Goal: Task Accomplishment & Management: Use online tool/utility

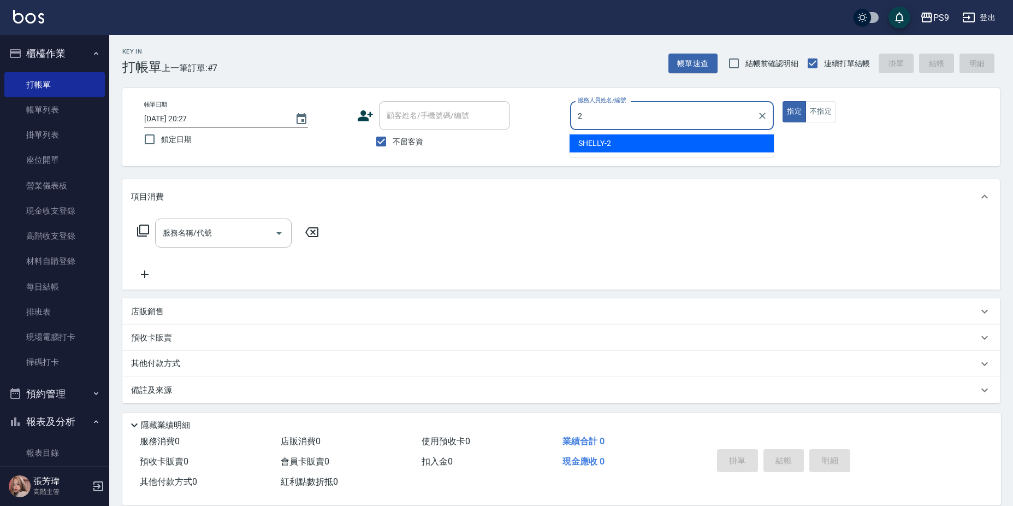
type input "SHELLY-2"
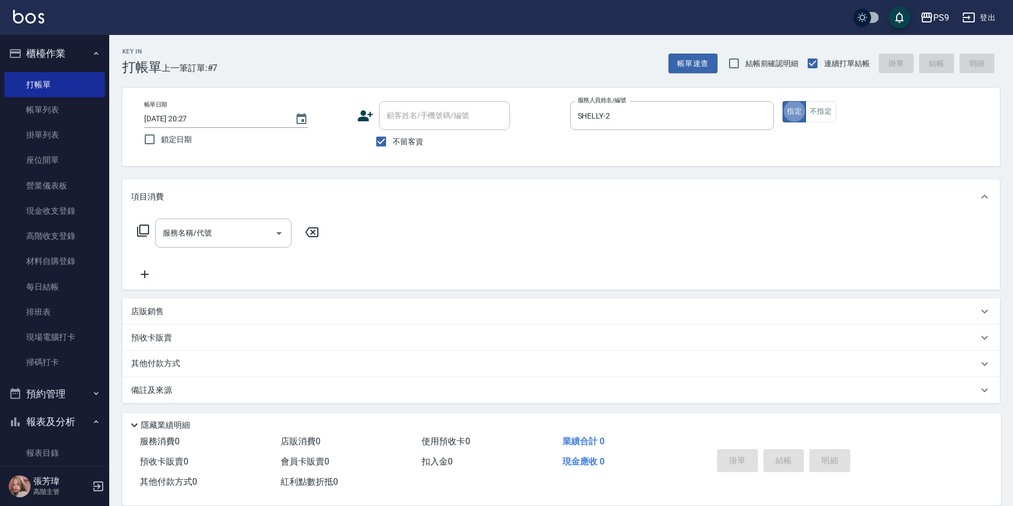
type button "true"
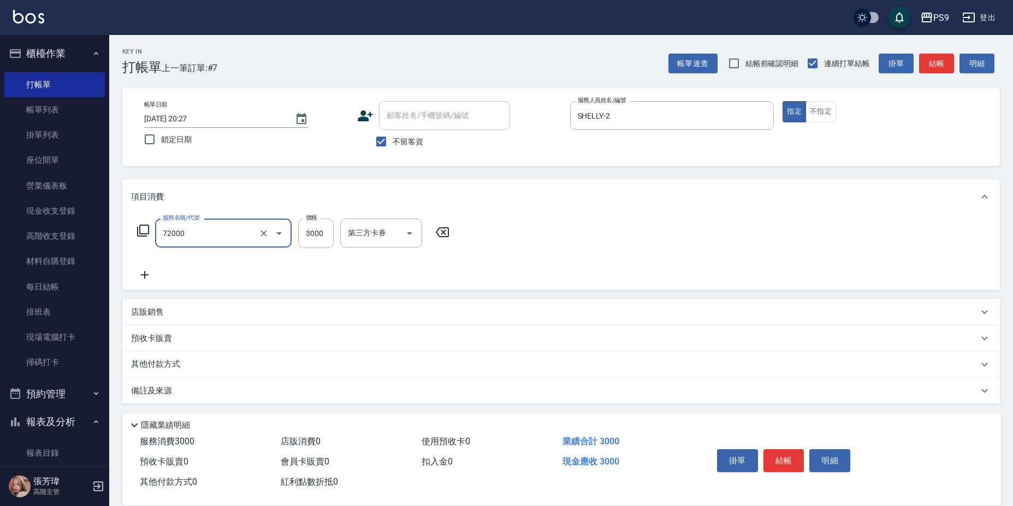
type input "接髮重整(72000)"
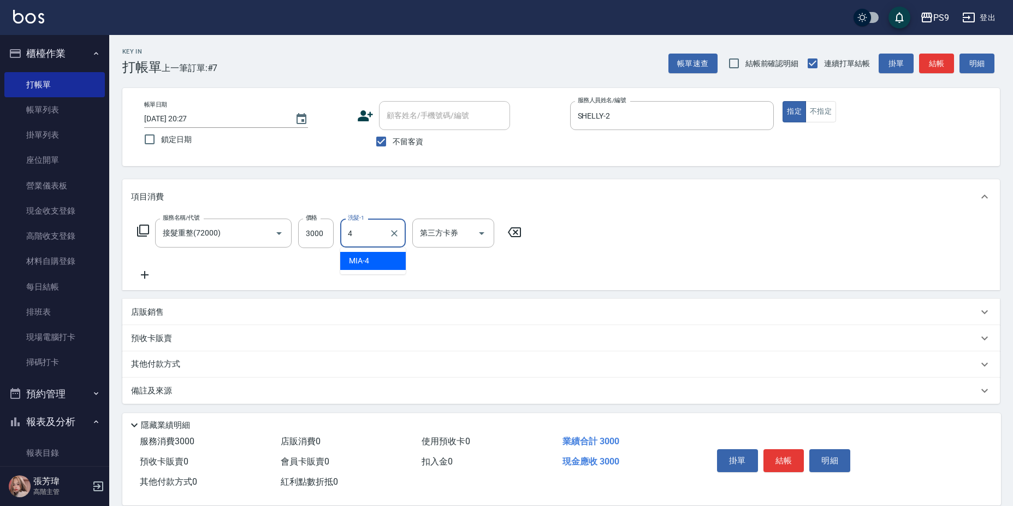
type input "MIA-4"
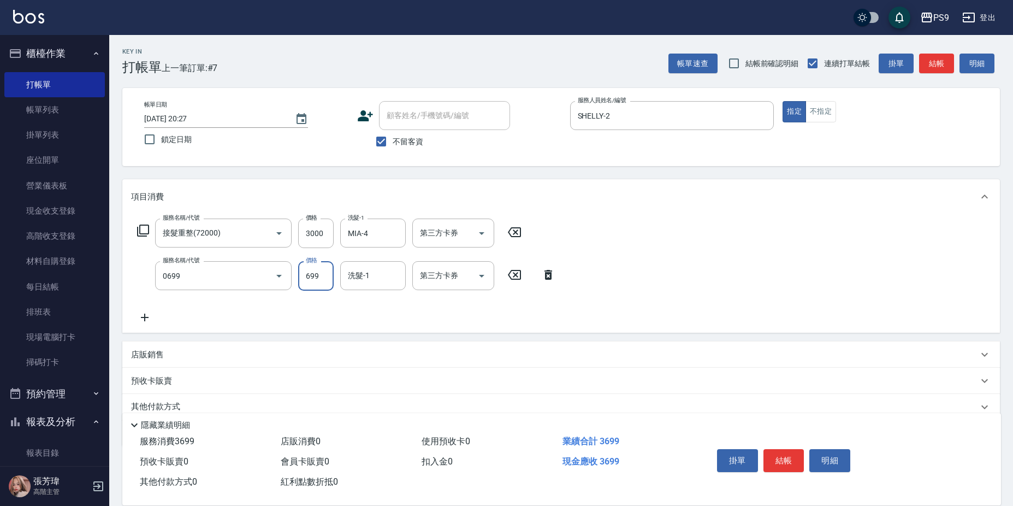
type input "699精油(0699)"
type input "MIA-4"
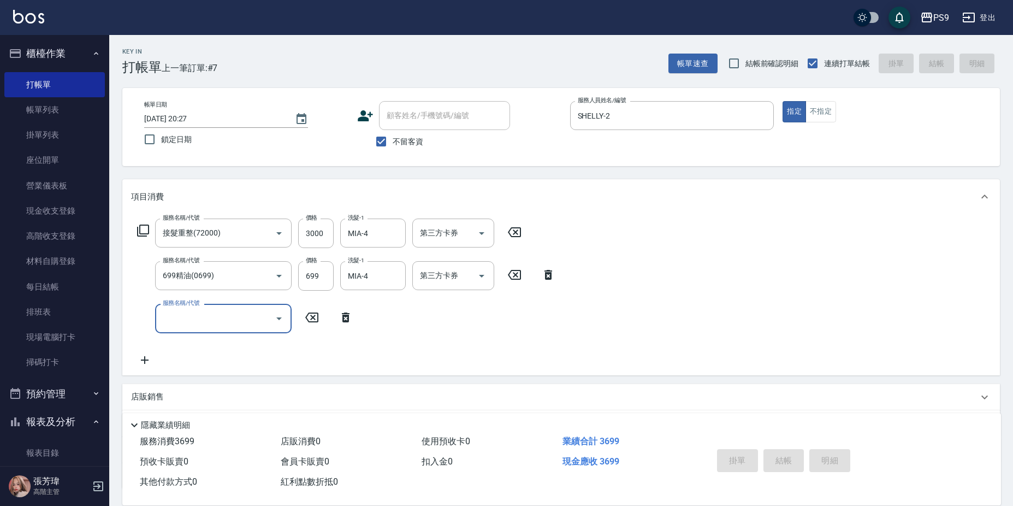
type input "[DATE] 21:16"
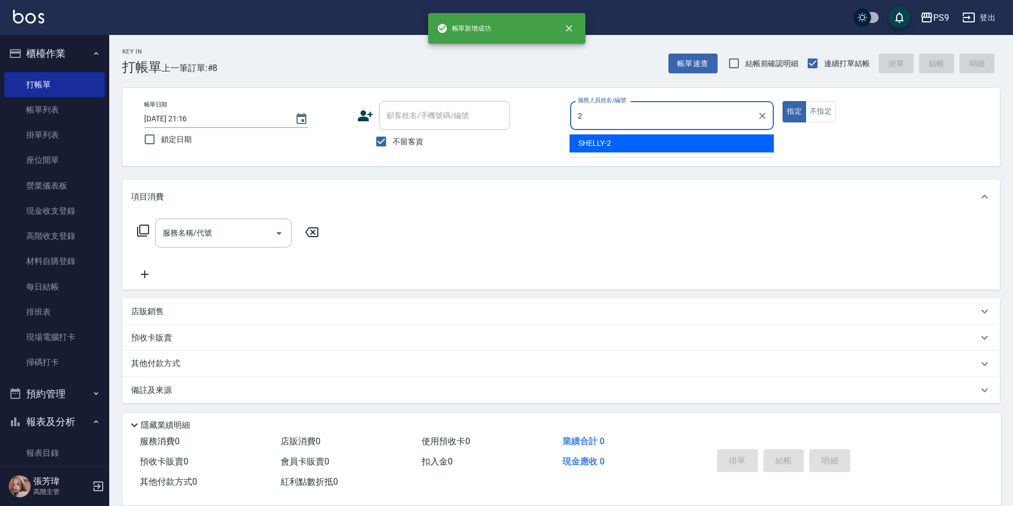
type input "SHELLY-2"
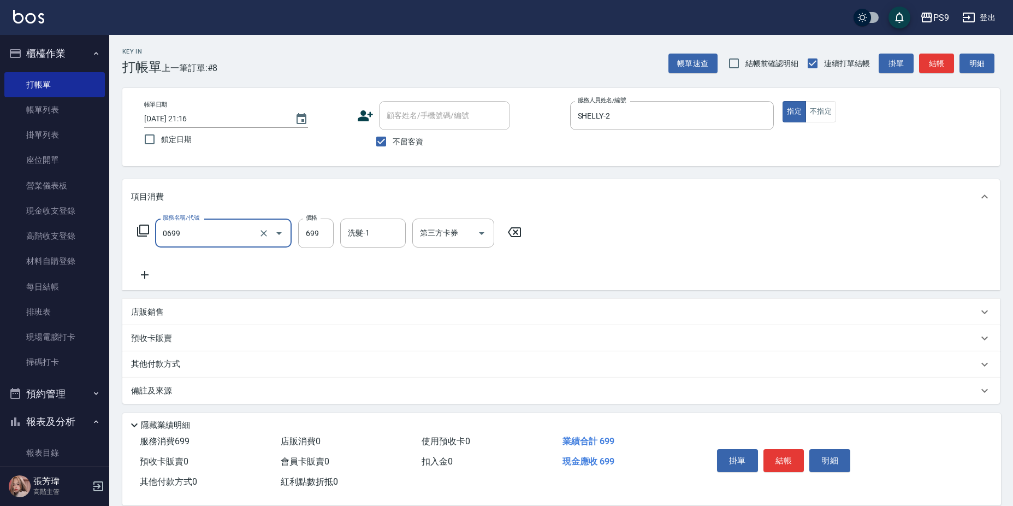
type input "699精油(0699)"
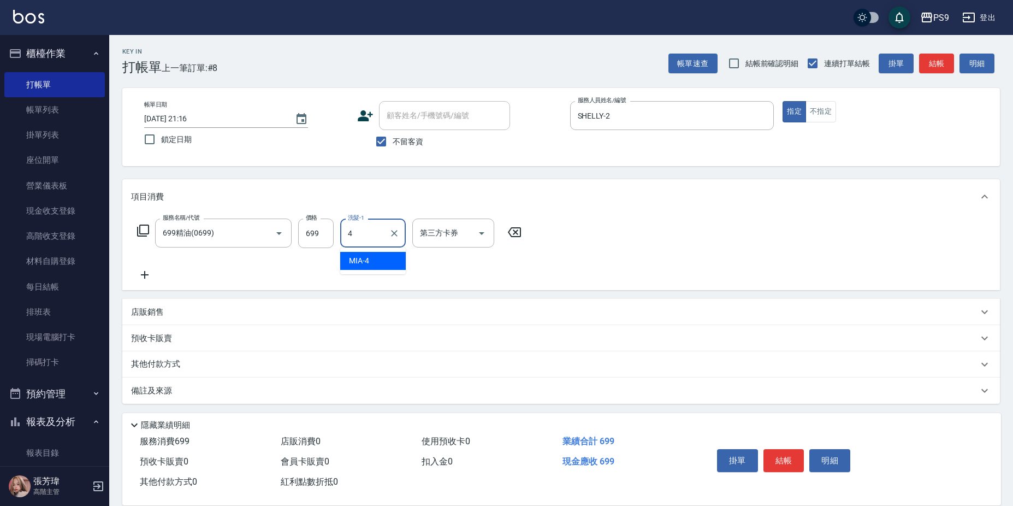
type input "MIA-4"
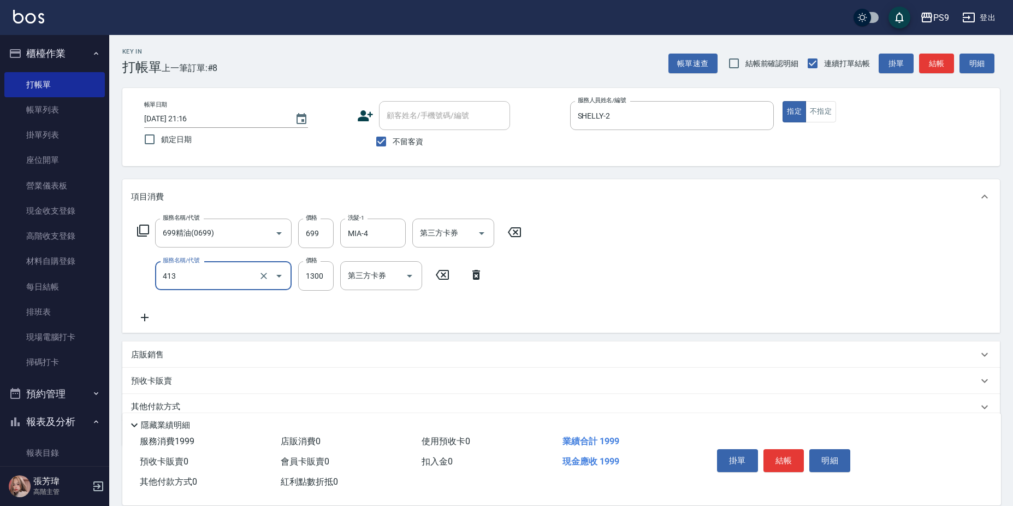
type input "鏡面護髮(413)"
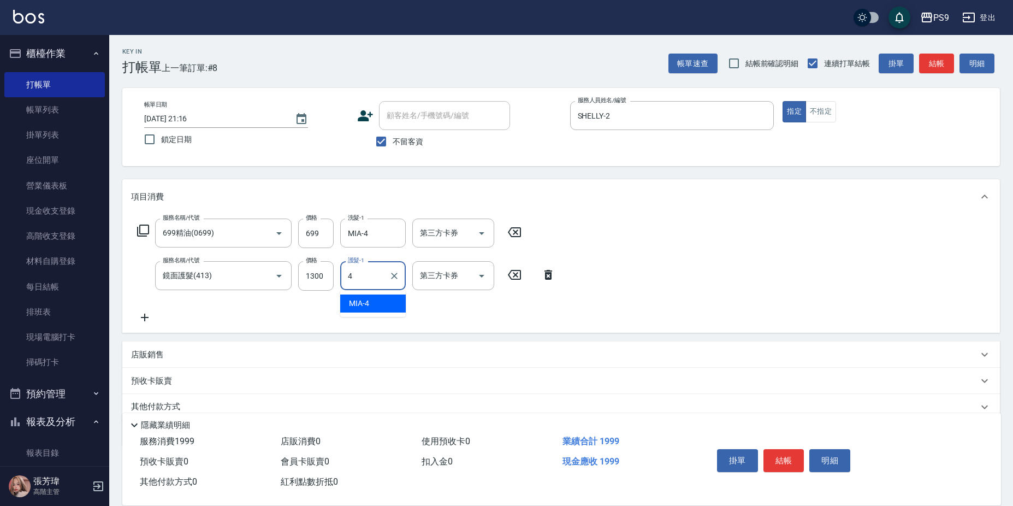
type input "MIA-4"
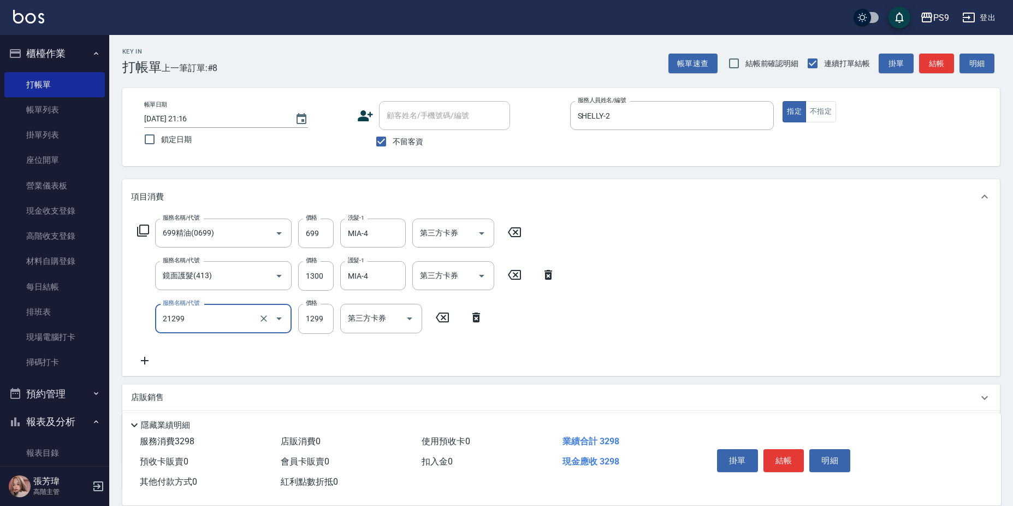
type input "2A染髮套餐(21299)"
click at [315, 311] on input "1299" at bounding box center [316, 318] width 36 height 29
type input "1400"
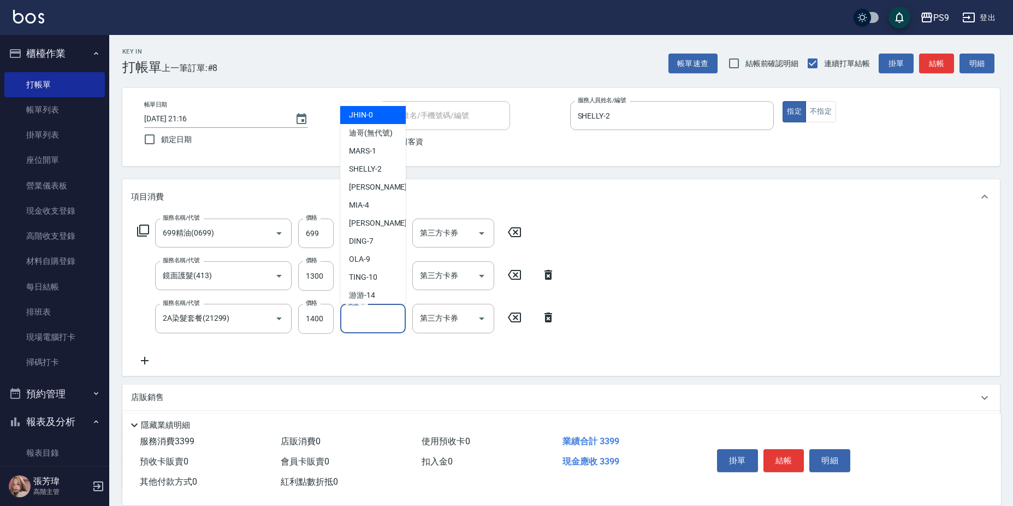
click at [384, 324] on input "染髮-1" at bounding box center [373, 318] width 56 height 19
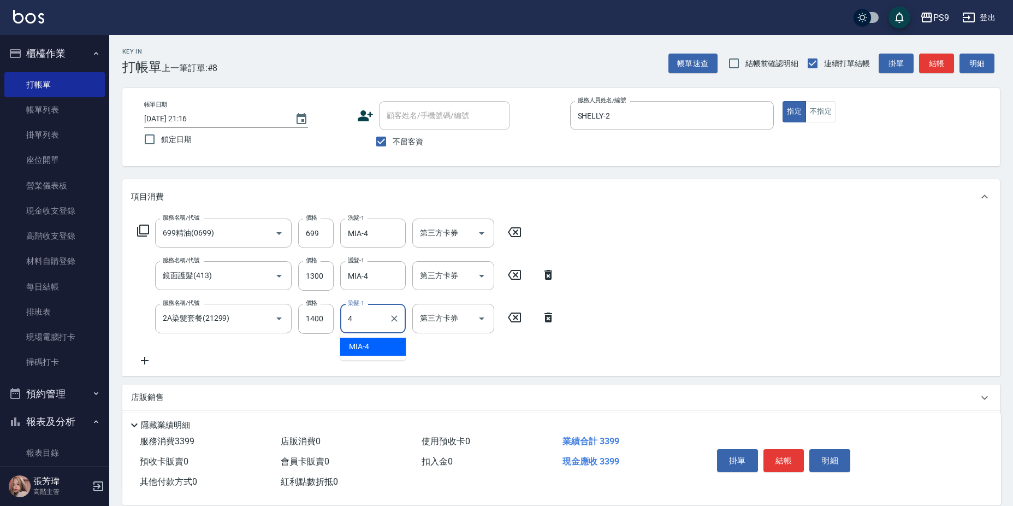
type input "MIA-4"
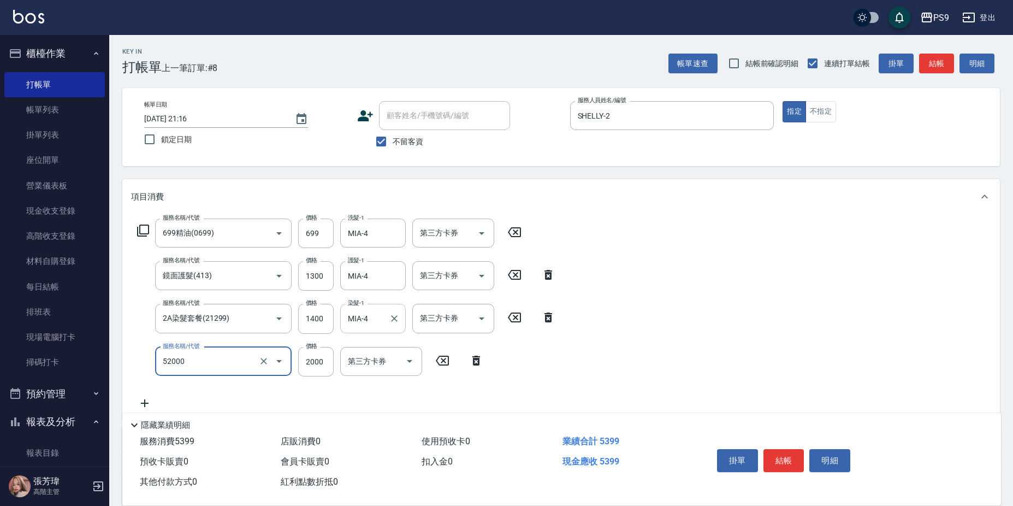
type input "燙髮2000(52000)"
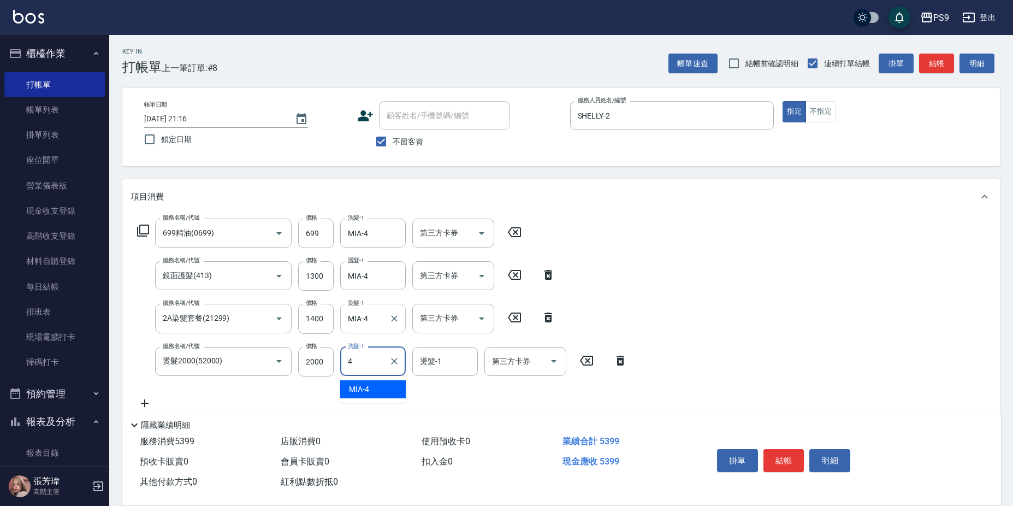
type input "MIA-4"
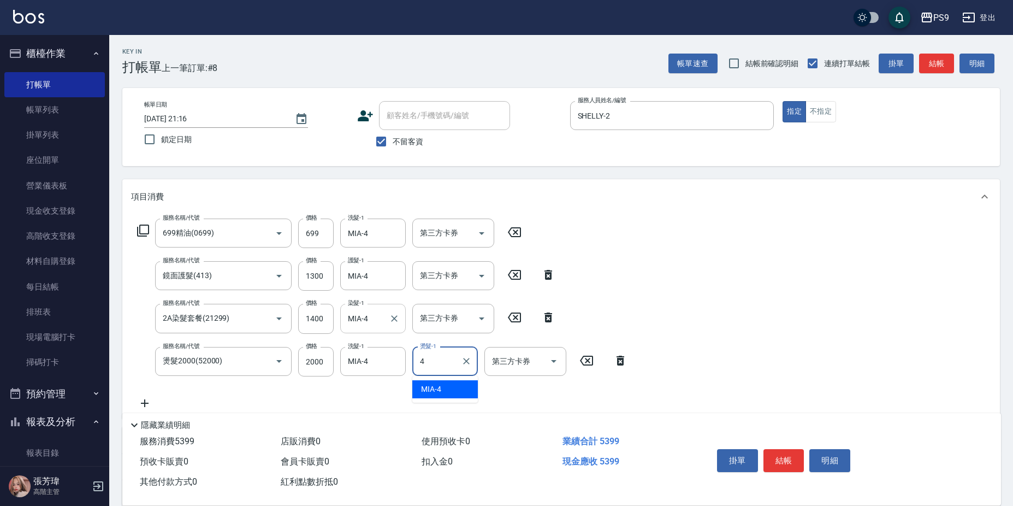
type input "MIA-4"
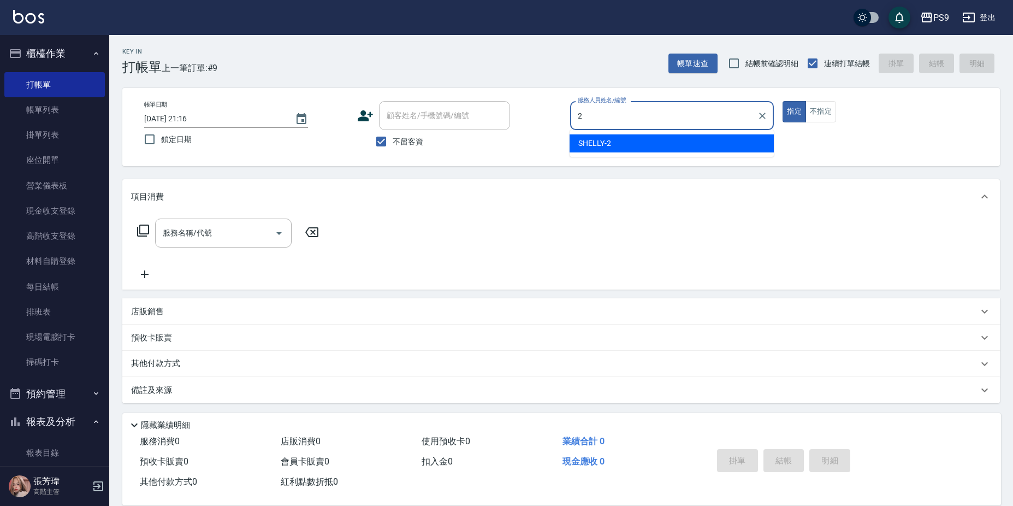
type input "SHELLY-2"
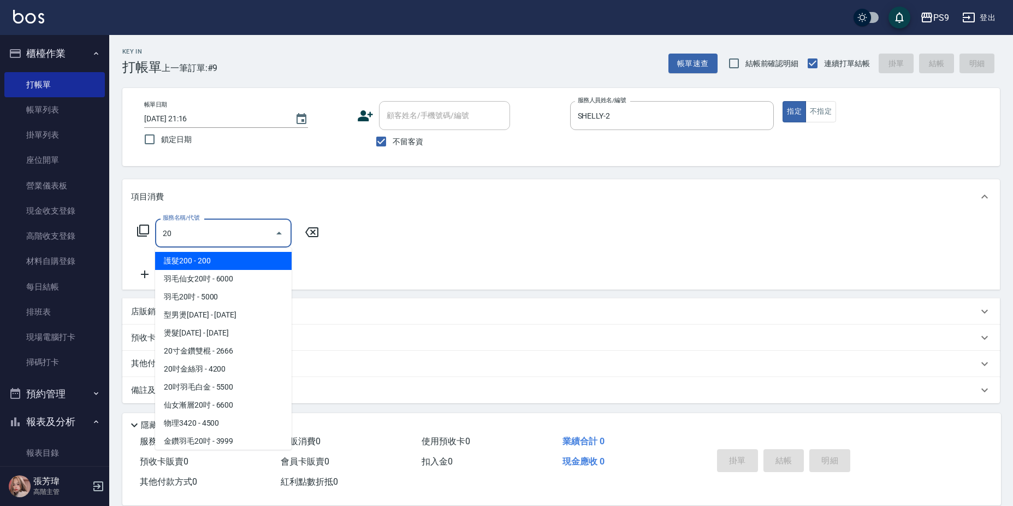
type input "護髮200(402)"
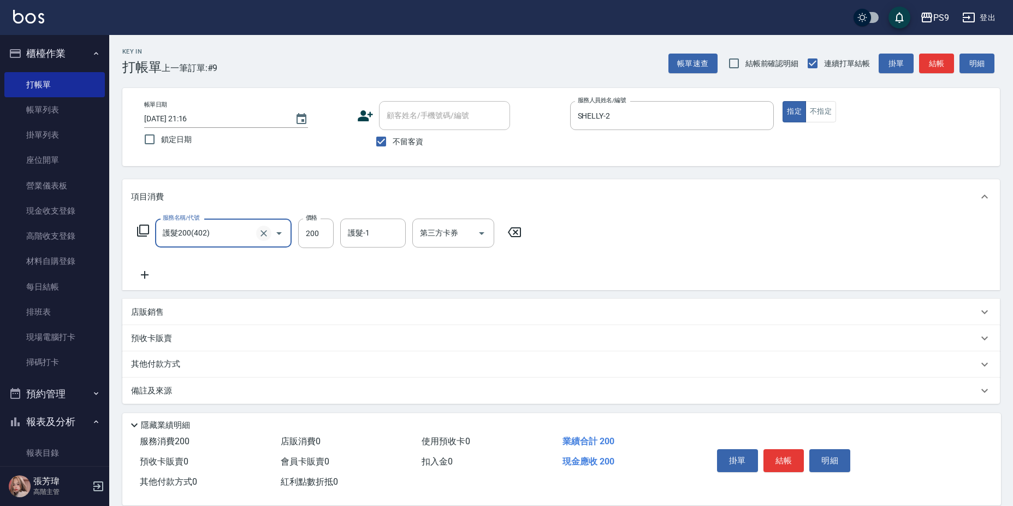
click at [259, 231] on icon "Clear" at bounding box center [263, 233] width 11 height 11
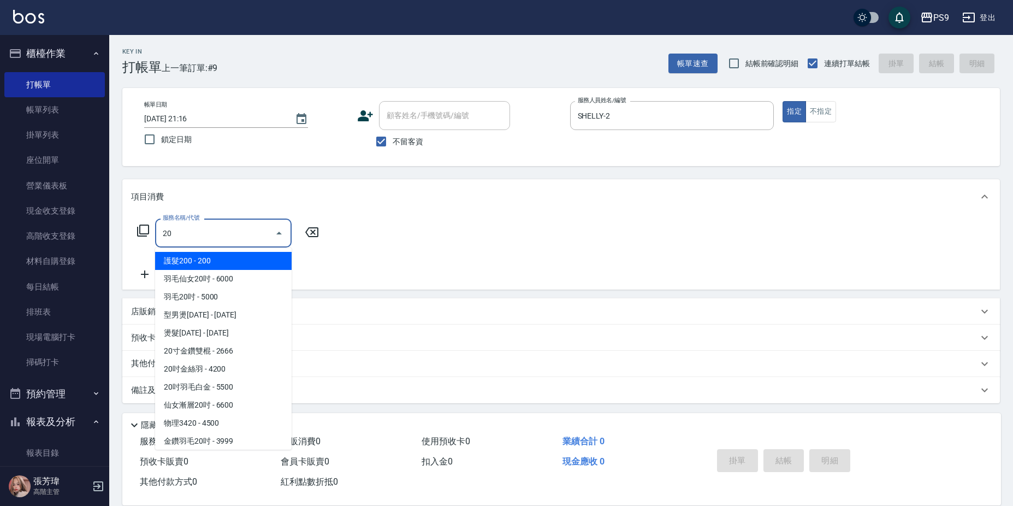
scroll to position [19, 0]
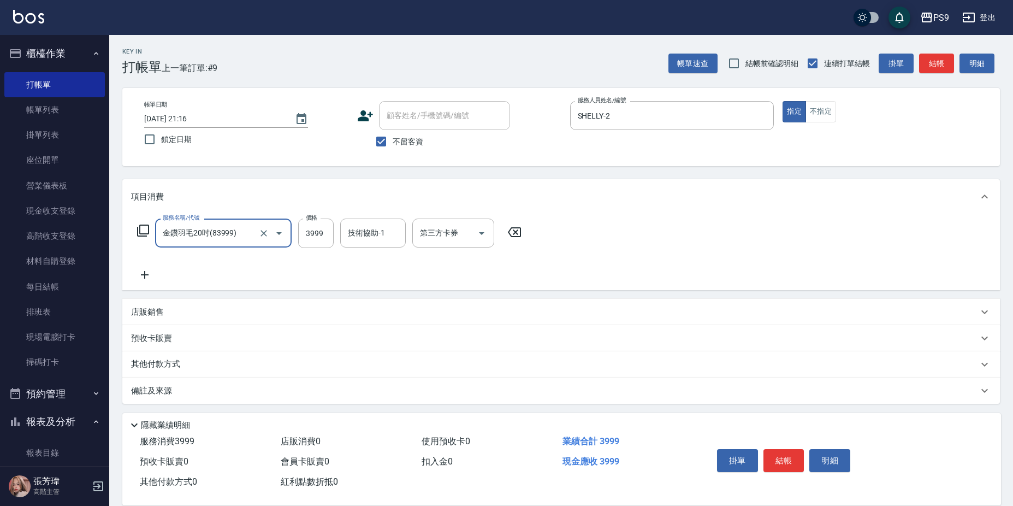
type input "金鑽羽毛20吋(83999)"
type input "MIA-4"
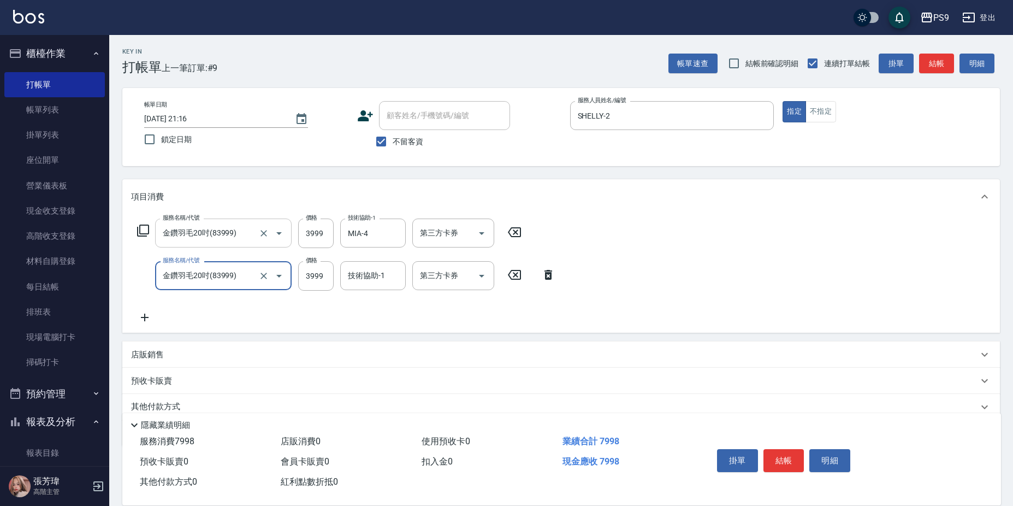
type input "金鑽羽毛20吋(83999)"
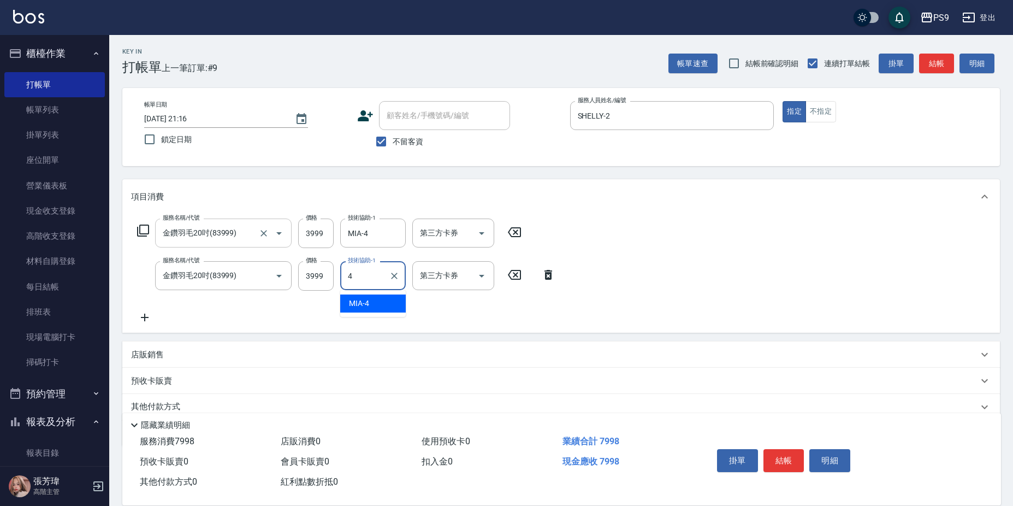
type input "MIA-4"
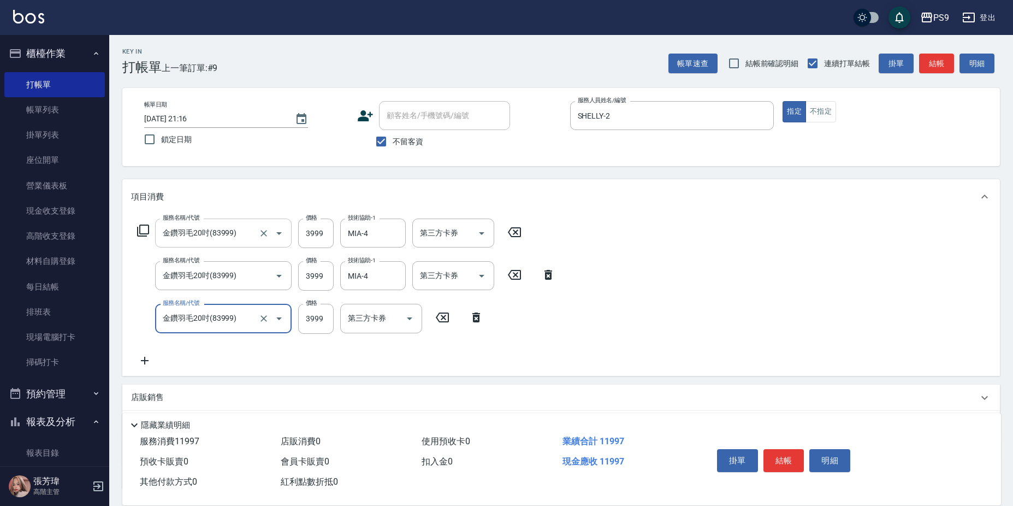
type input "金鑽羽毛20吋(83999)"
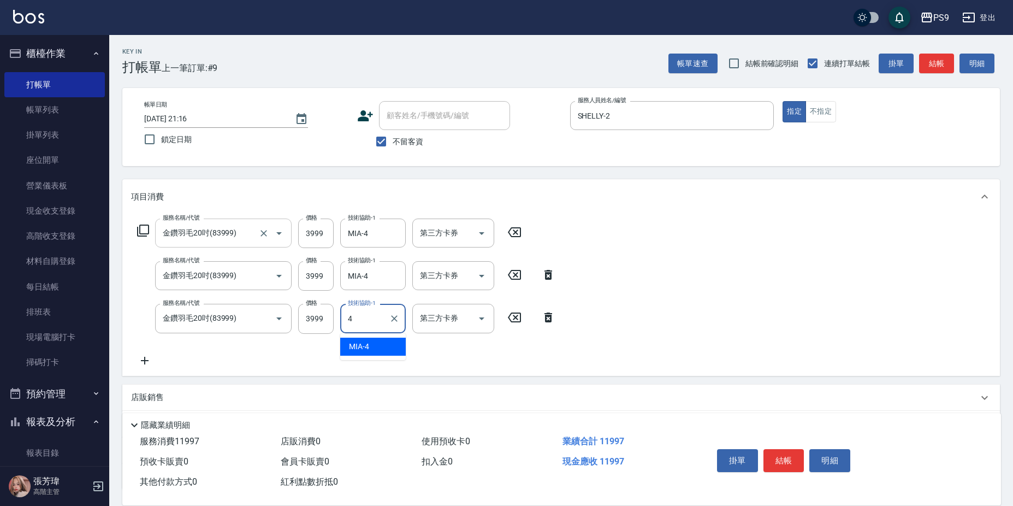
type input "MIA-4"
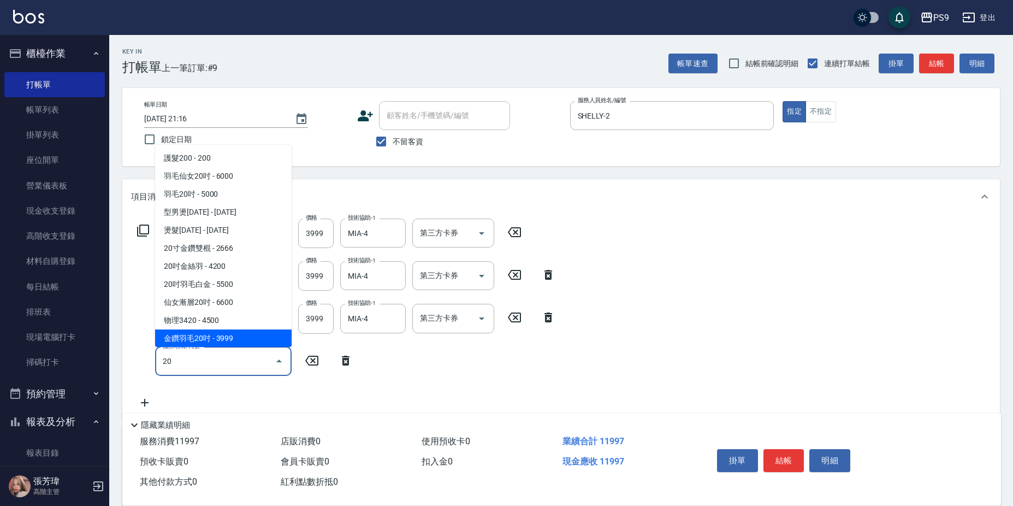
scroll to position [1, 0]
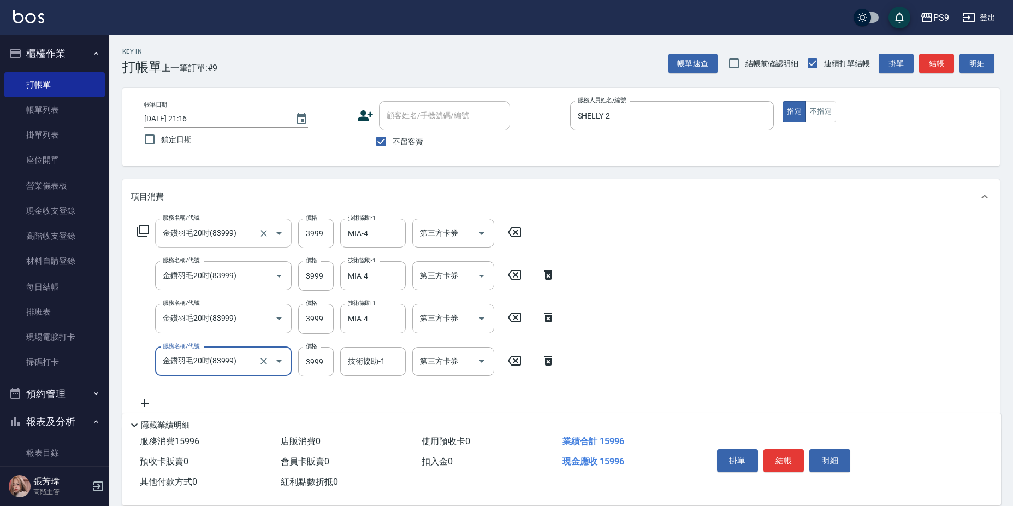
type input "金鑽羽毛20吋(83999)"
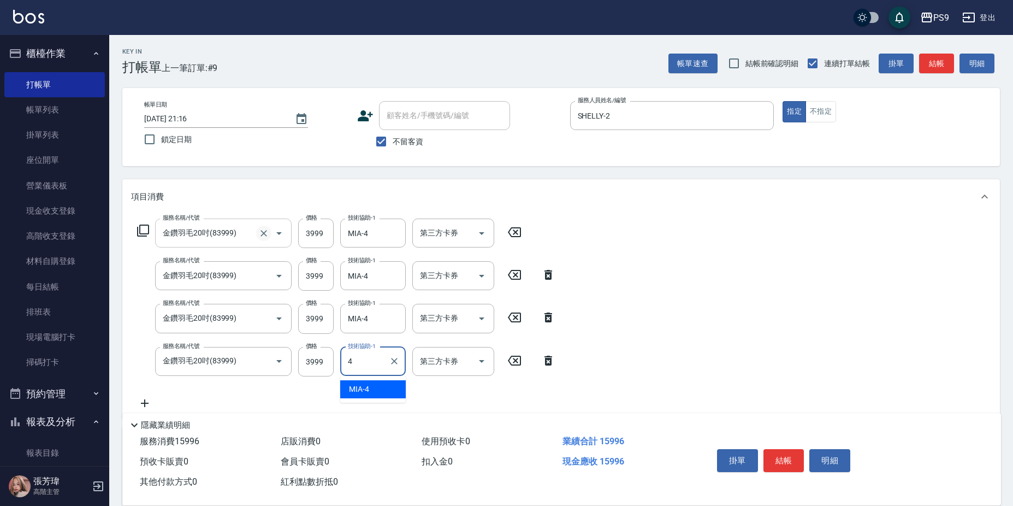
type input "MIA-4"
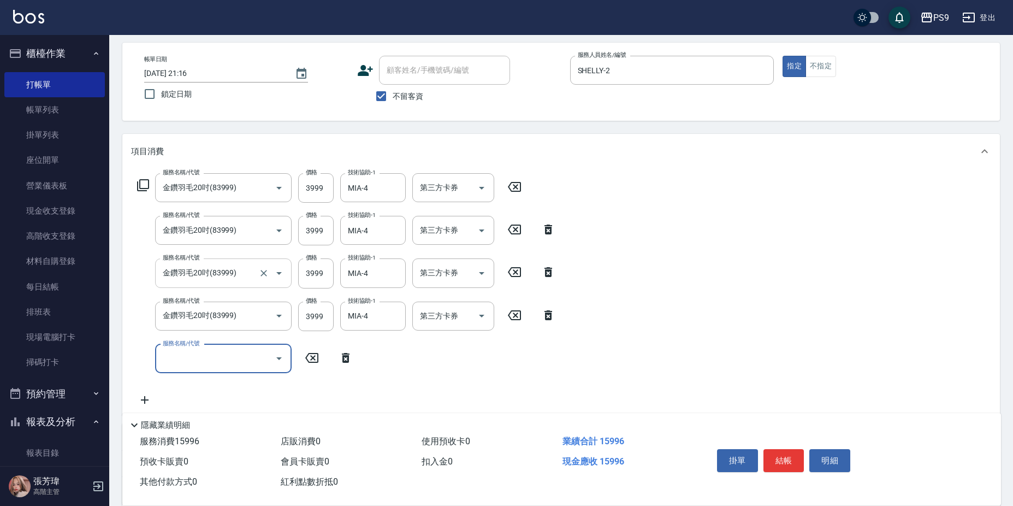
scroll to position [109, 0]
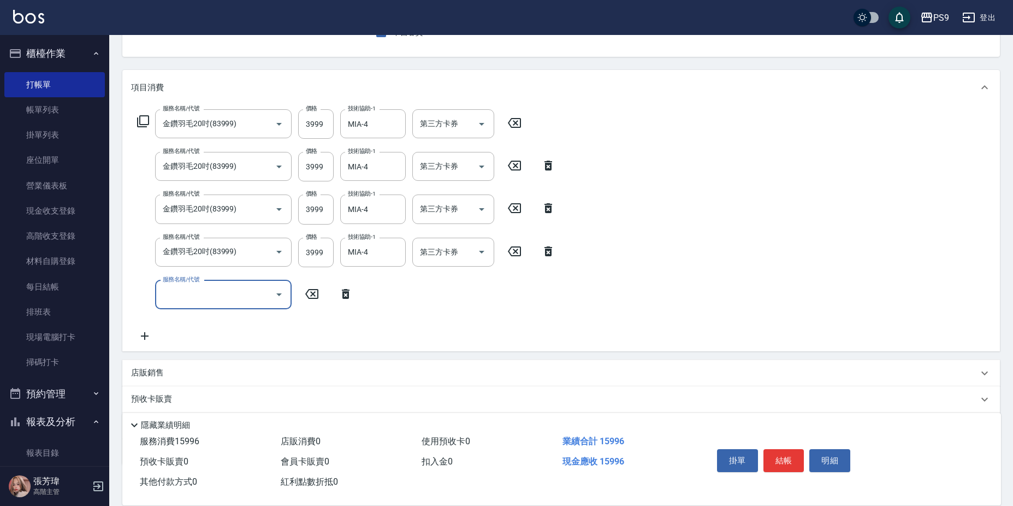
click at [552, 252] on icon at bounding box center [548, 251] width 27 height 13
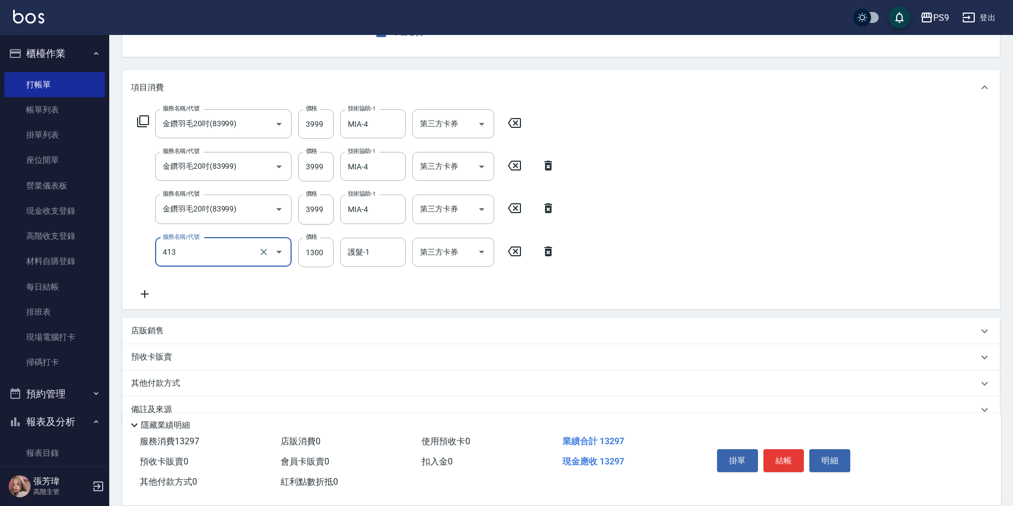
type input "鏡面護髮(413)"
type input "MIA-4"
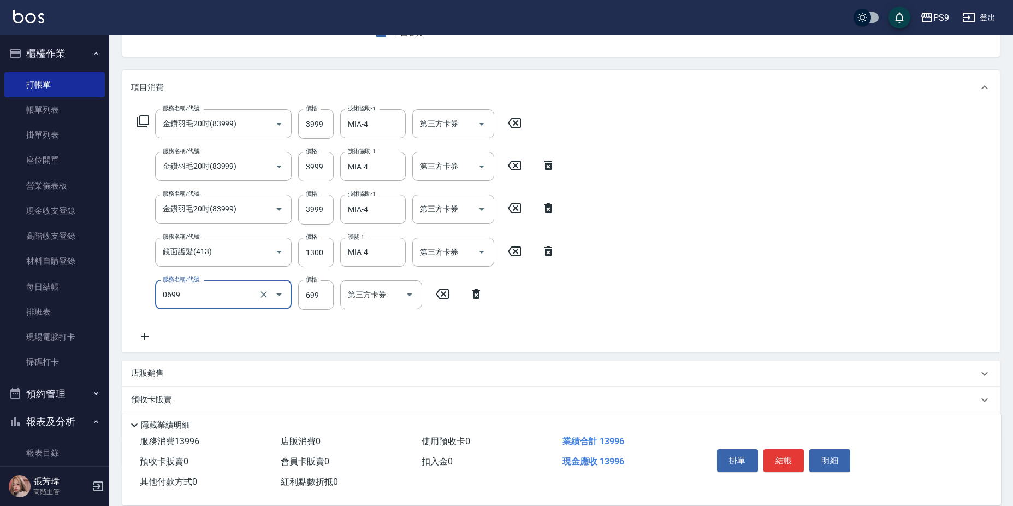
type input "699精油(0699)"
type input "700"
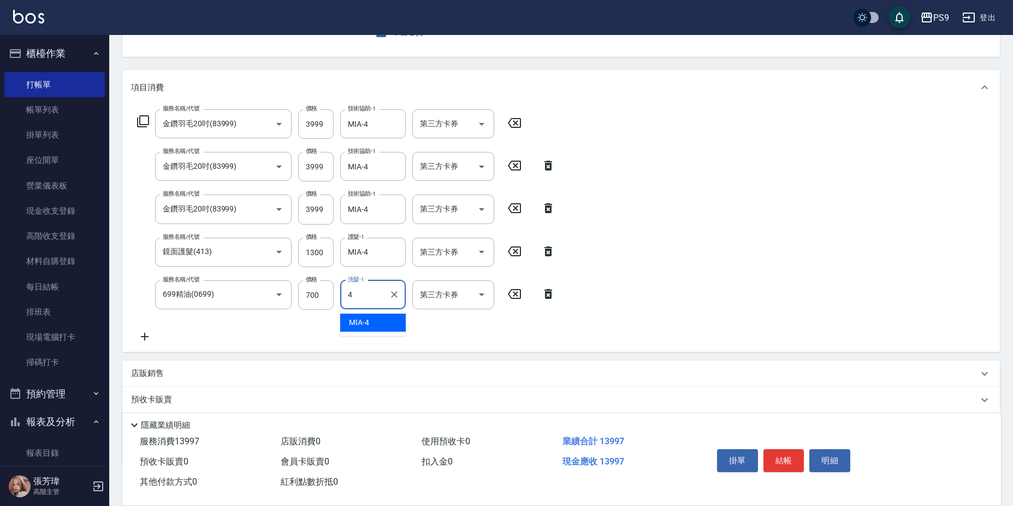
type input "MIA-4"
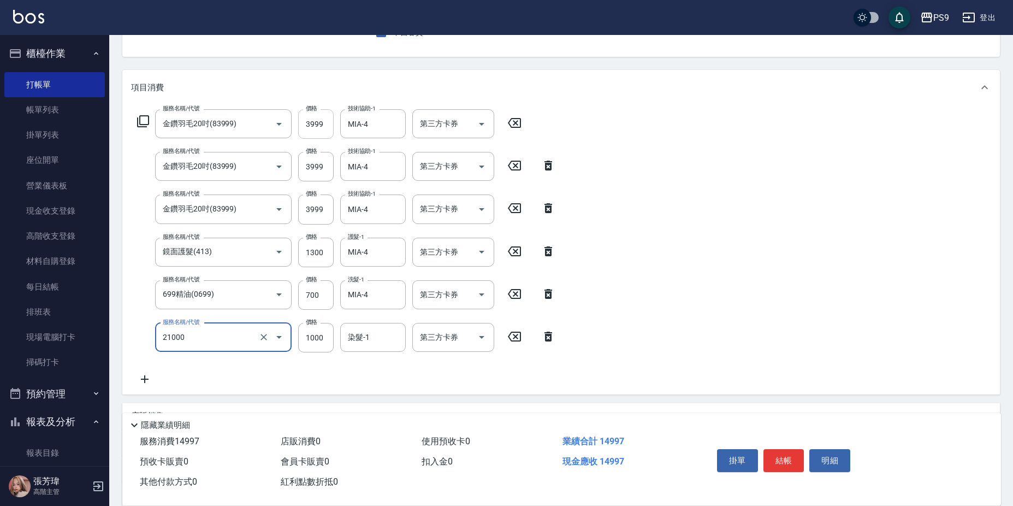
type input "染髮1000(21000)"
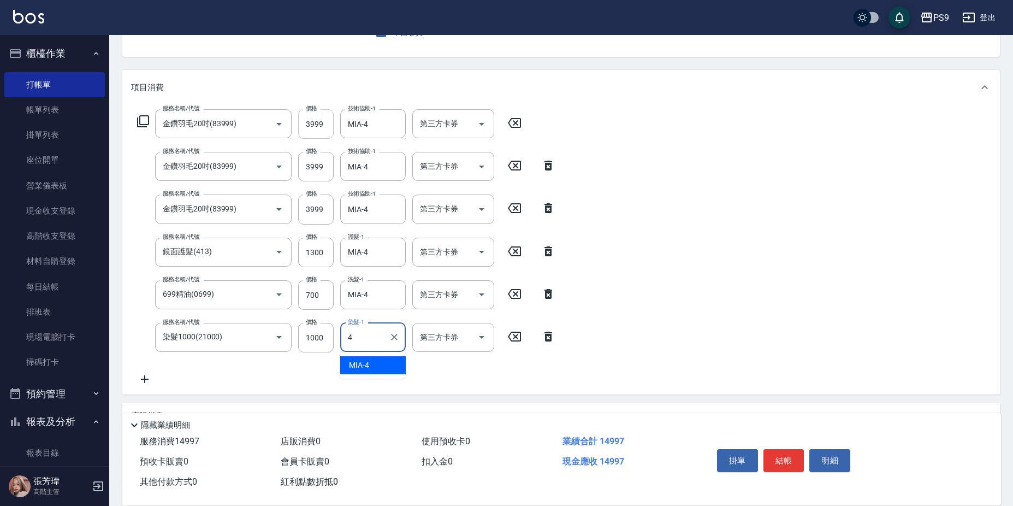
type input "MIA-4"
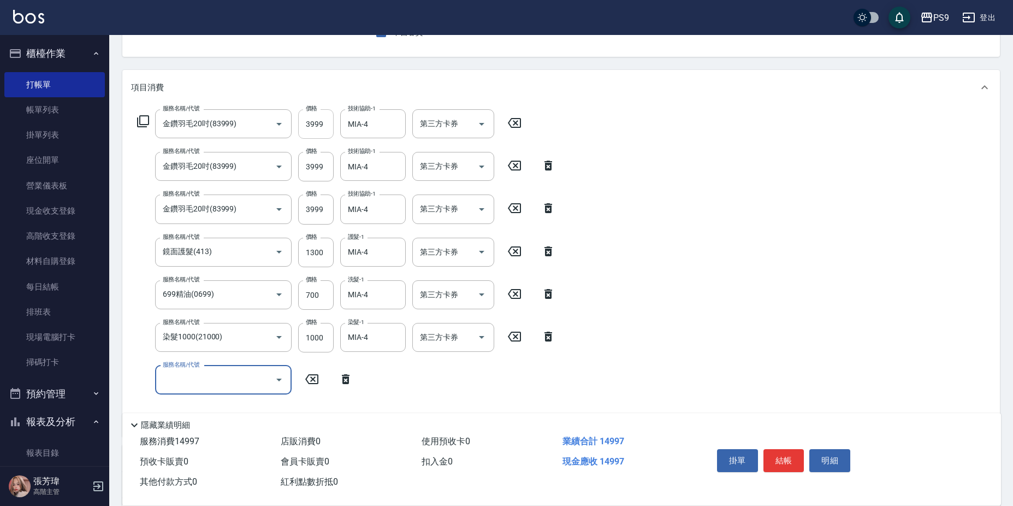
click at [311, 125] on input "3999" at bounding box center [316, 123] width 36 height 29
type input "4000"
click at [308, 164] on input "3999" at bounding box center [316, 166] width 36 height 29
click at [312, 165] on input "3999" at bounding box center [316, 166] width 36 height 29
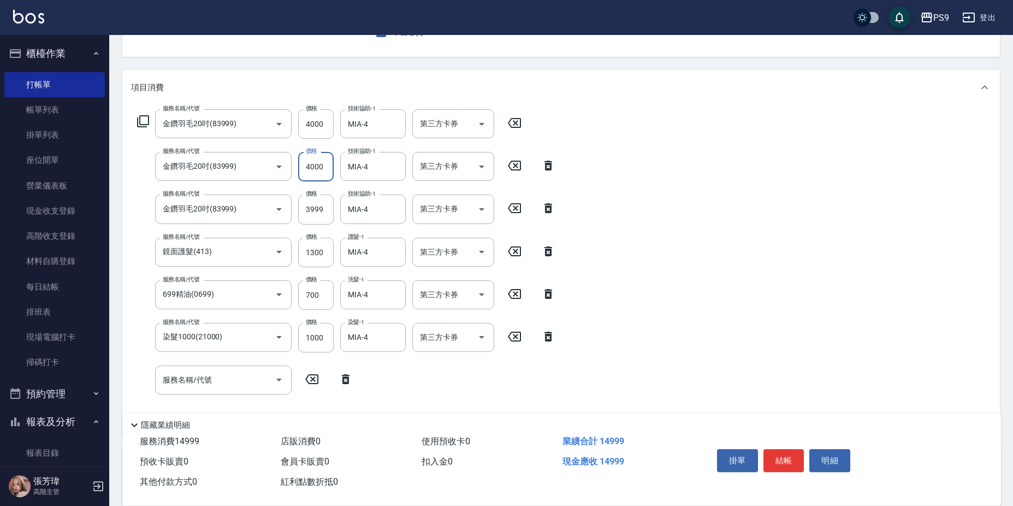
type input "4000"
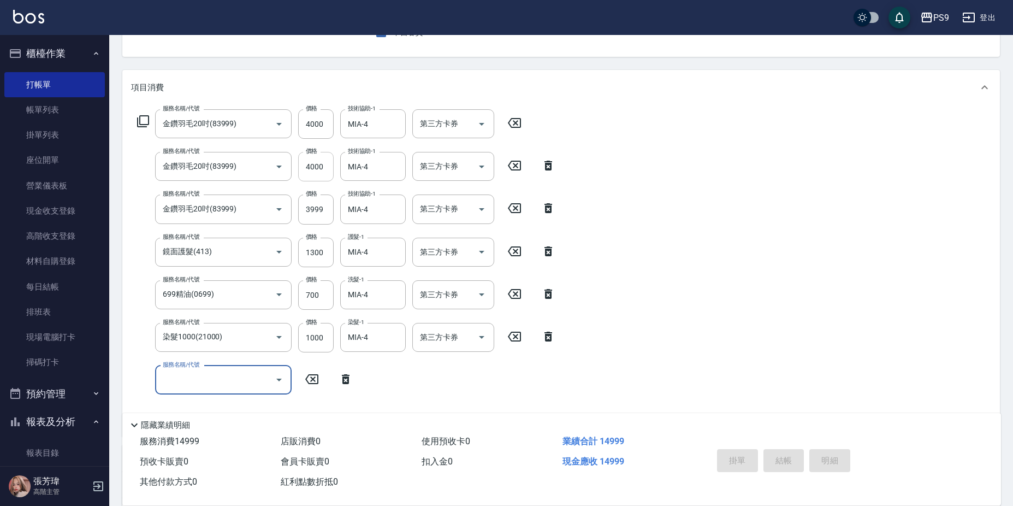
type input "[DATE] 21:18"
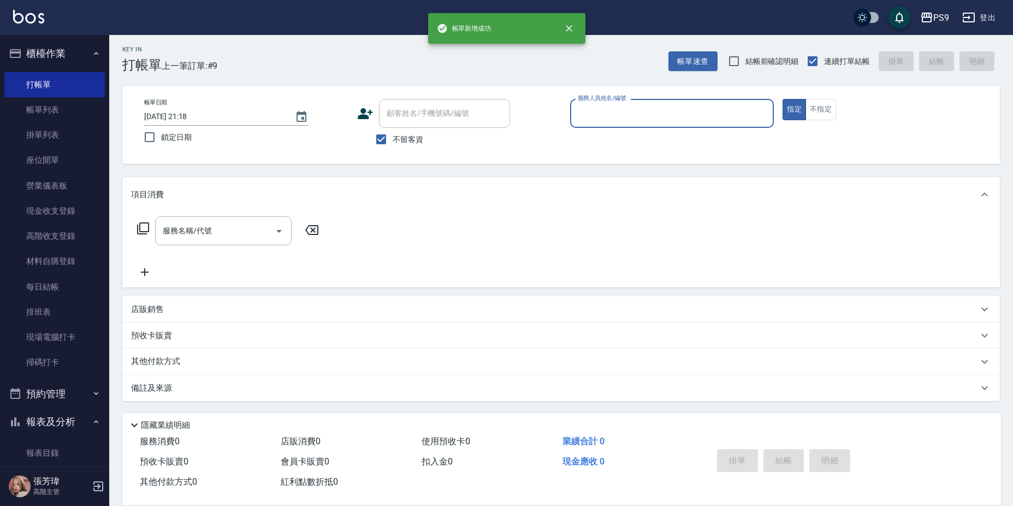
scroll to position [2, 0]
type input "SHELLY-2"
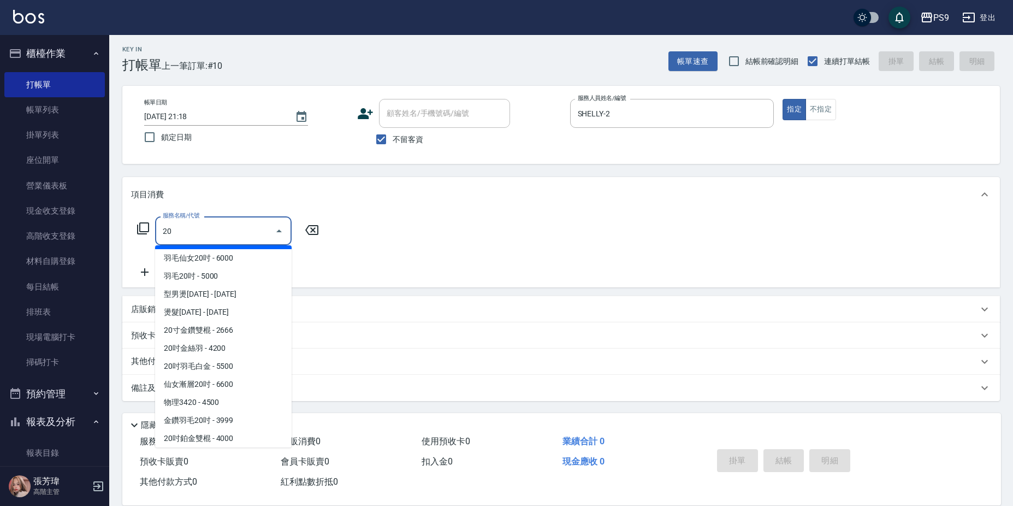
scroll to position [4, 0]
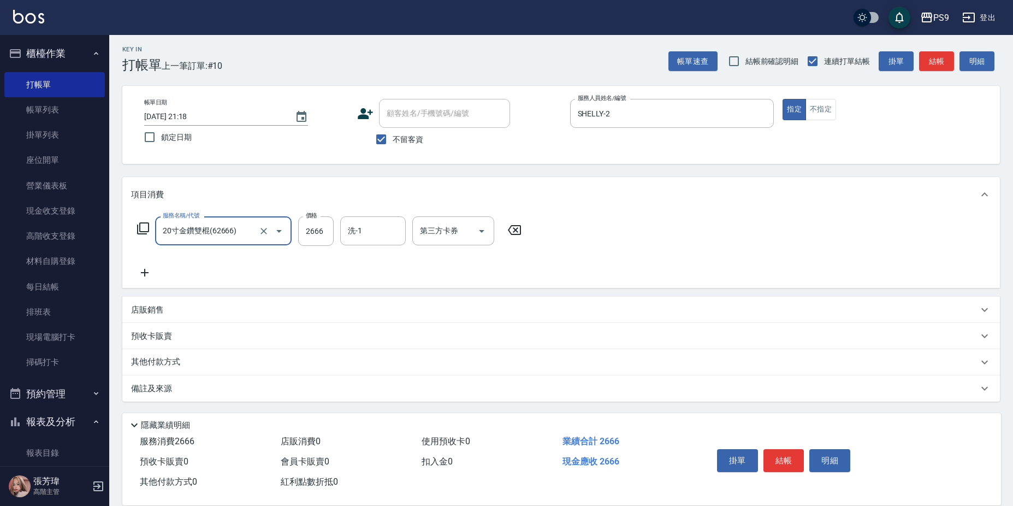
type input "20寸金鑽雙棍(62666)"
type input "MIA-4"
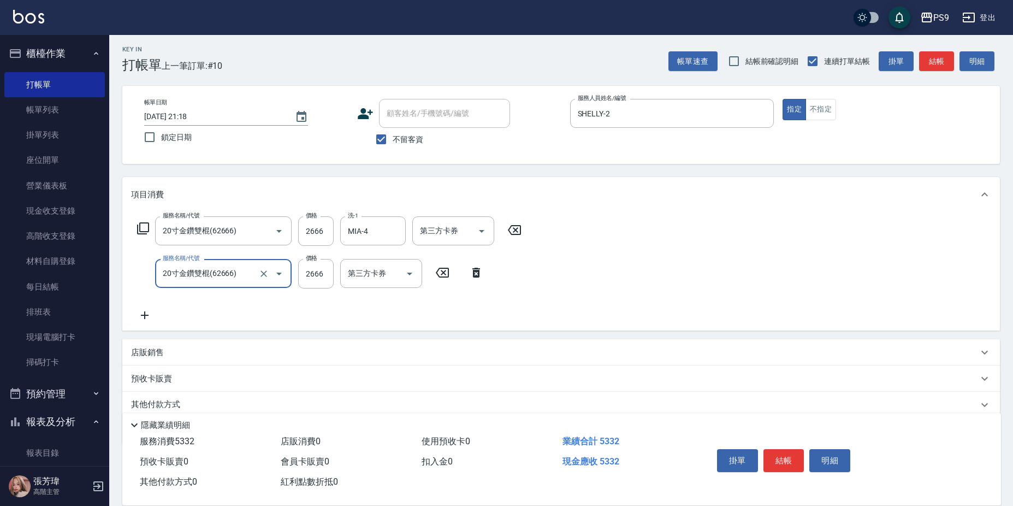
type input "20寸金鑽雙棍(62666)"
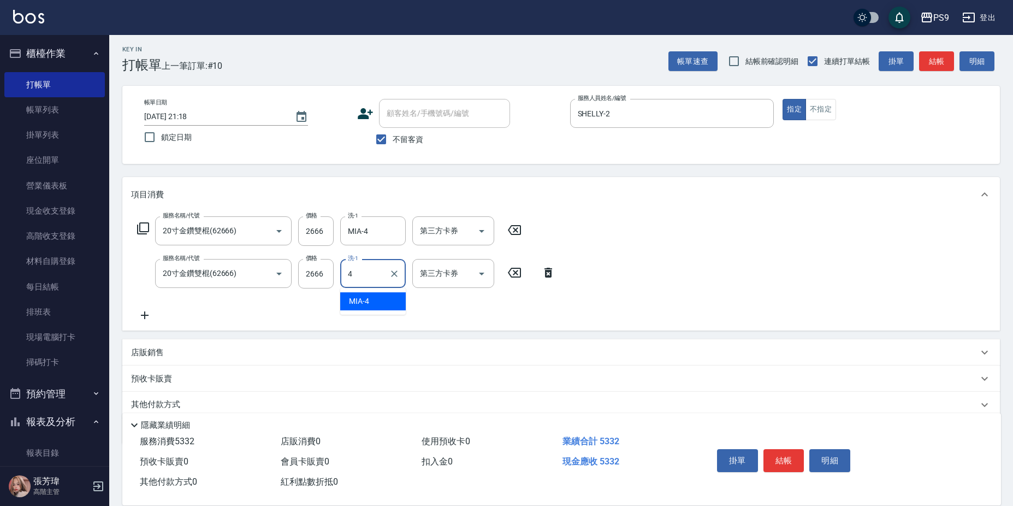
type input "MIA-4"
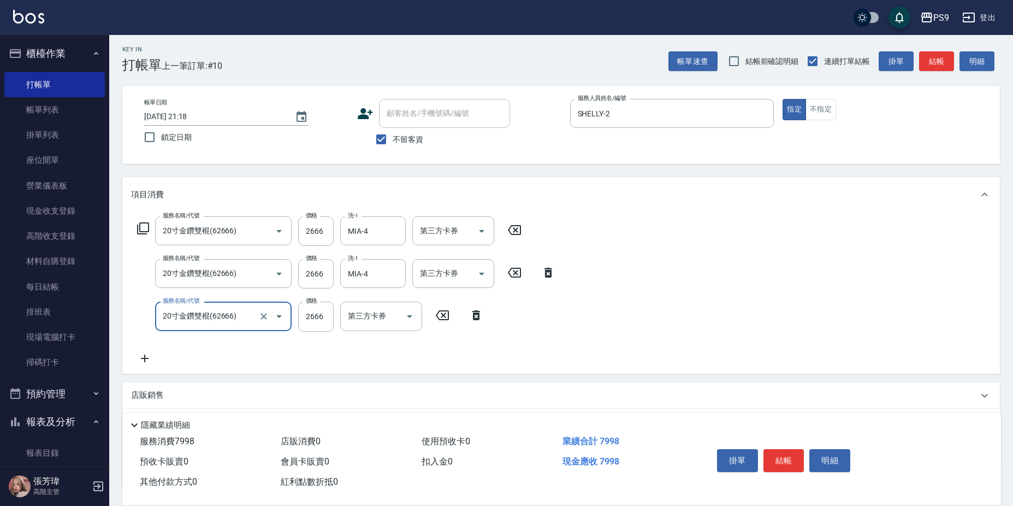
type input "20寸金鑽雙棍(62666)"
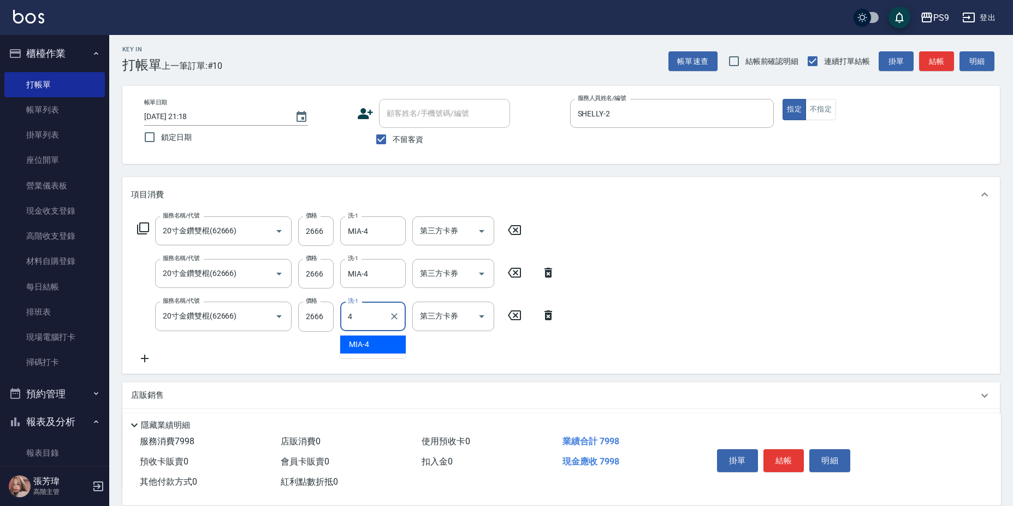
type input "MIA-4"
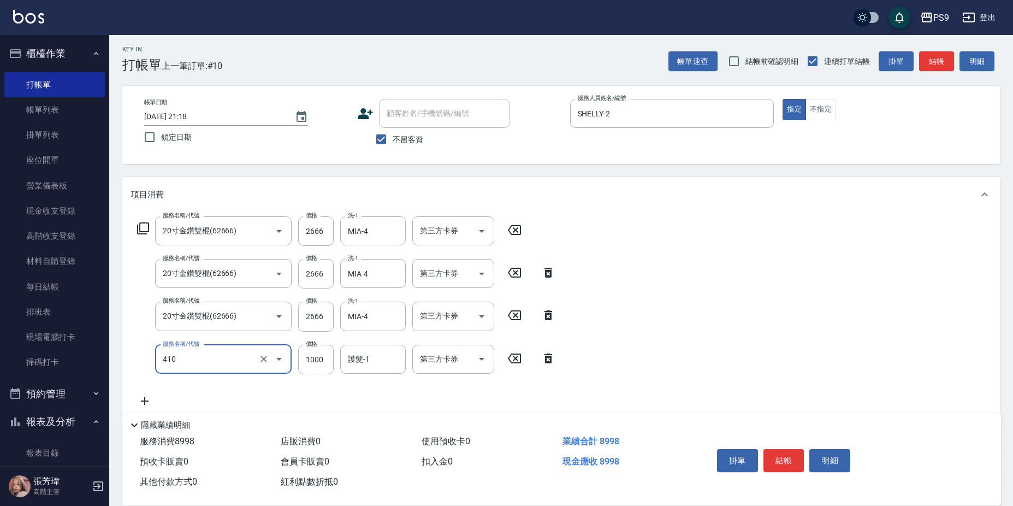
type input "鏡面護髮(燙染)(410)"
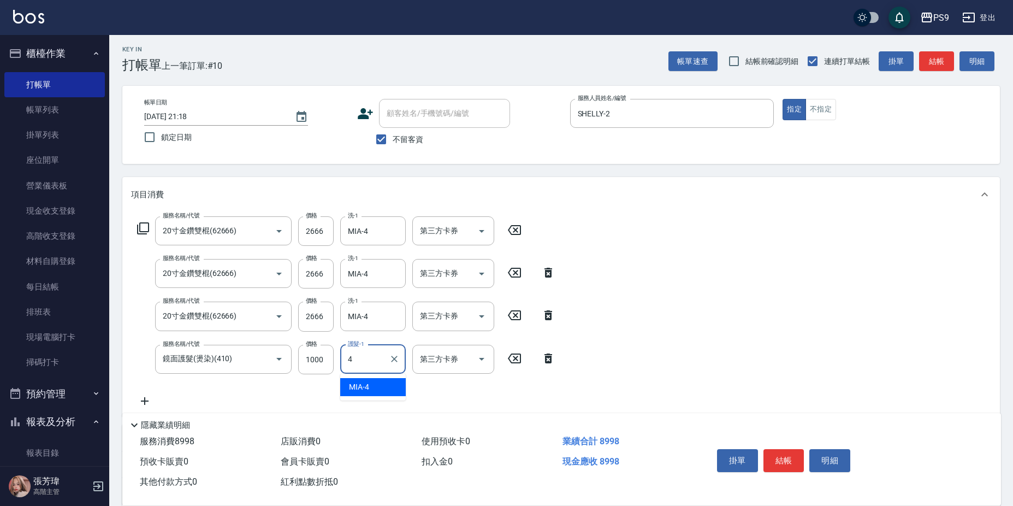
type input "MIA-4"
click at [318, 236] on input "2666" at bounding box center [316, 230] width 36 height 29
type input "2667"
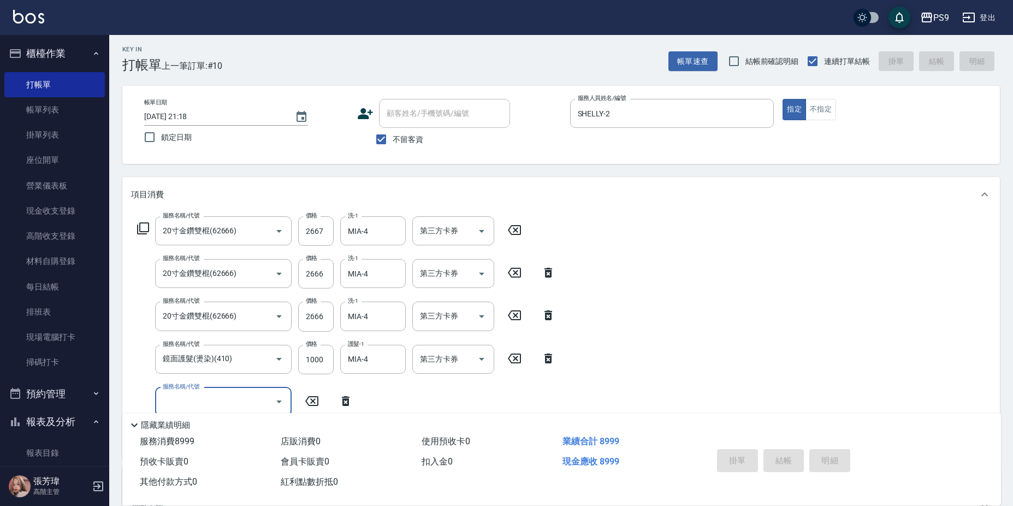
type input "[DATE] 21:19"
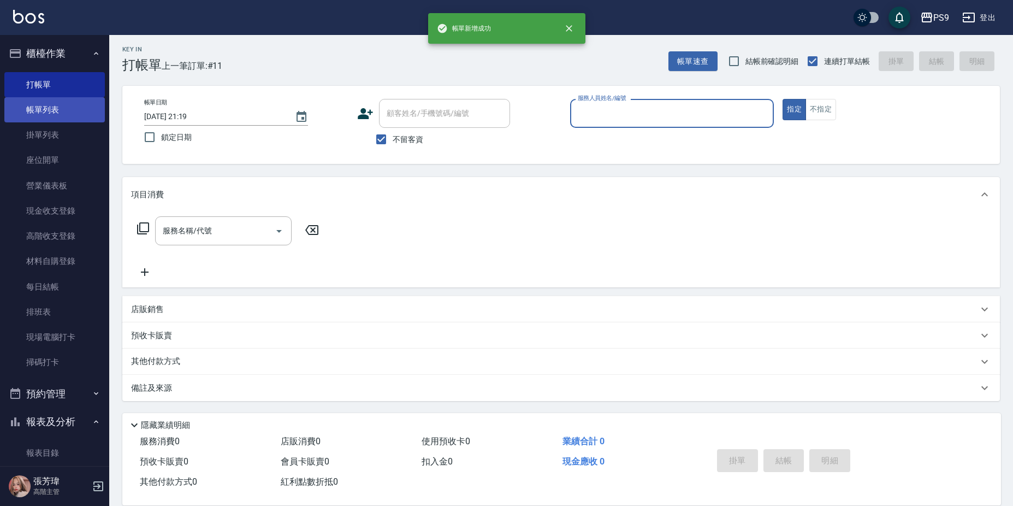
click at [43, 106] on link "帳單列表" at bounding box center [54, 109] width 101 height 25
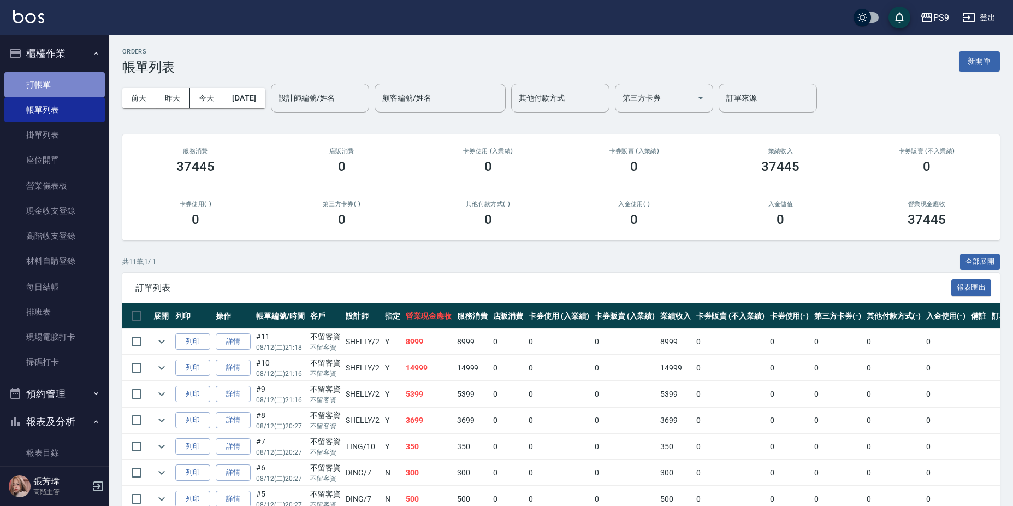
click at [63, 86] on link "打帳單" at bounding box center [54, 84] width 101 height 25
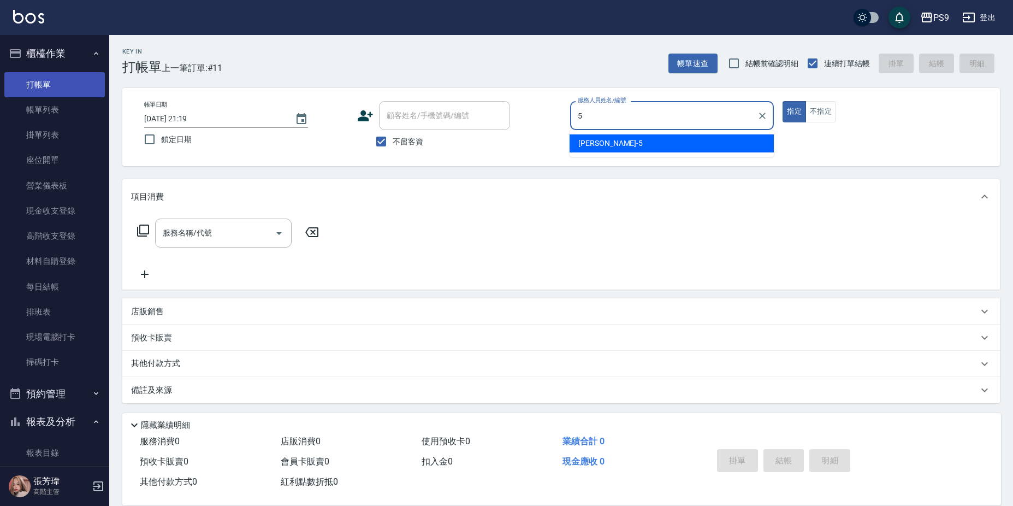
type input "[PERSON_NAME]-5"
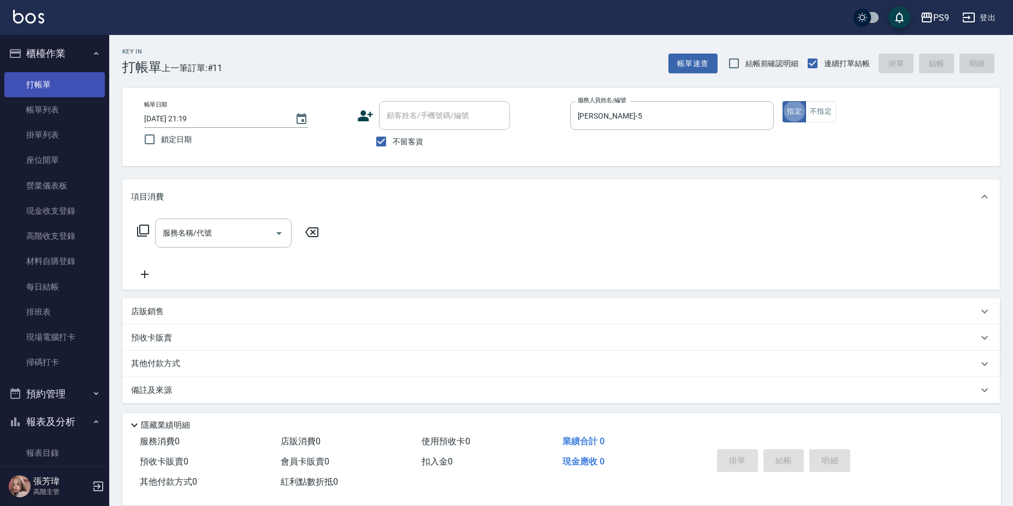
type button "true"
type input "5"
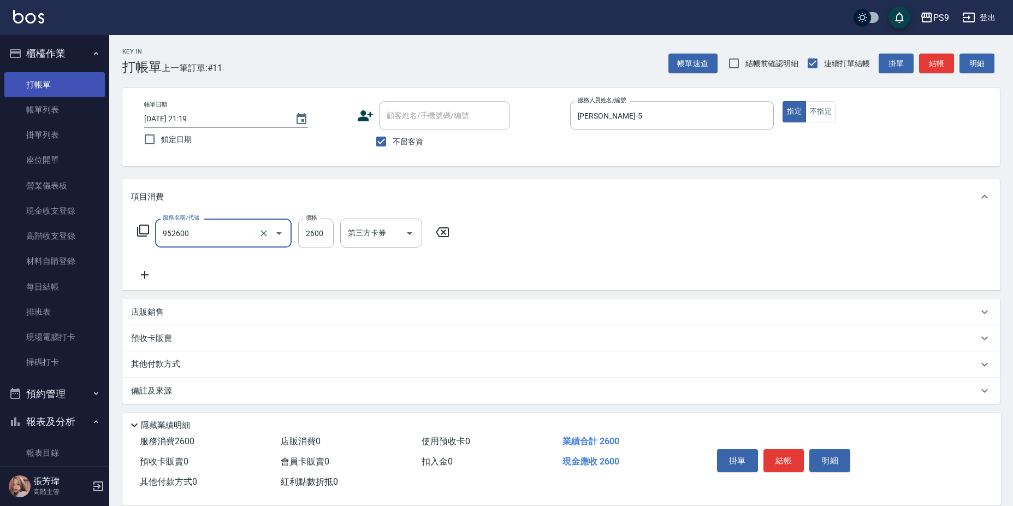
type input "過年-燙B(952600)"
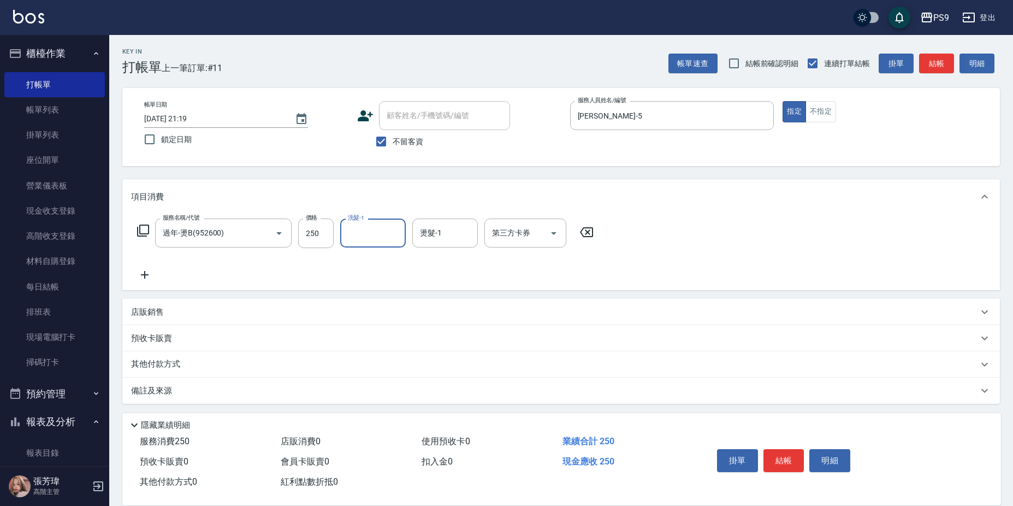
click at [336, 229] on div "服務名稱/代號 過年-燙B(952600) 服務名稱/代號 價格 250 價格 洗髮-1 洗髮-1 燙髮-1 燙髮-1 第三方卡券 第三方卡券" at bounding box center [365, 232] width 469 height 29
click at [322, 229] on input "250" at bounding box center [316, 232] width 36 height 29
type input "2500"
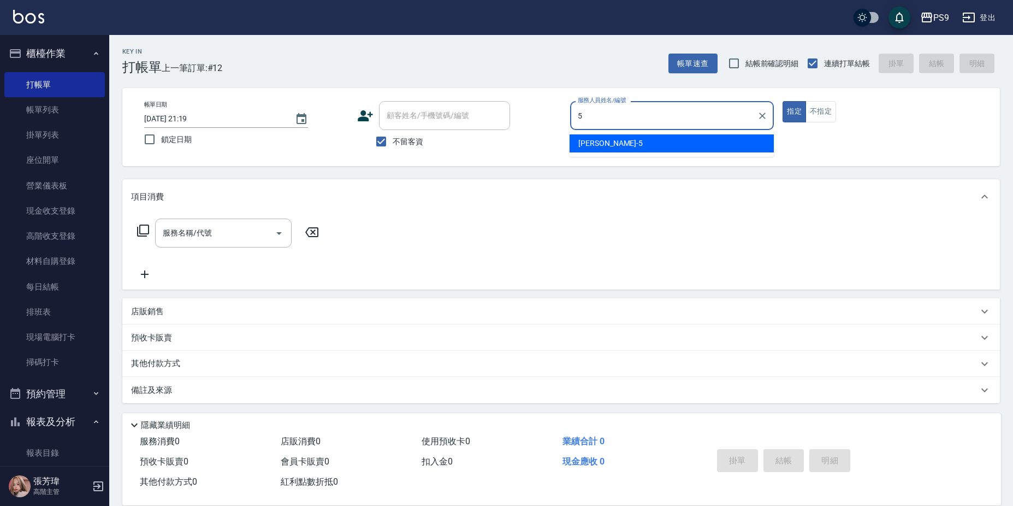
type input "[PERSON_NAME]-5"
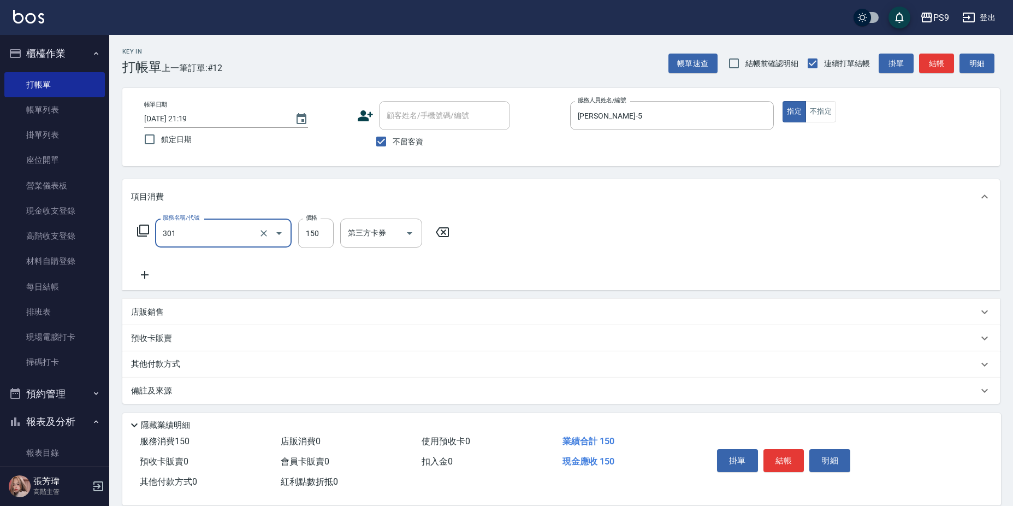
type input "剪-150(301)"
type input "500"
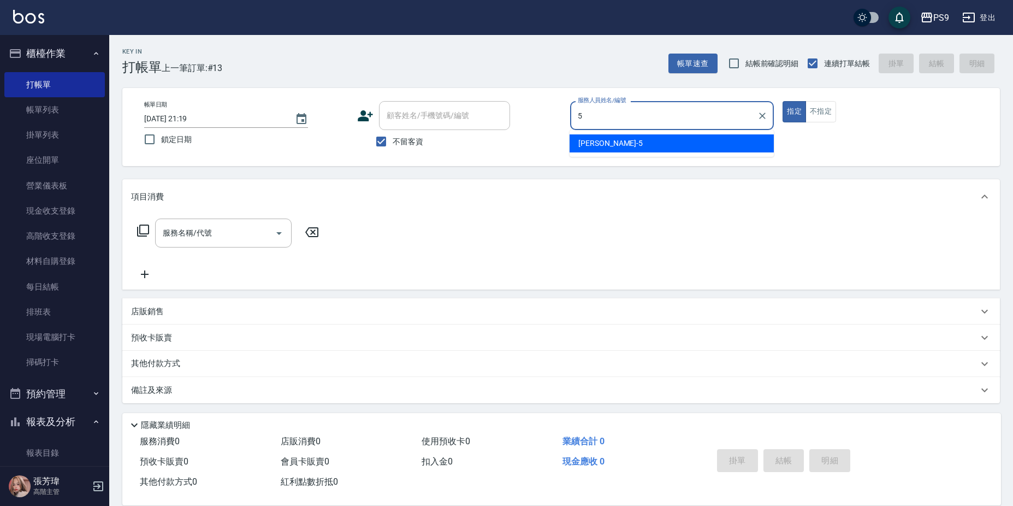
type input "[PERSON_NAME]-5"
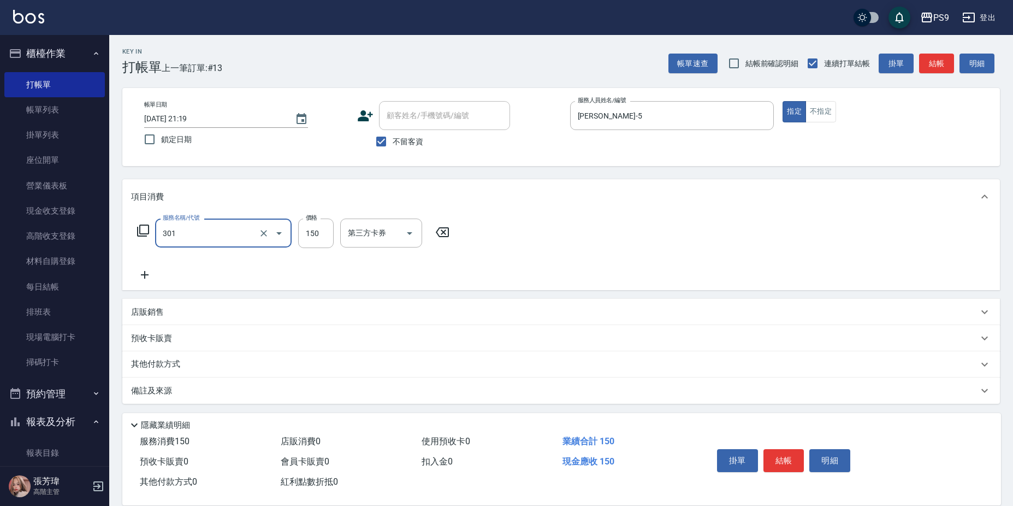
type input "剪-150(301)"
type input "500"
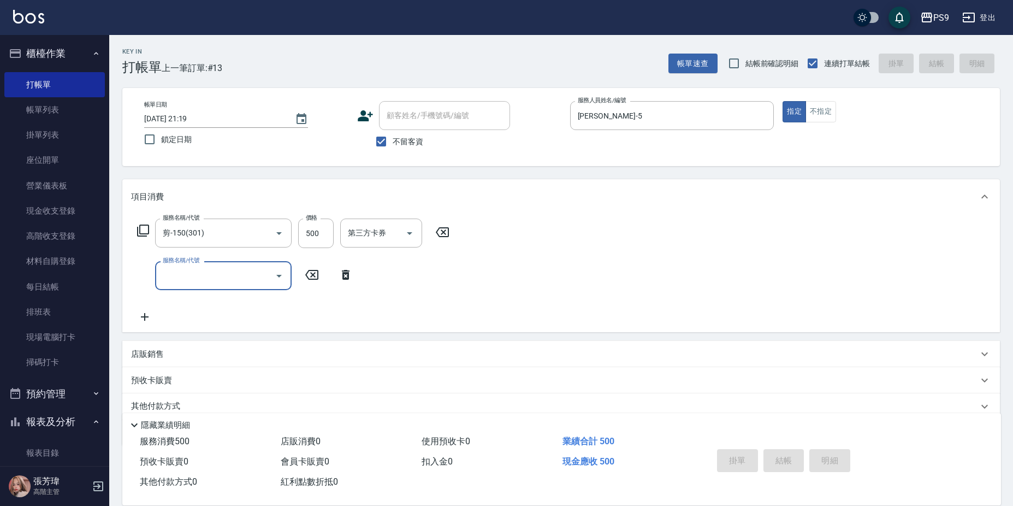
type input "[DATE] 21:20"
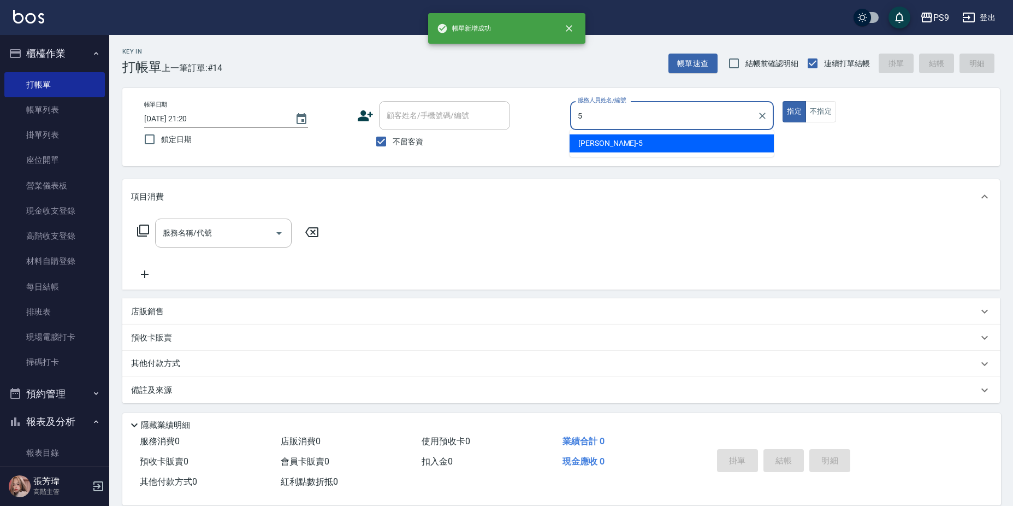
type input "[PERSON_NAME]-5"
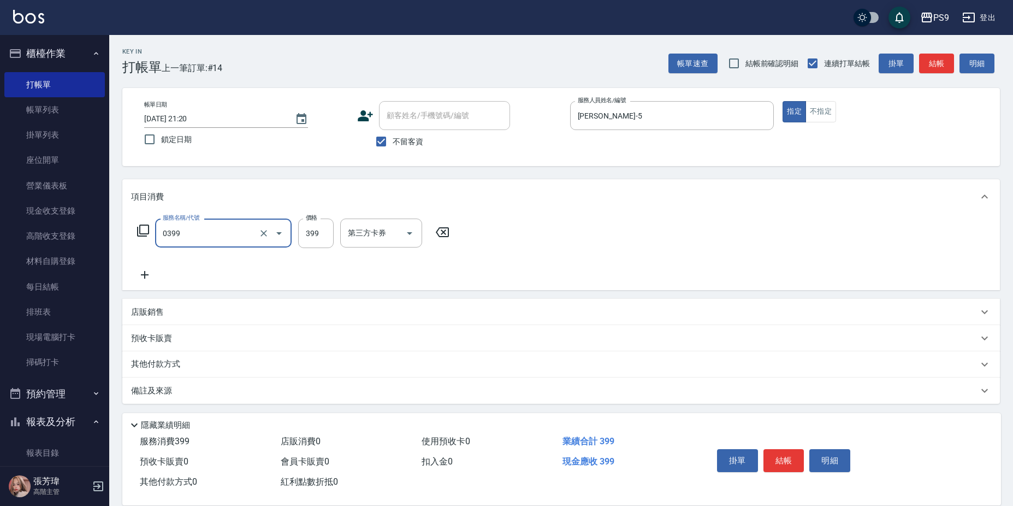
type input "海鹽洗護399(0399)"
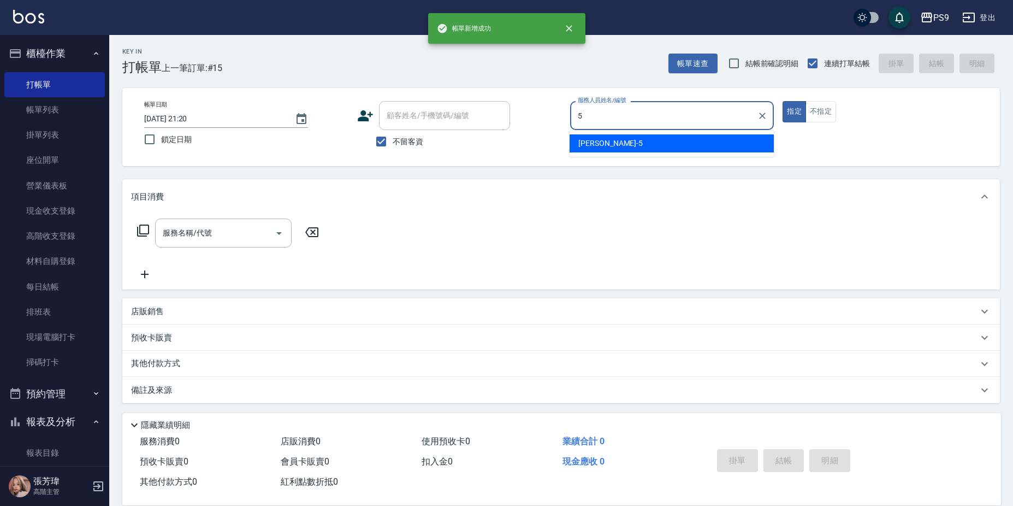
type input "[PERSON_NAME]-5"
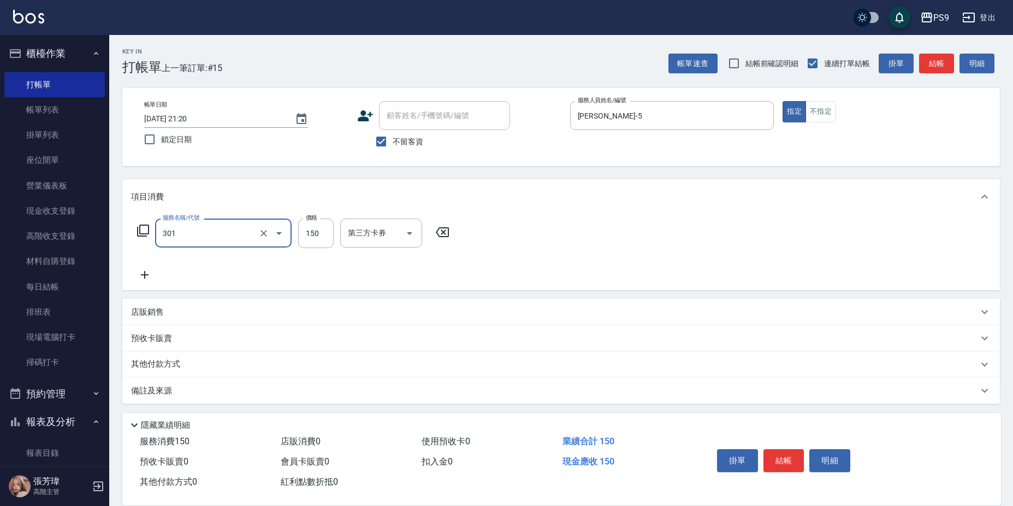
type input "剪-150(301)"
type input "500"
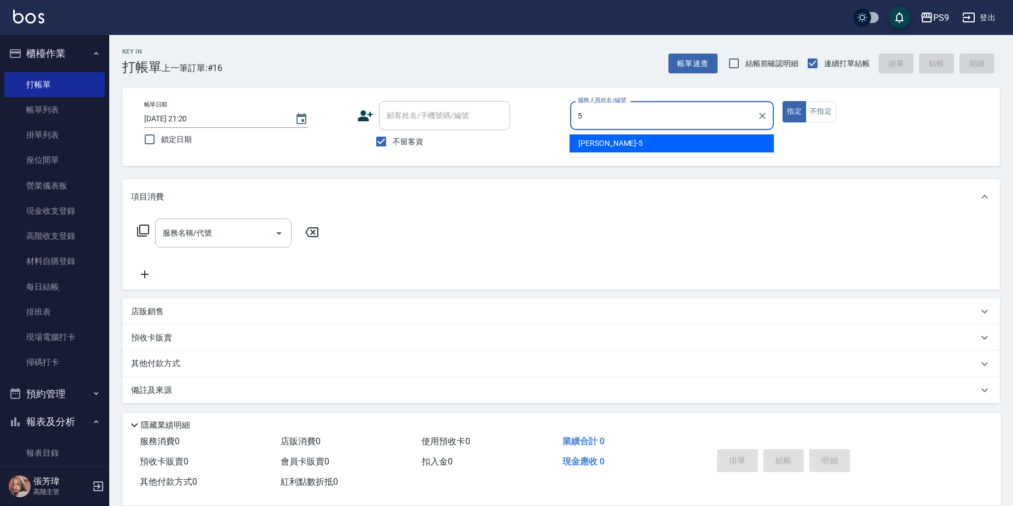
type input "[PERSON_NAME]-5"
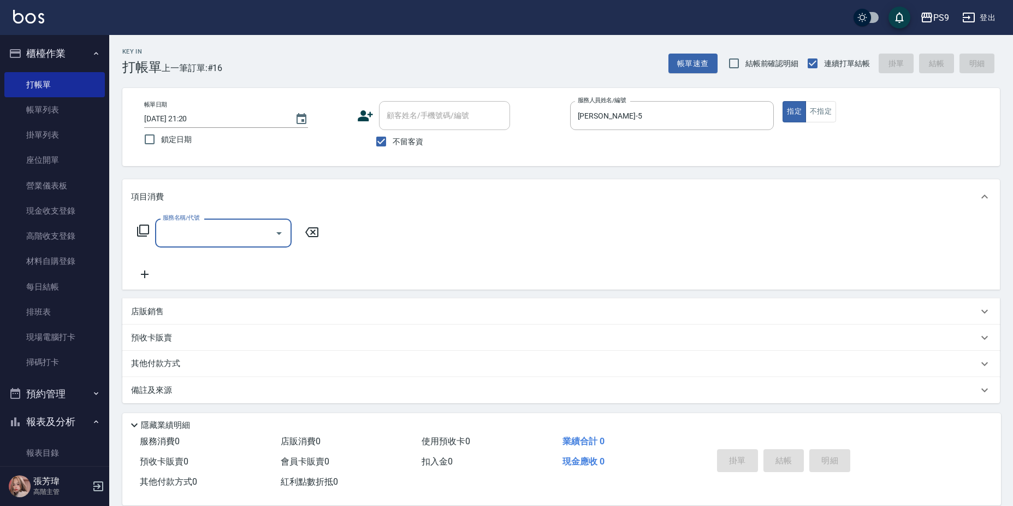
type input "3"
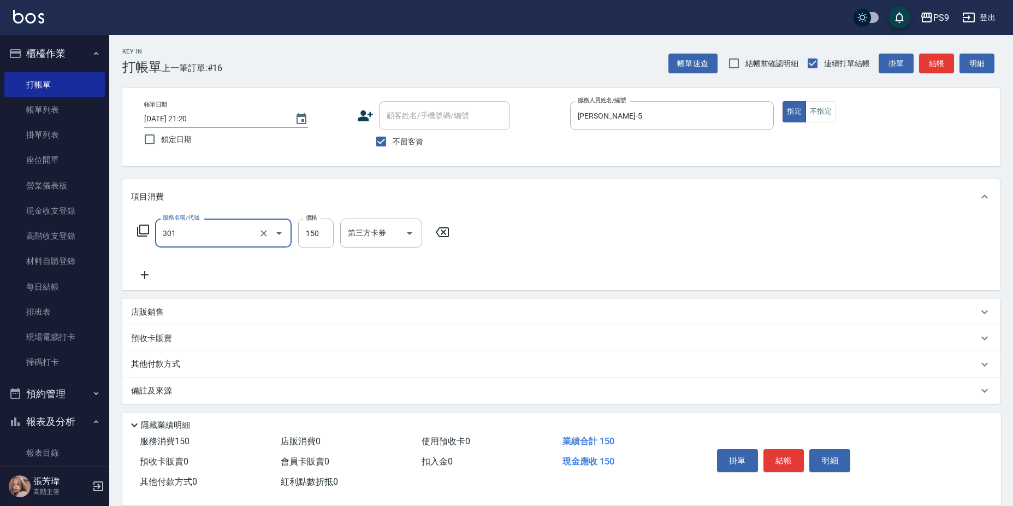
type input "剪-150(301)"
type input "599"
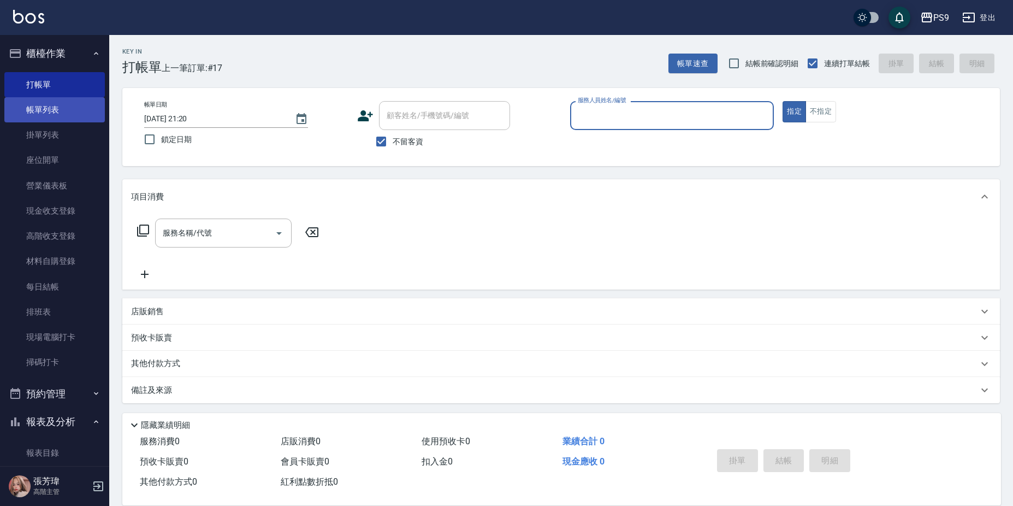
click at [51, 113] on link "帳單列表" at bounding box center [54, 109] width 101 height 25
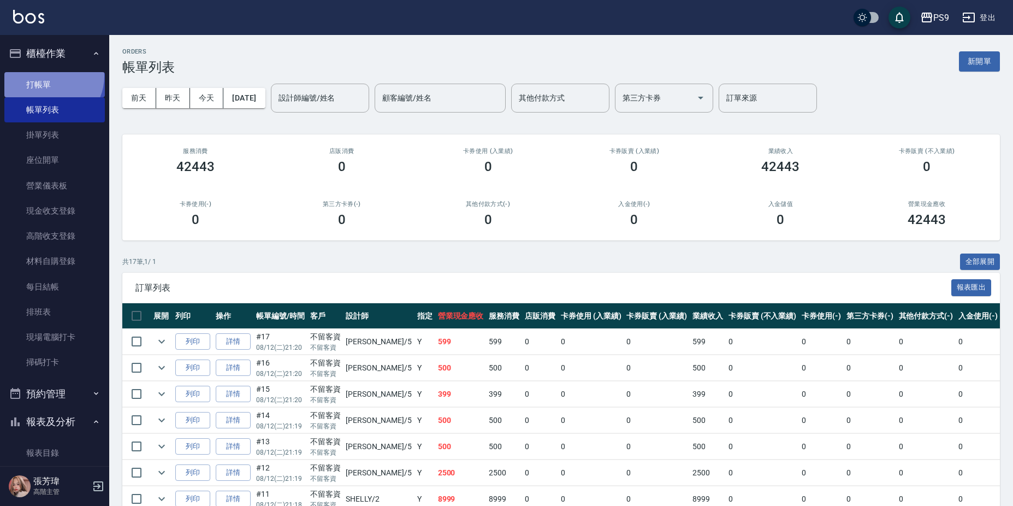
click at [49, 76] on link "打帳單" at bounding box center [54, 84] width 101 height 25
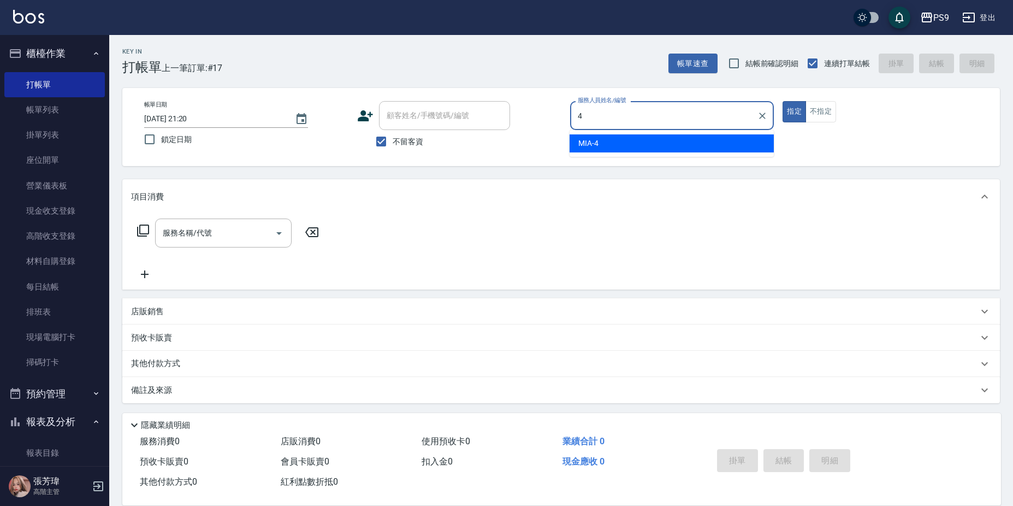
type input "MIA-4"
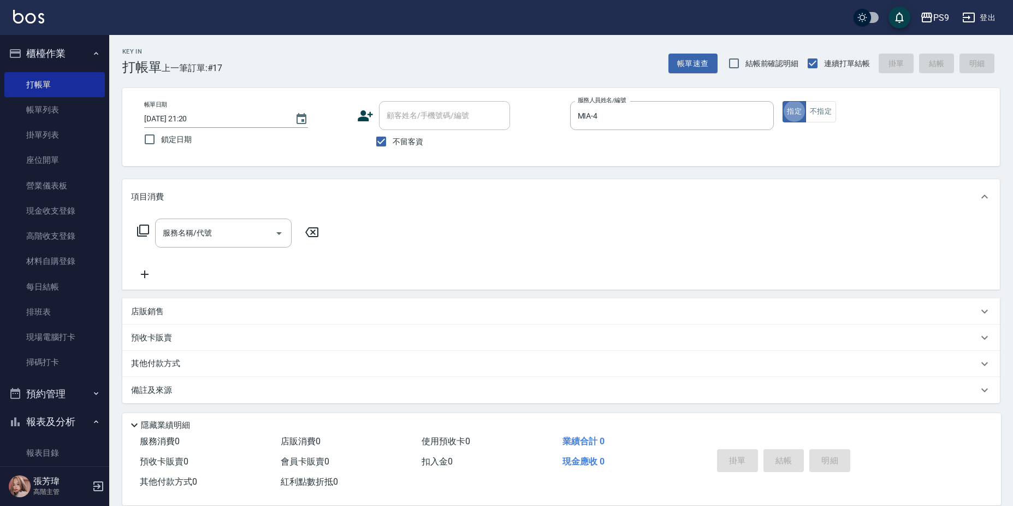
type button "true"
click at [815, 117] on button "不指定" at bounding box center [821, 111] width 31 height 21
type button "false"
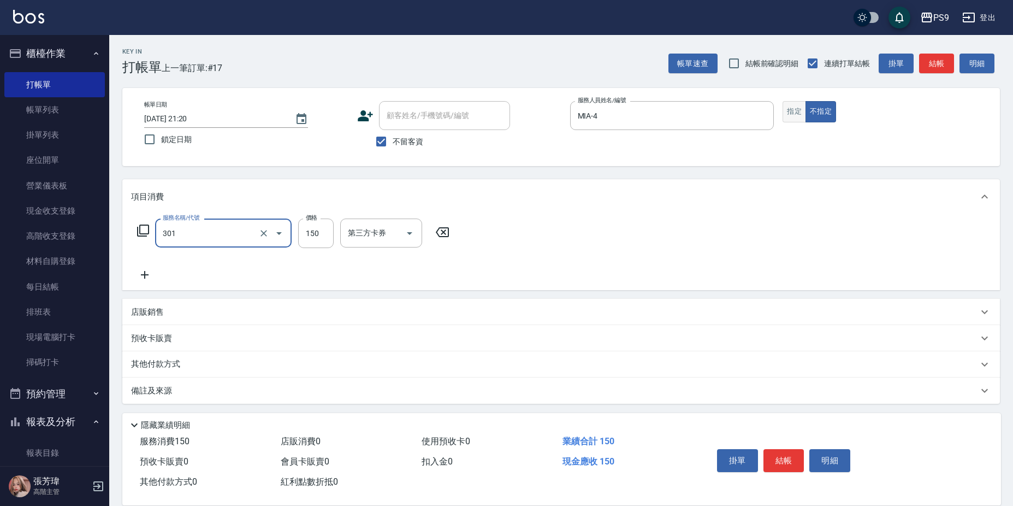
type input "剪-150(301)"
type input "300"
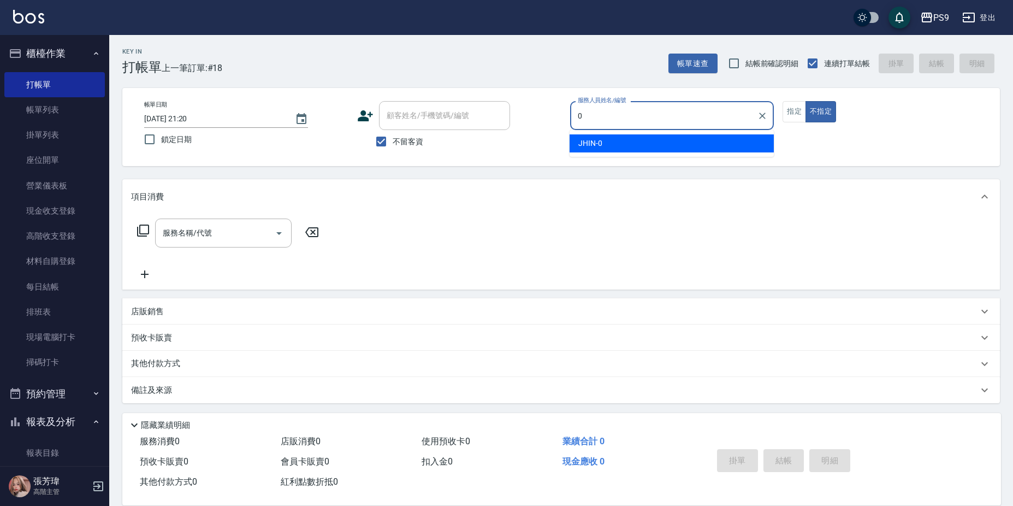
type input "JHIN-0"
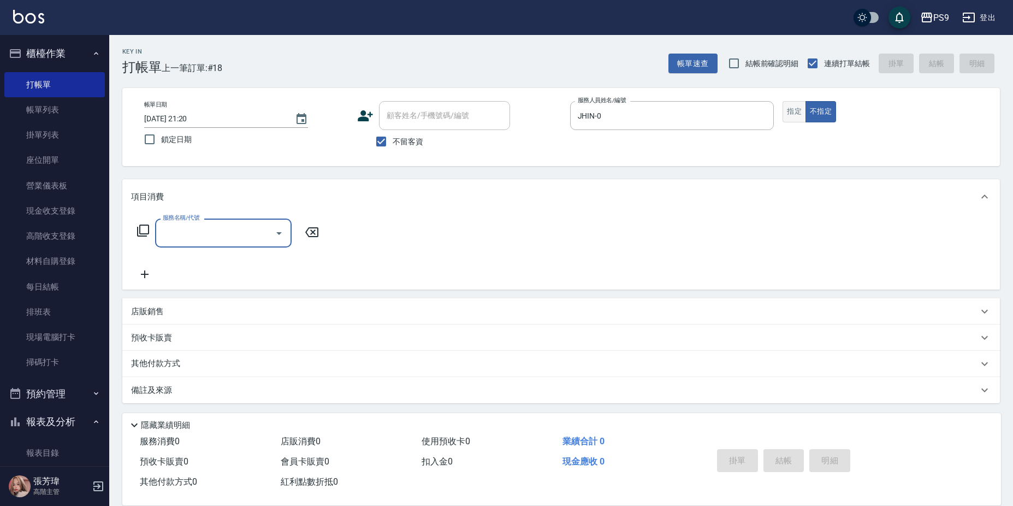
click at [788, 119] on button "指定" at bounding box center [794, 111] width 23 height 21
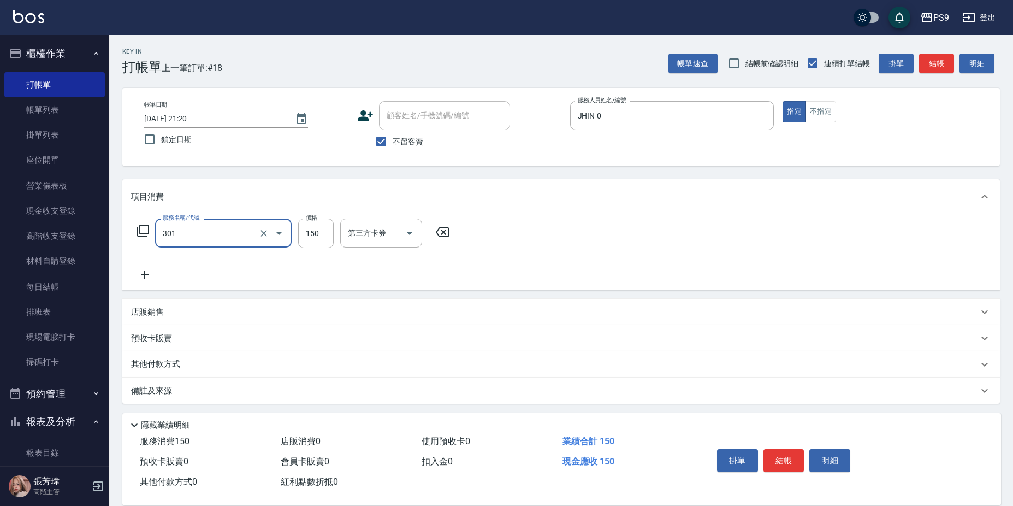
type input "剪-150(301)"
type input "500"
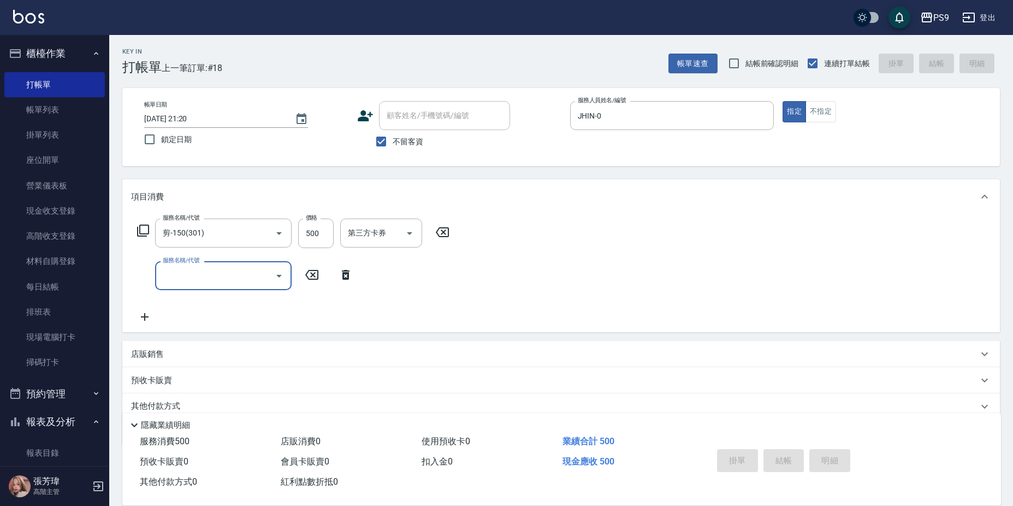
type input "[DATE] 21:33"
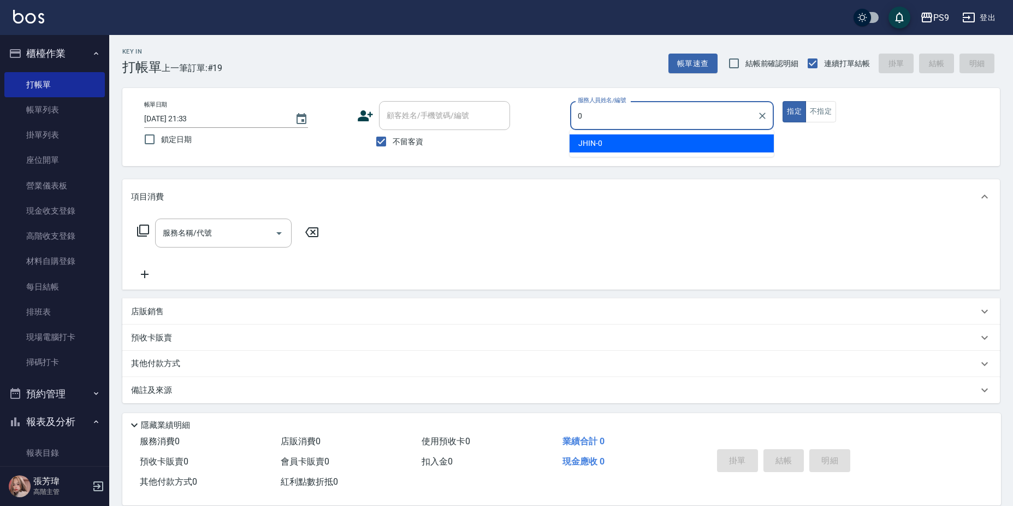
type input "JHIN-0"
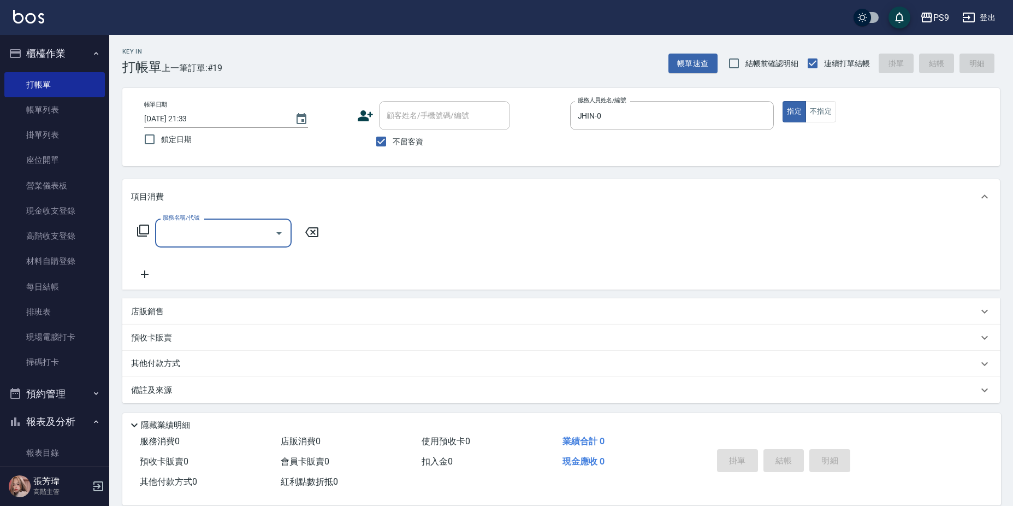
type input "3"
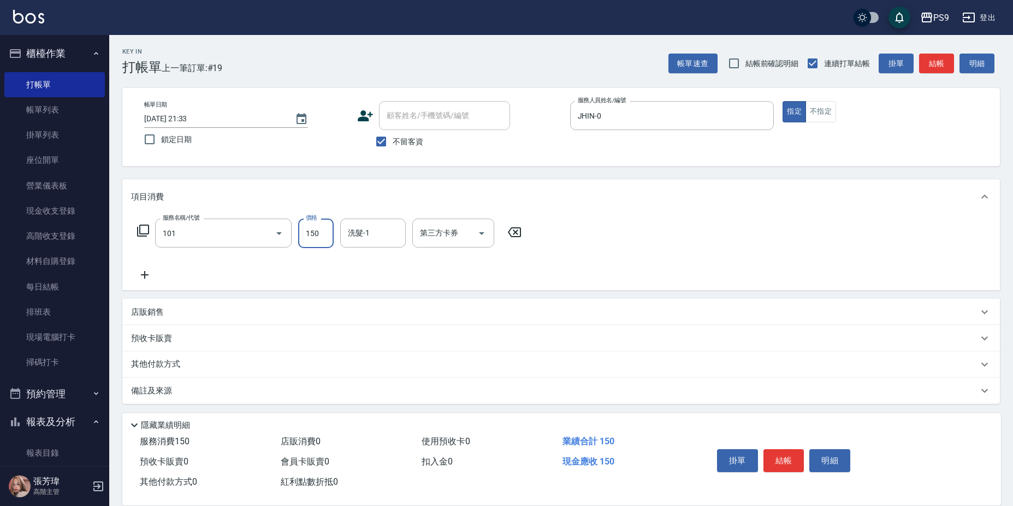
type input "洗髮(101)"
type input "MIA-4"
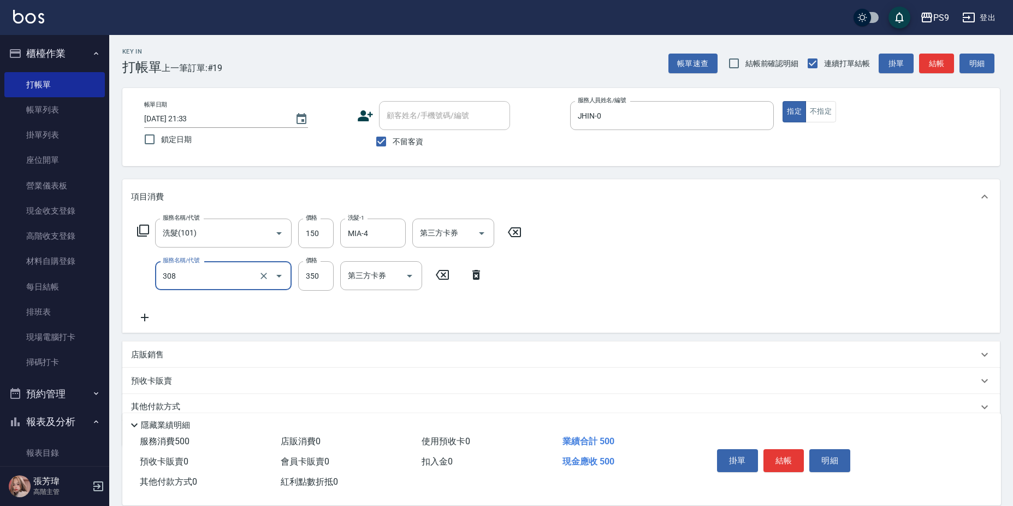
type input "剪-350(308)"
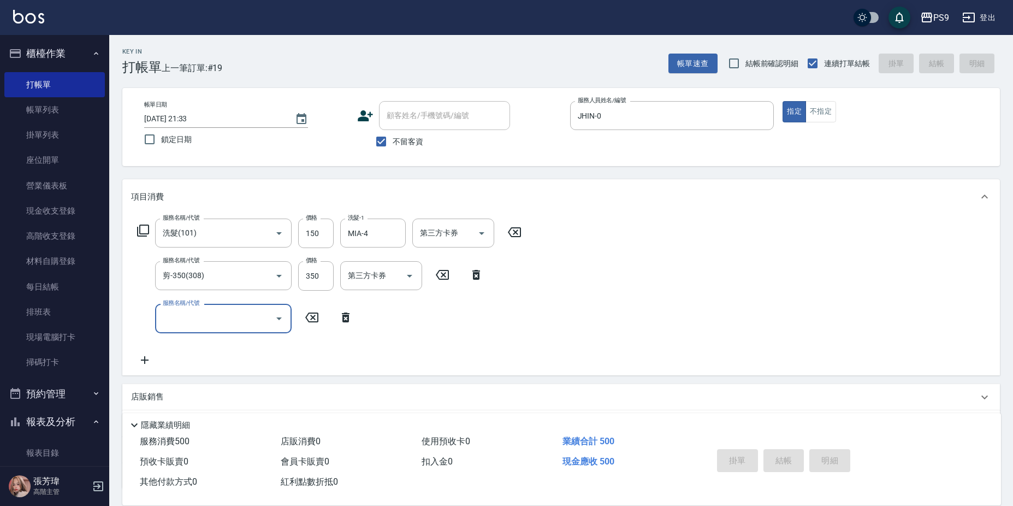
type input "[DATE] 21:34"
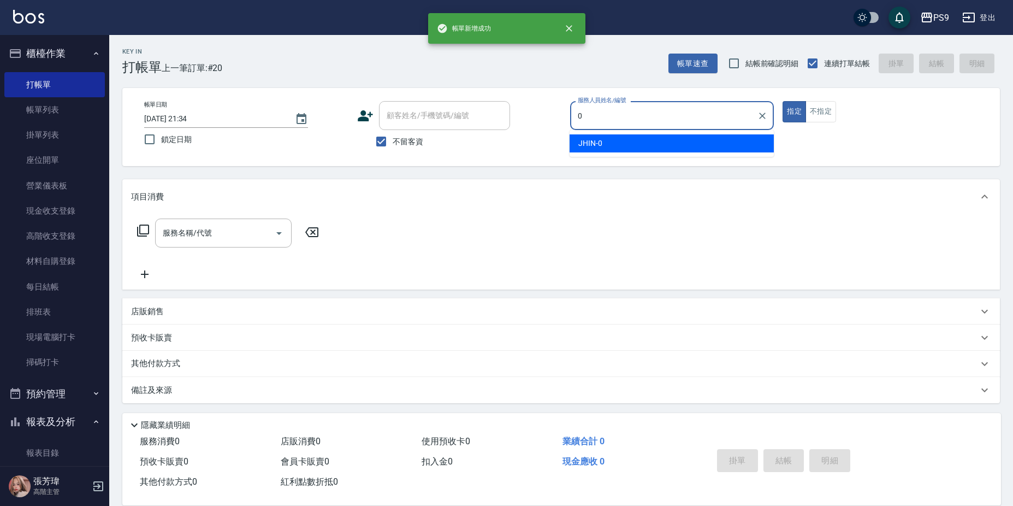
type input "JHIN-0"
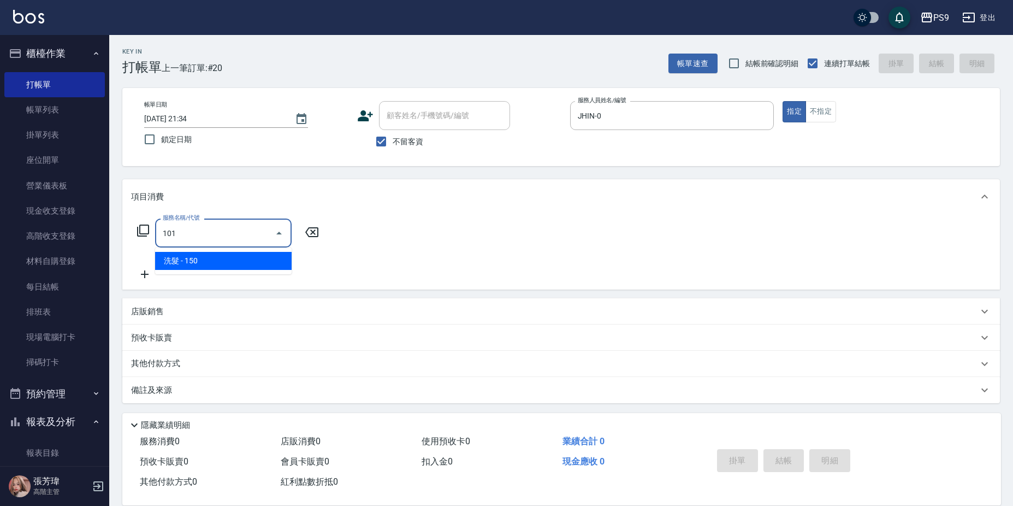
type input "洗髮(101)"
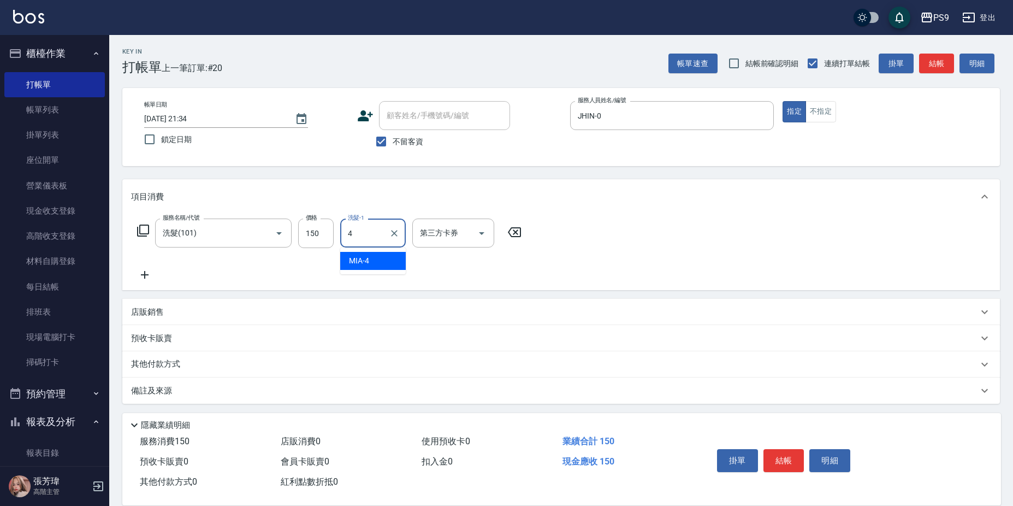
type input "MIA-4"
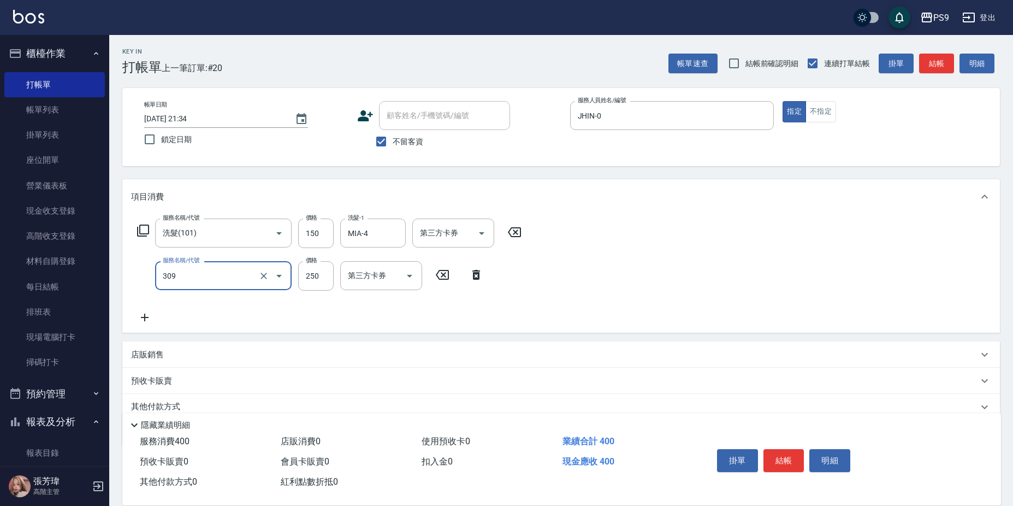
type input "剪-250(309)"
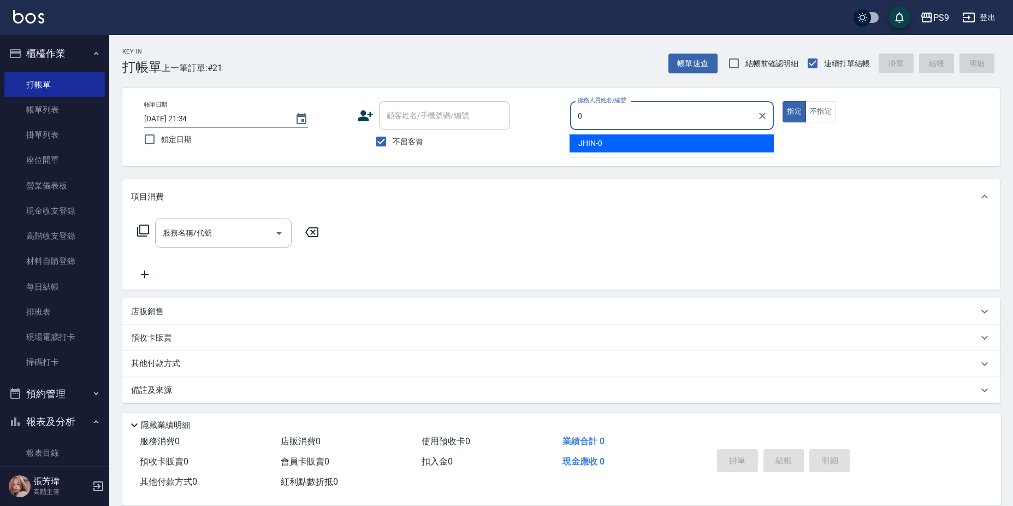
type input "JHIN-0"
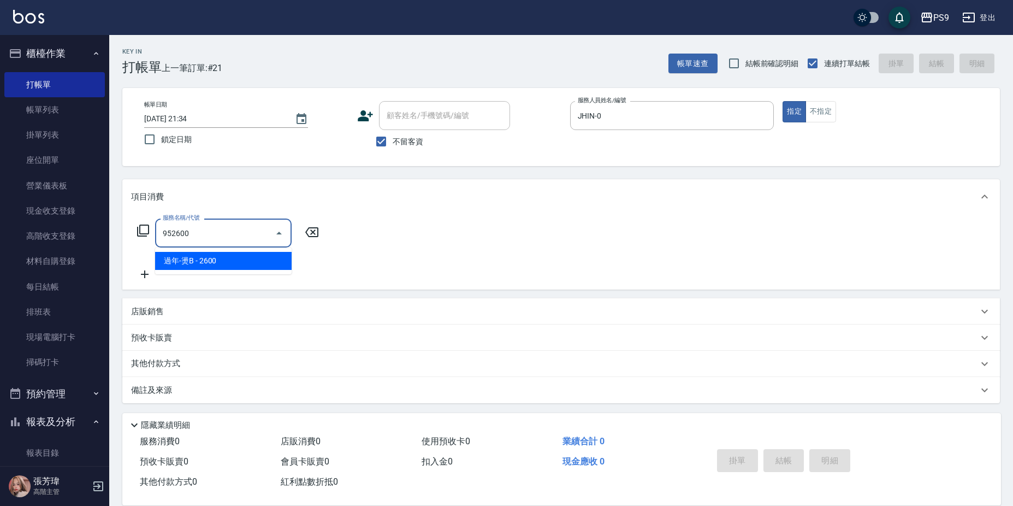
type input "過年-燙B(952600)"
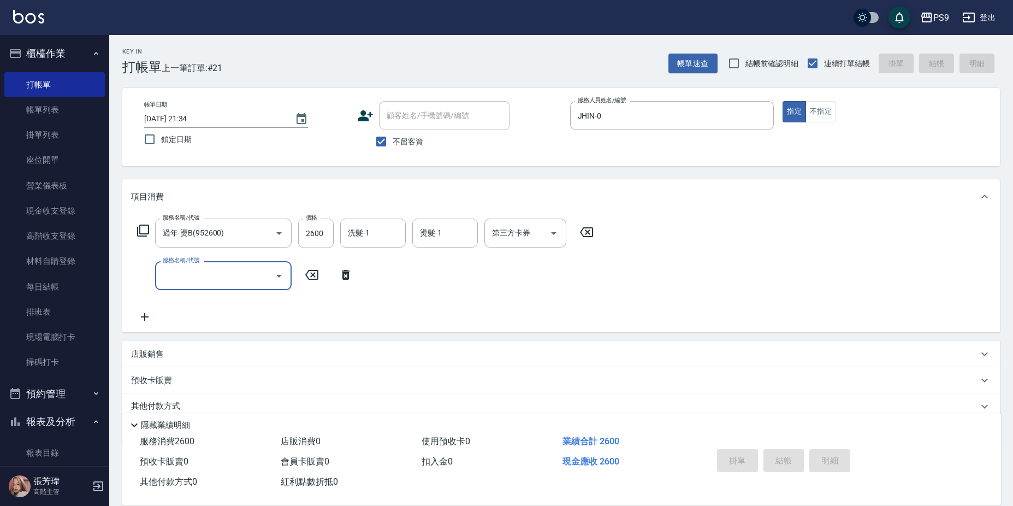
type input "[DATE] 21:35"
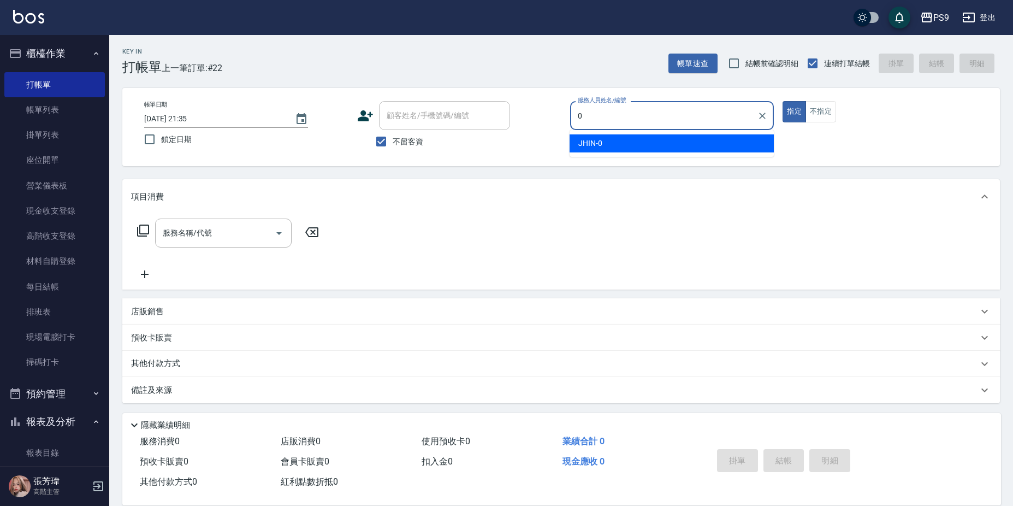
type input "JHIN-0"
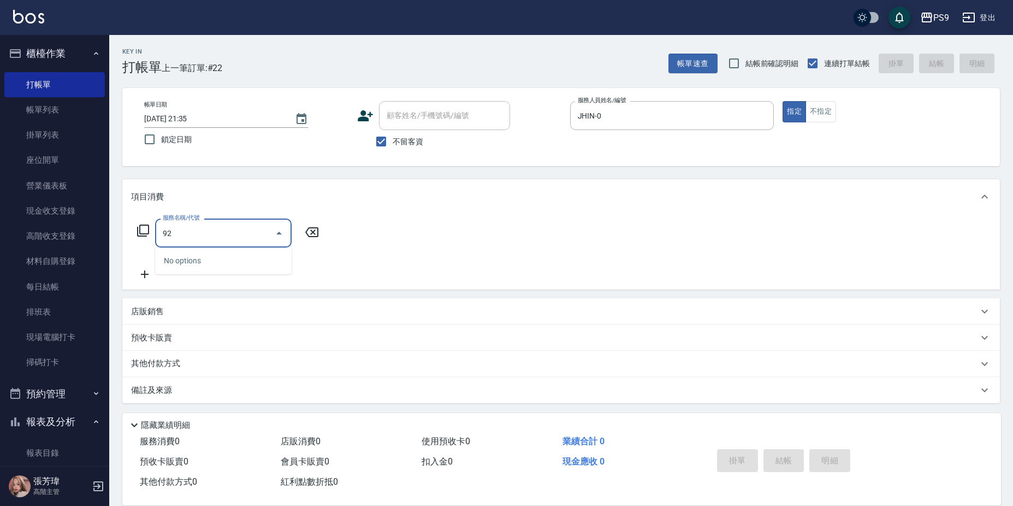
type input "9"
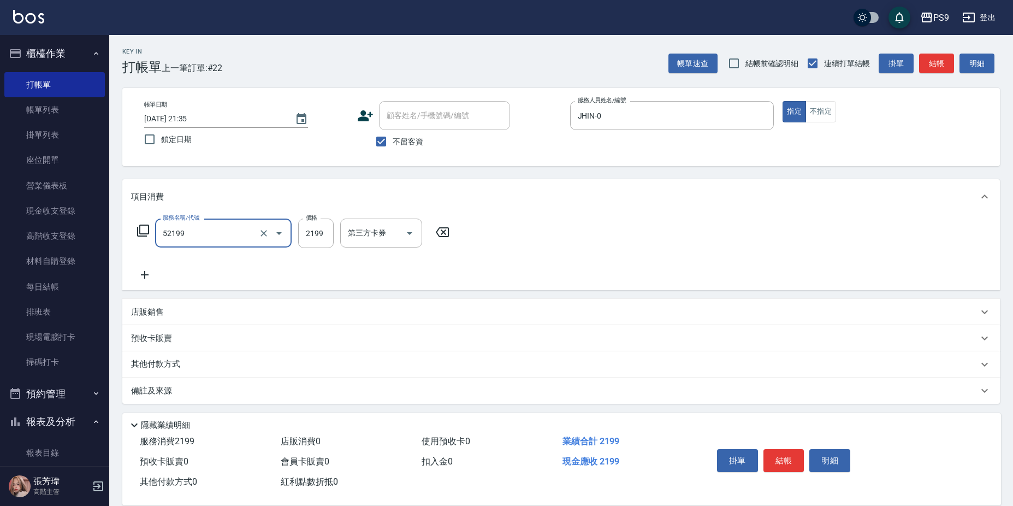
type input "燙髮(52199)"
type input "2200"
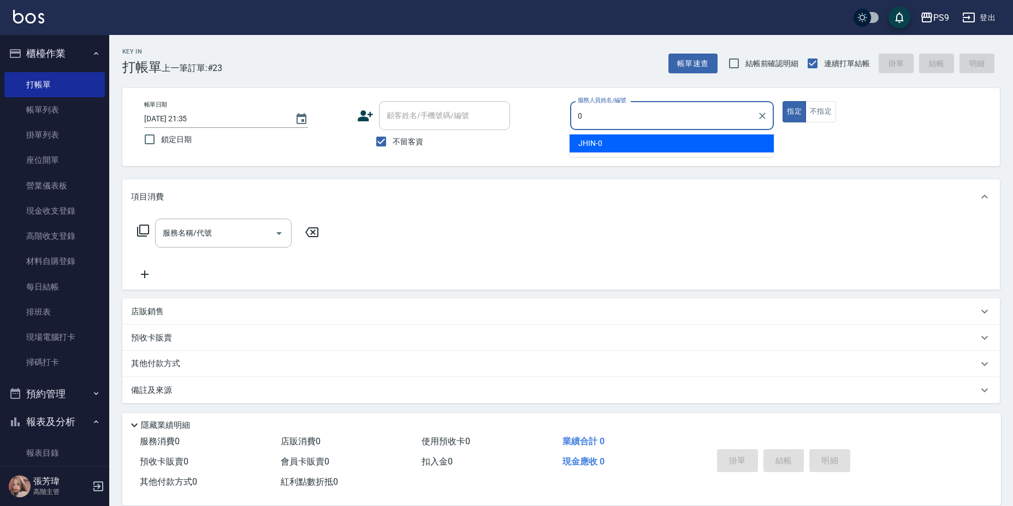
type input "JHIN-0"
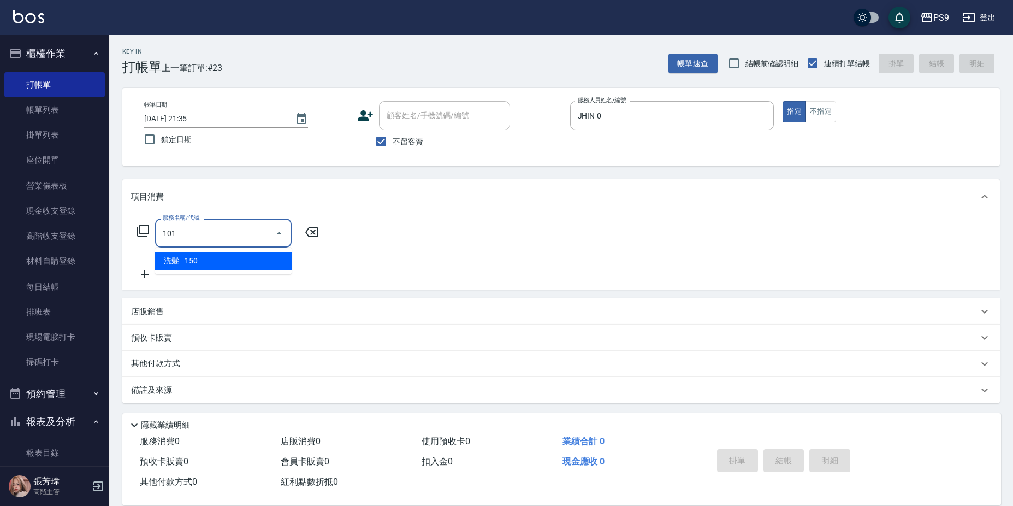
type input "洗髮(101)"
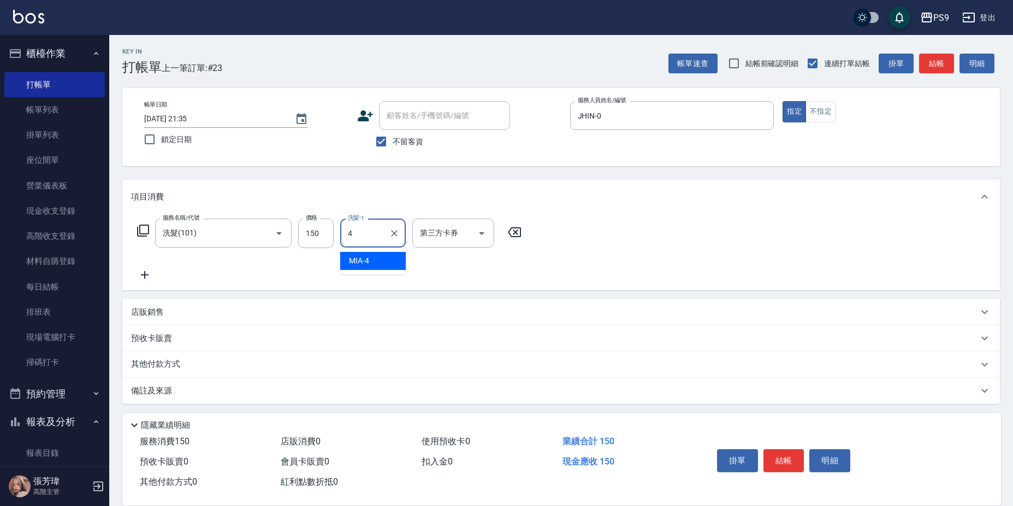
type input "MIA-4"
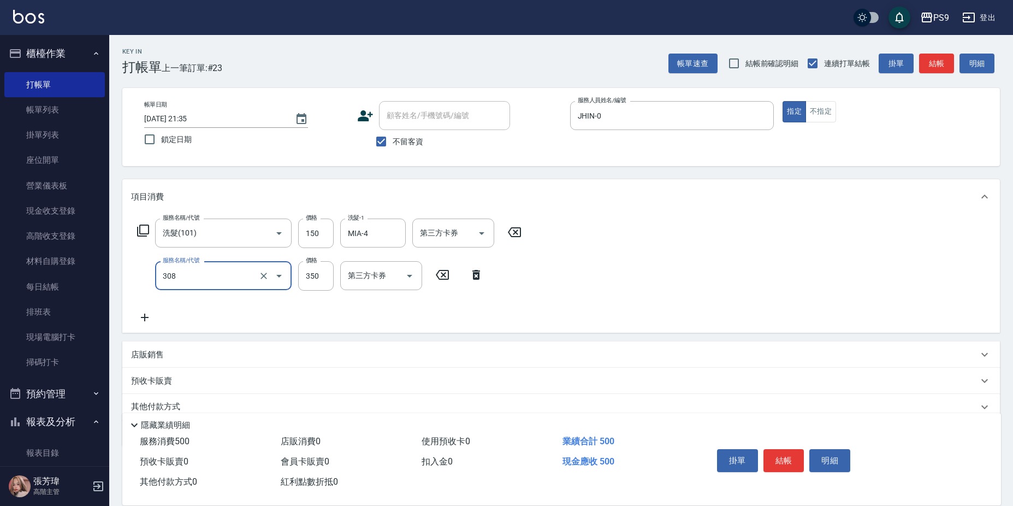
type input "剪-350(308)"
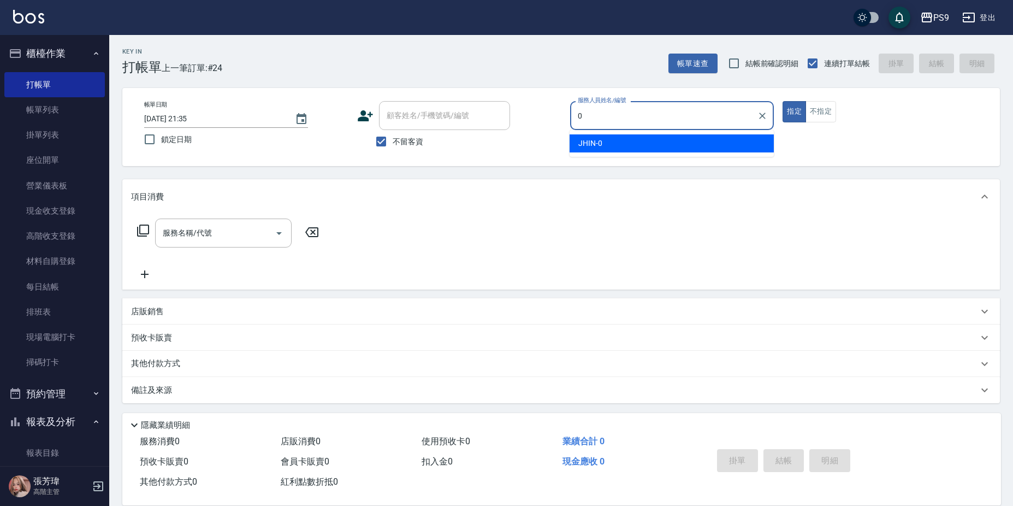
type input "JHIN-0"
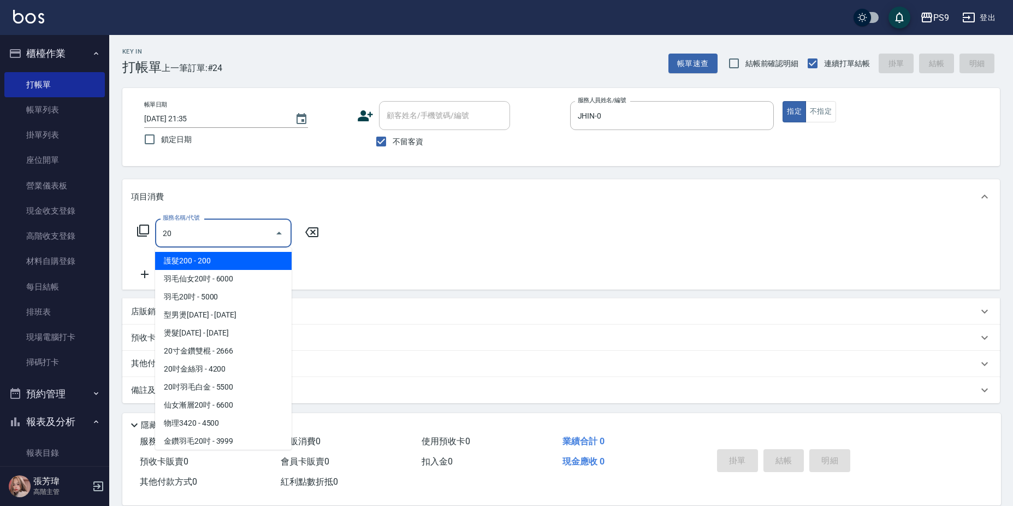
type input "2"
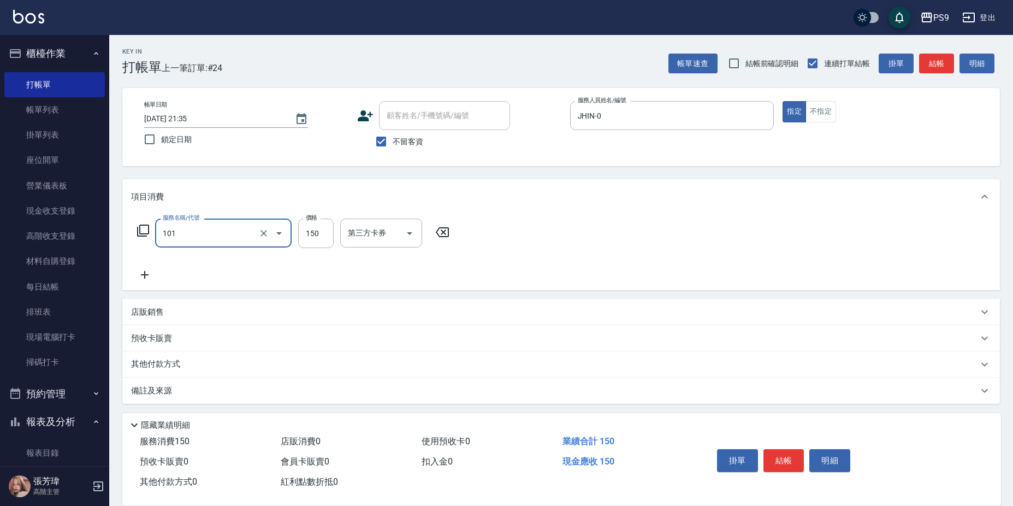
type input "洗髮(101)"
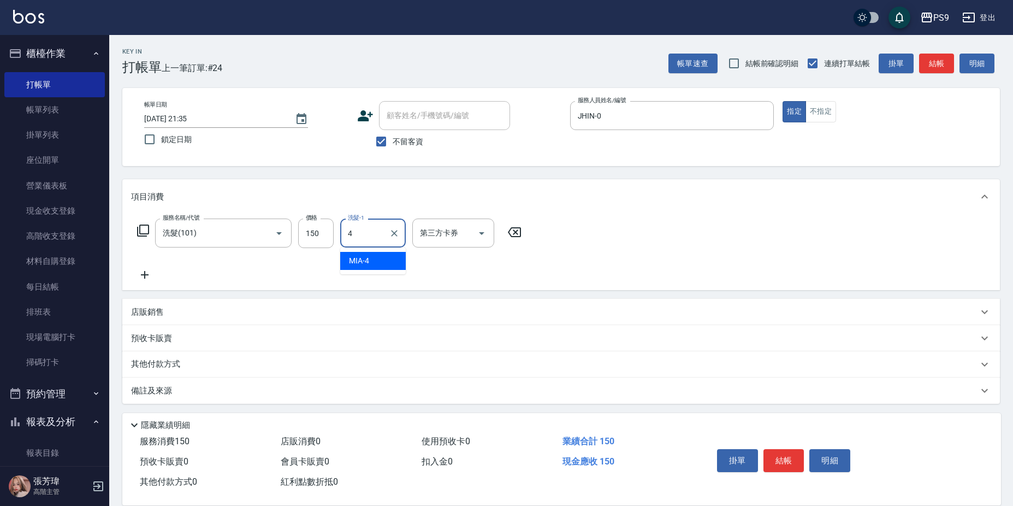
type input "MIA-4"
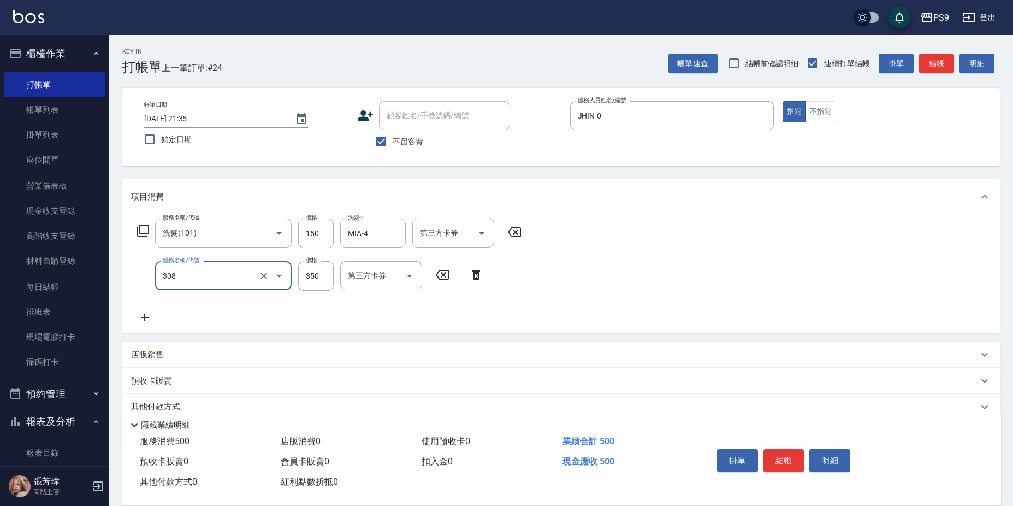
type input "剪-350(308)"
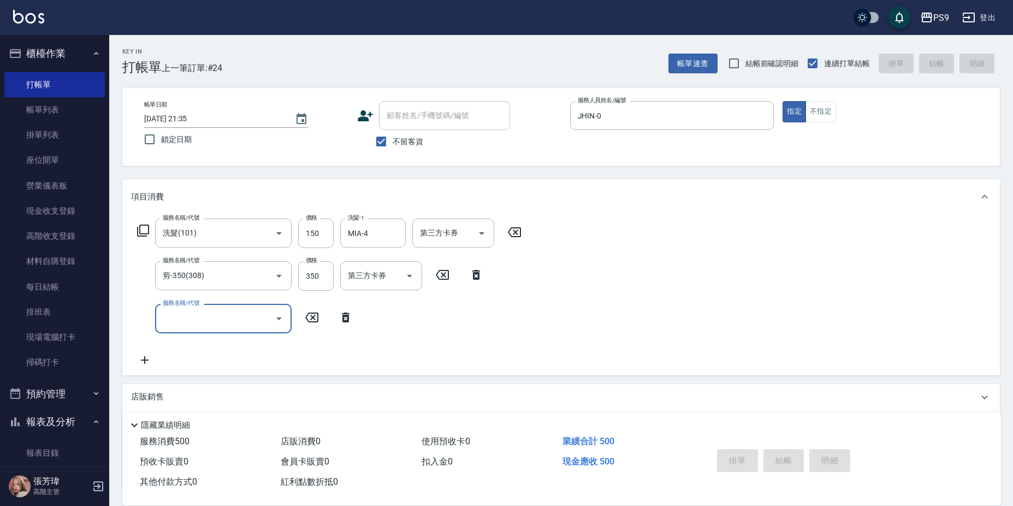
type input "[DATE] 21:36"
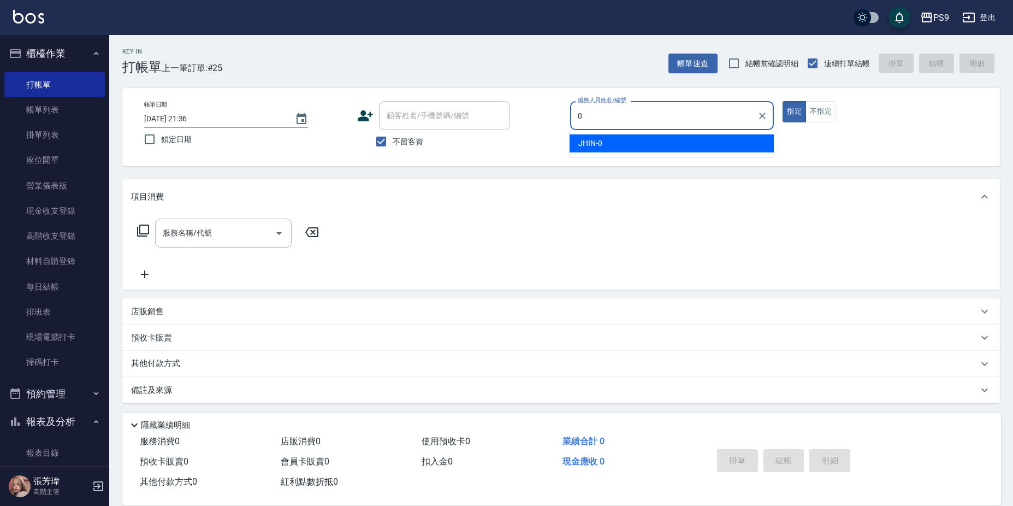
type input "JHIN-0"
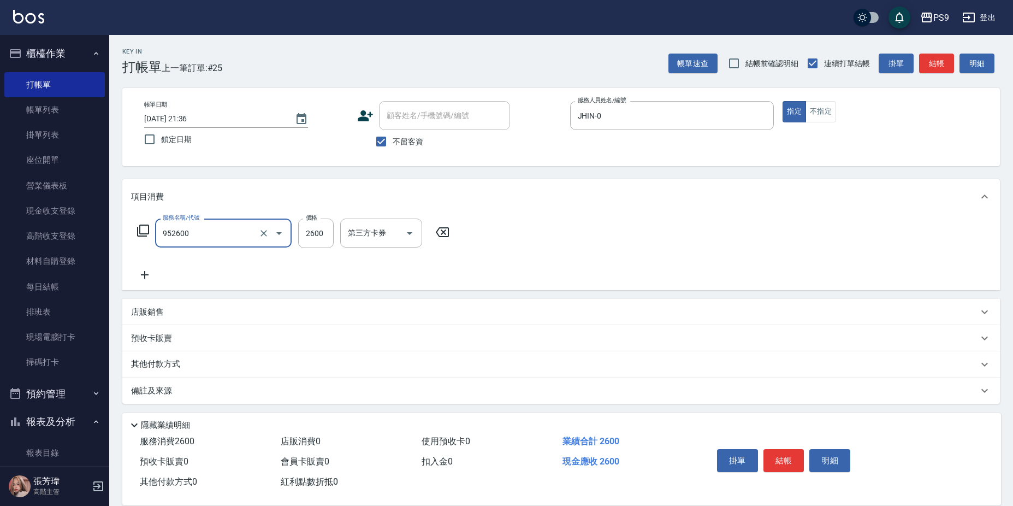
type input "過年-燙B(952600)"
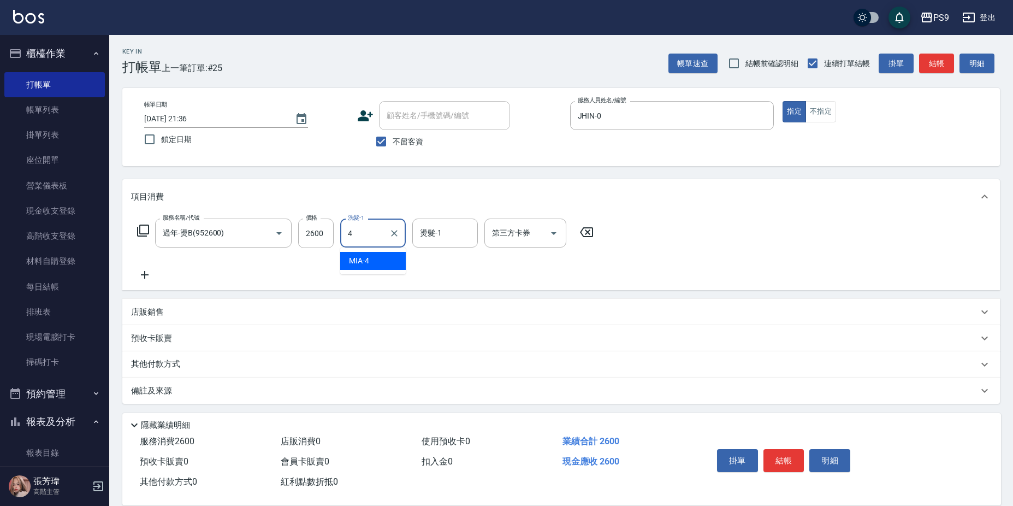
type input "MIA-4"
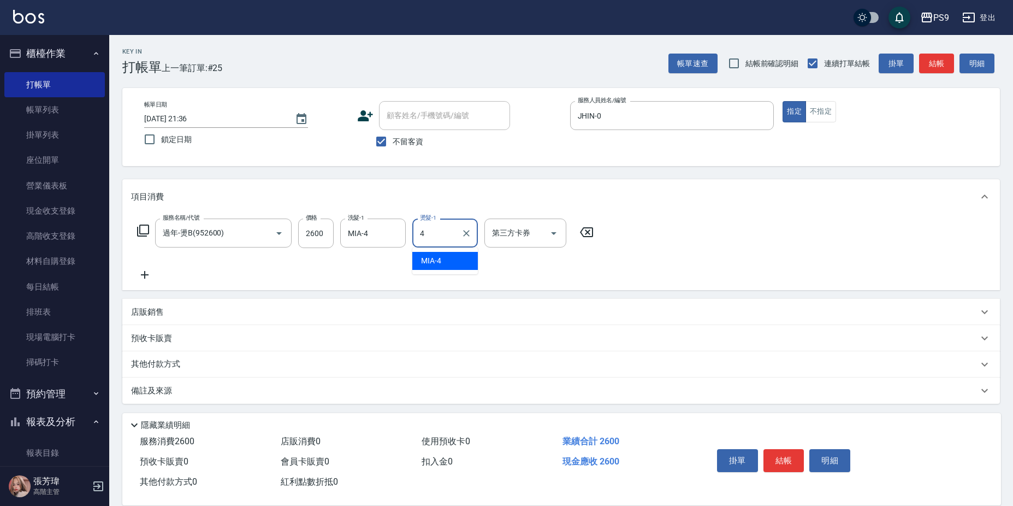
type input "MIA-4"
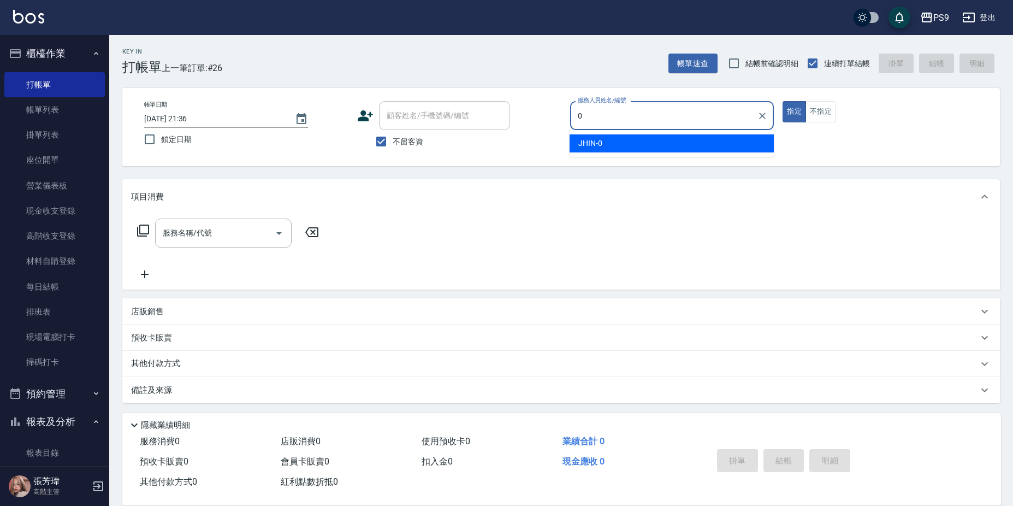
type input "JHIN-0"
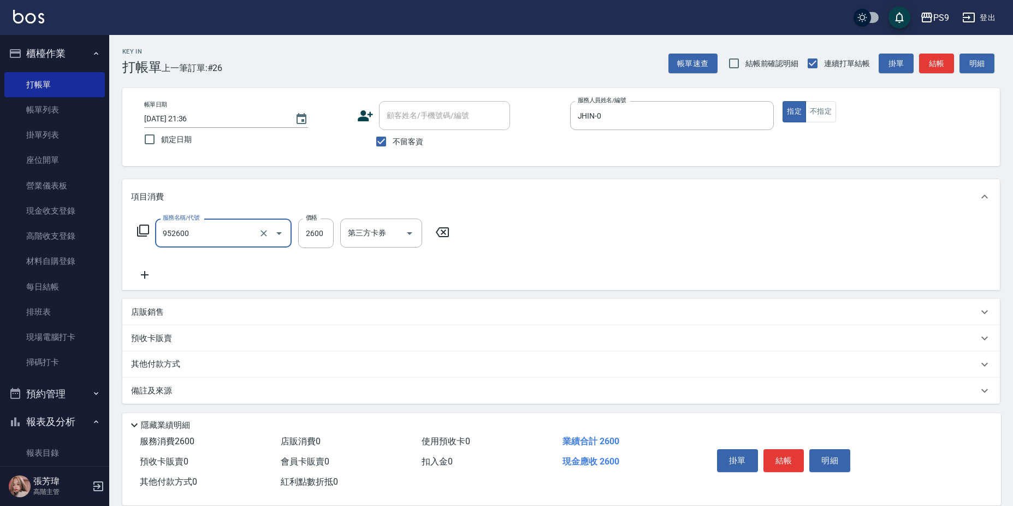
type input "過年-燙B(952600)"
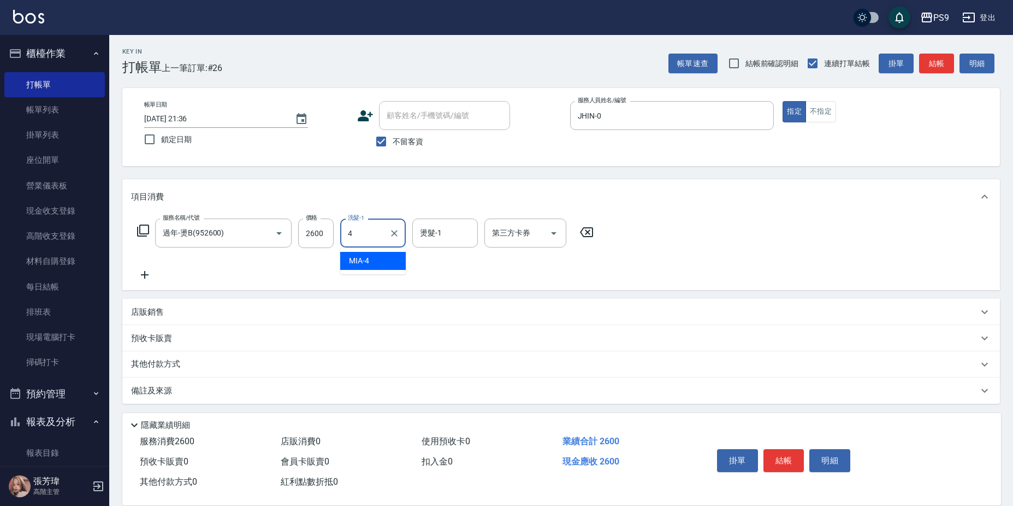
type input "MIA-4"
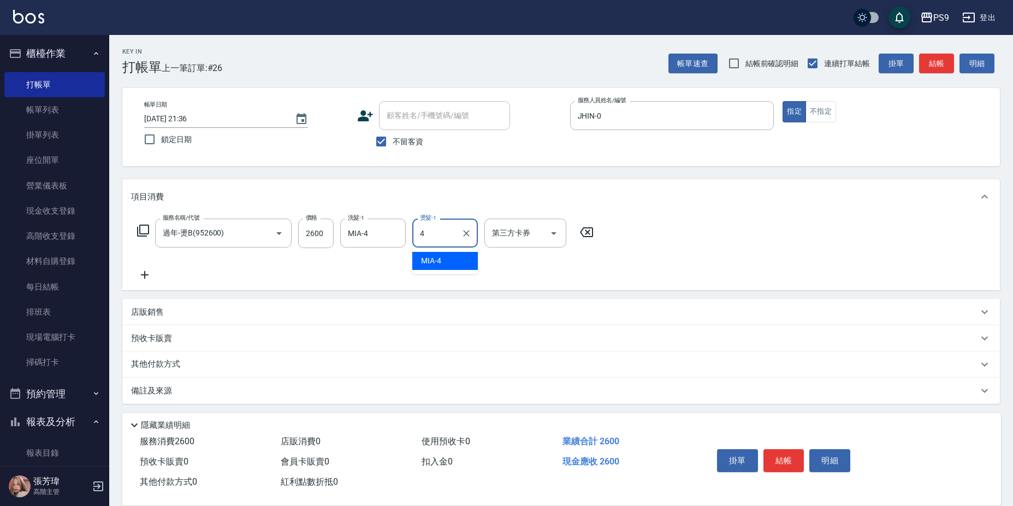
type input "MIA-4"
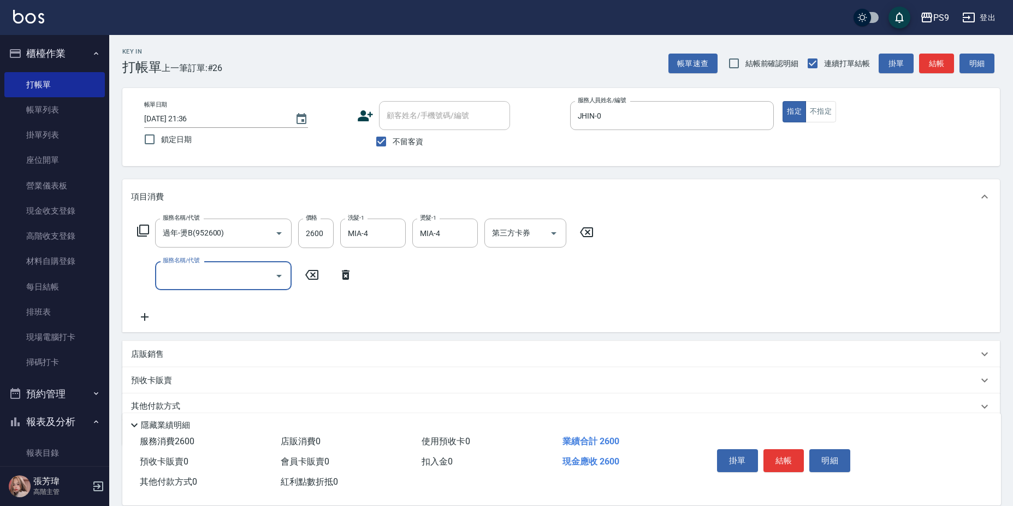
click at [246, 345] on div "店販銷售" at bounding box center [561, 354] width 878 height 26
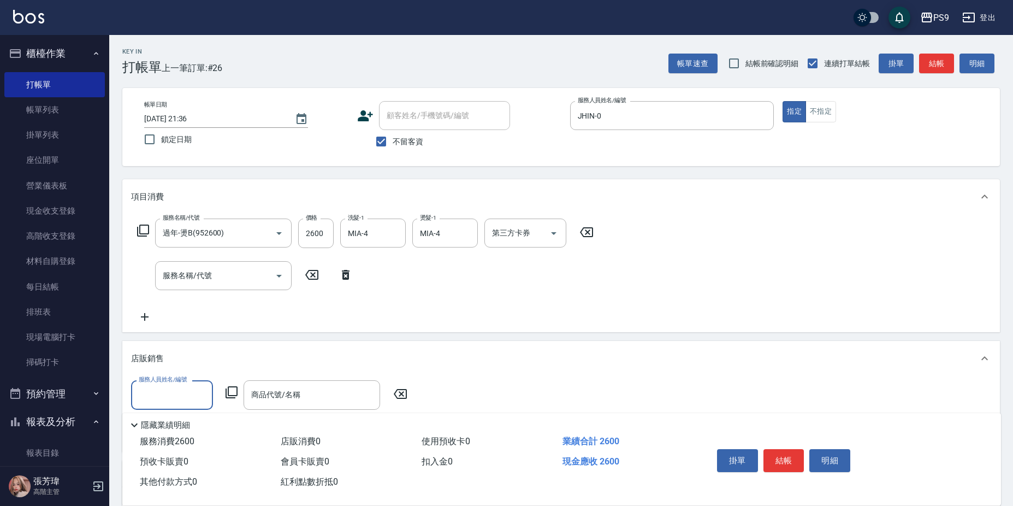
type input "7"
type input "JHIN-0"
type input "7"
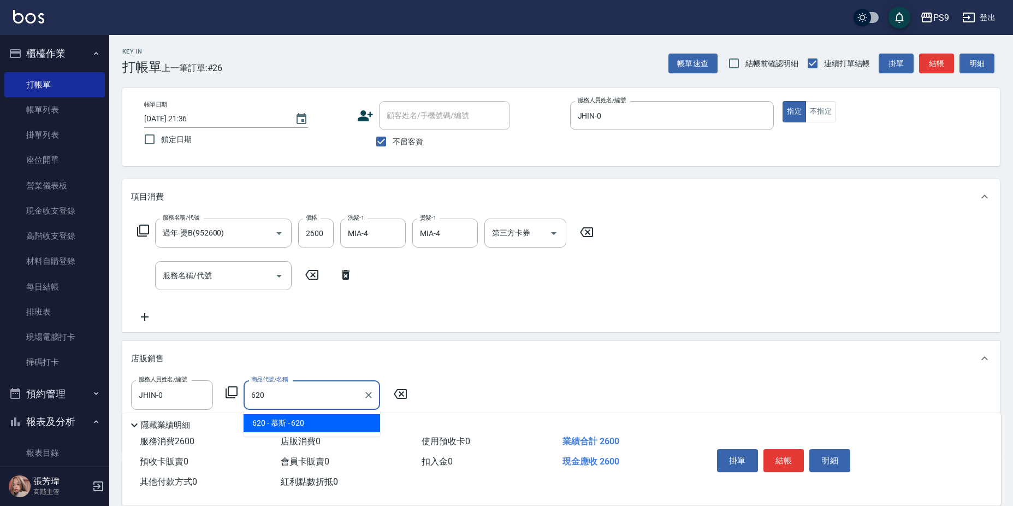
type input "慕[PERSON_NAME]"
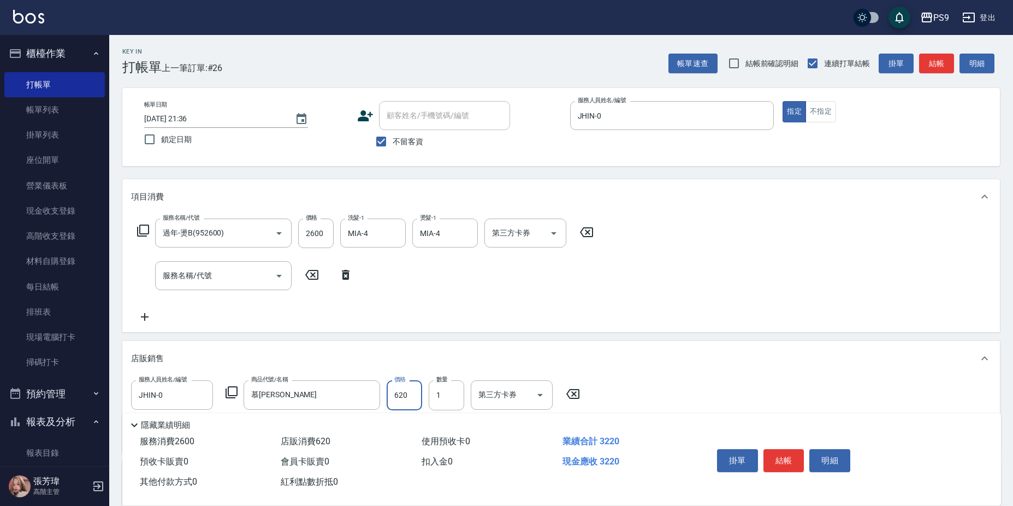
click at [399, 394] on input "620" at bounding box center [405, 394] width 36 height 29
type input "700"
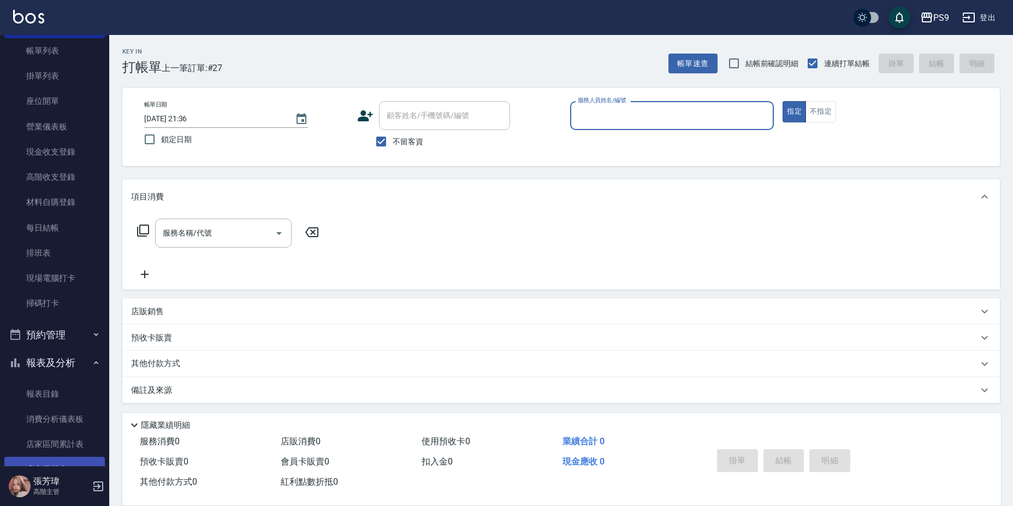
scroll to position [164, 0]
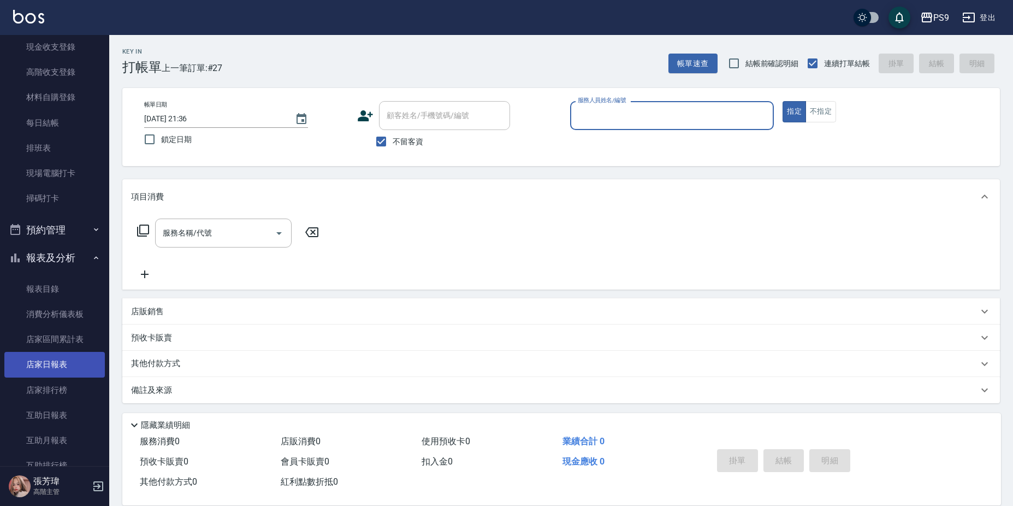
click at [76, 364] on link "店家日報表" at bounding box center [54, 364] width 101 height 25
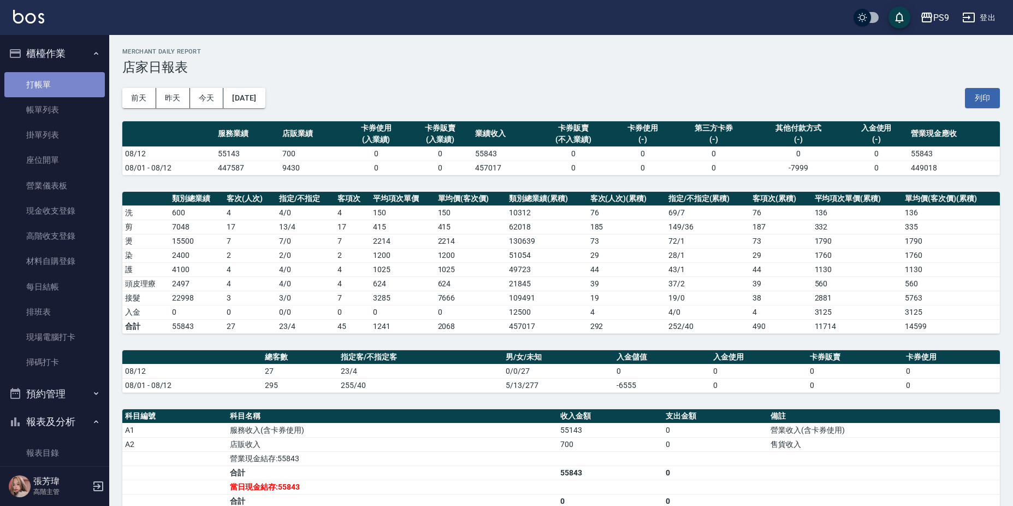
click at [79, 85] on link "打帳單" at bounding box center [54, 84] width 101 height 25
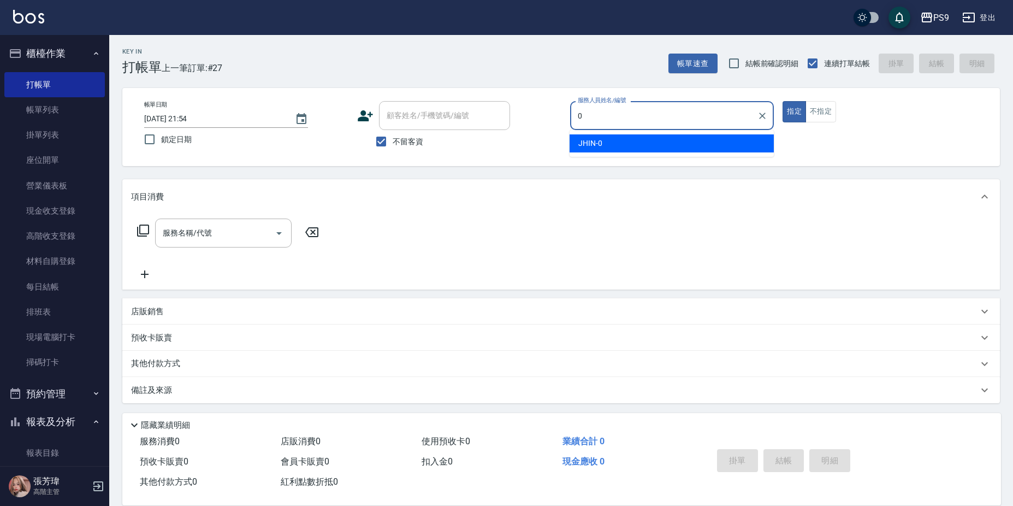
type input "JHIN-0"
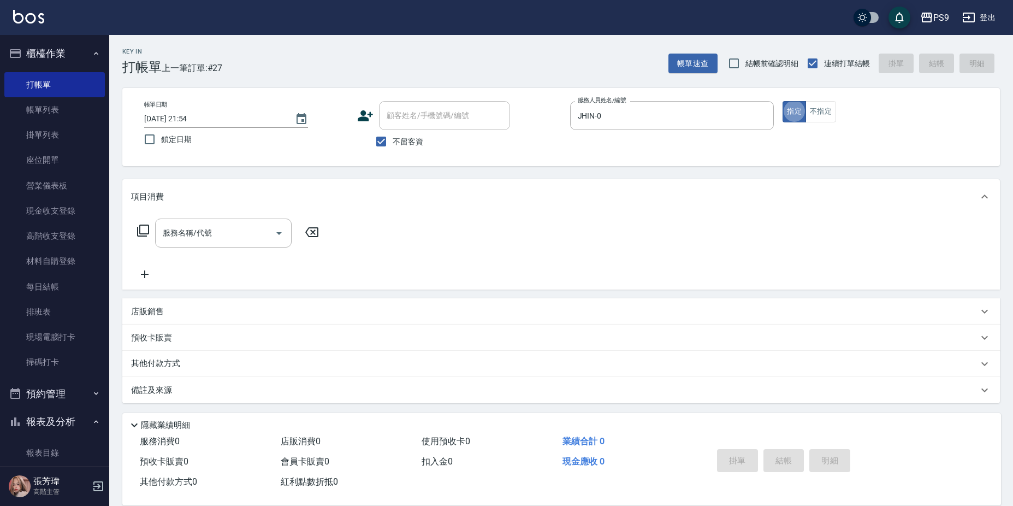
type button "true"
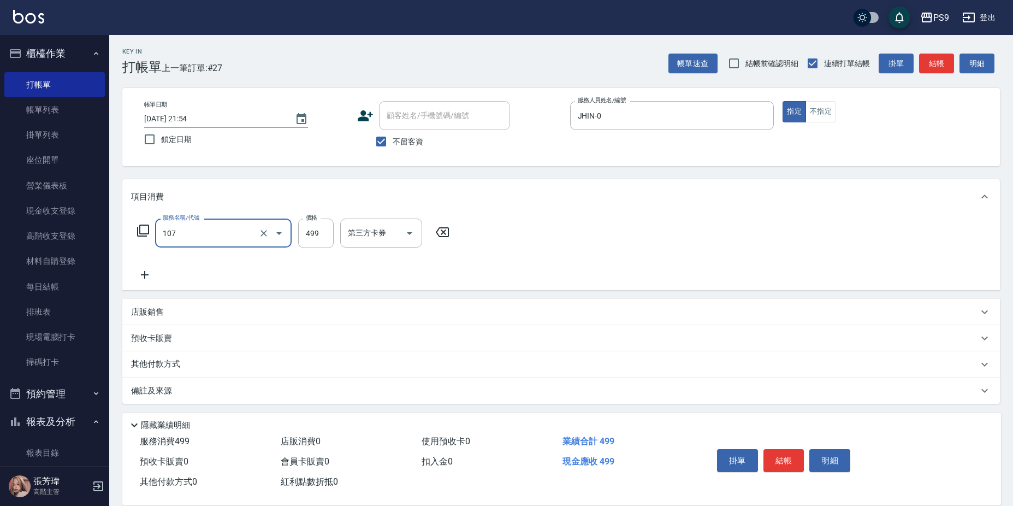
type input "[PERSON_NAME](107)"
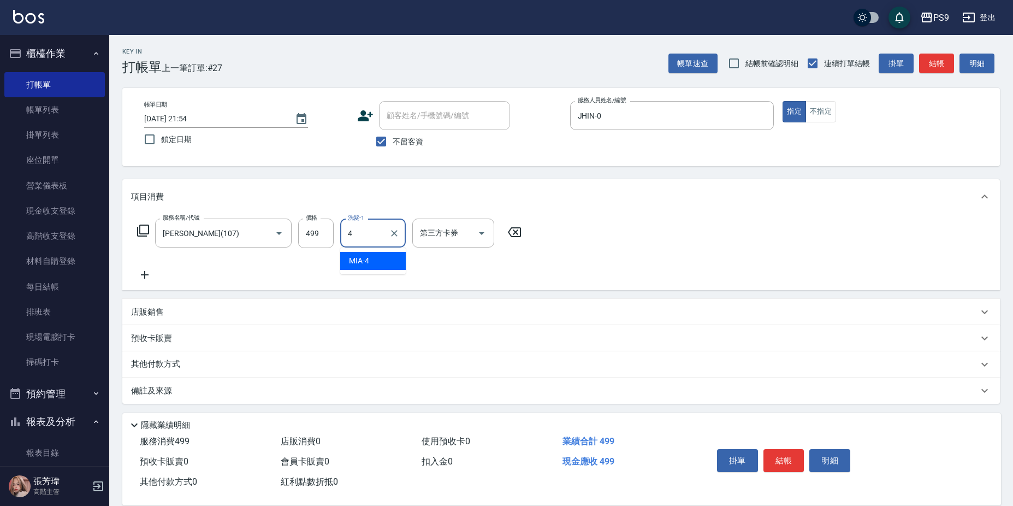
type input "MIA-4"
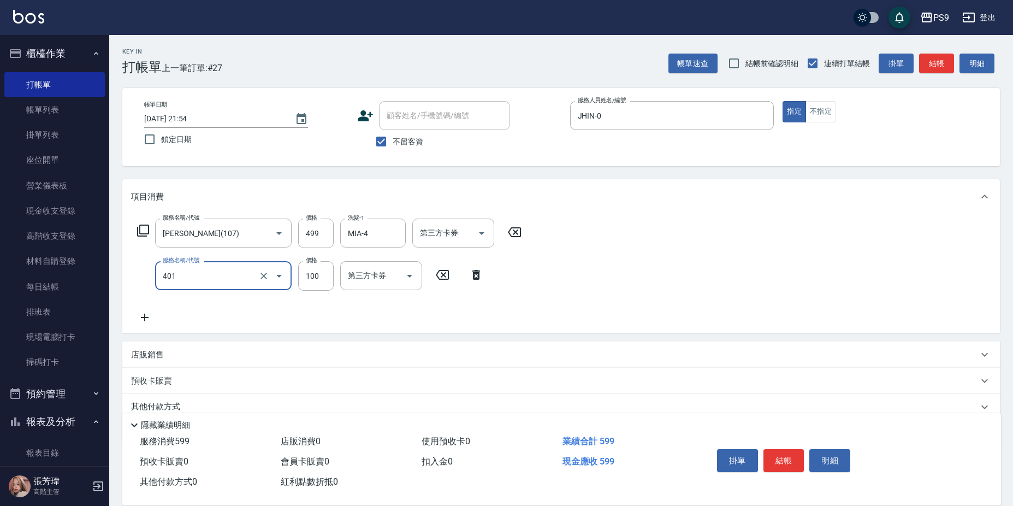
type input "順護(401)"
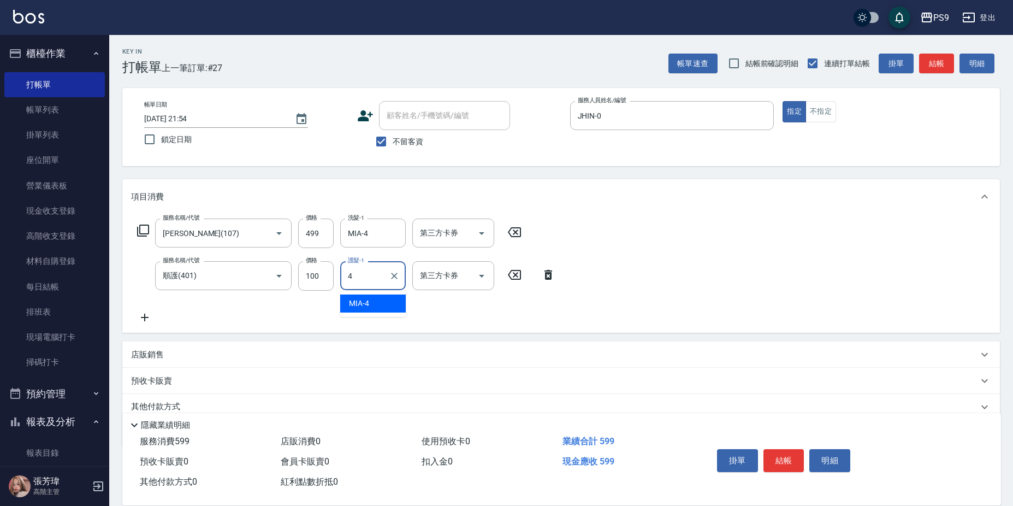
type input "MIA-4"
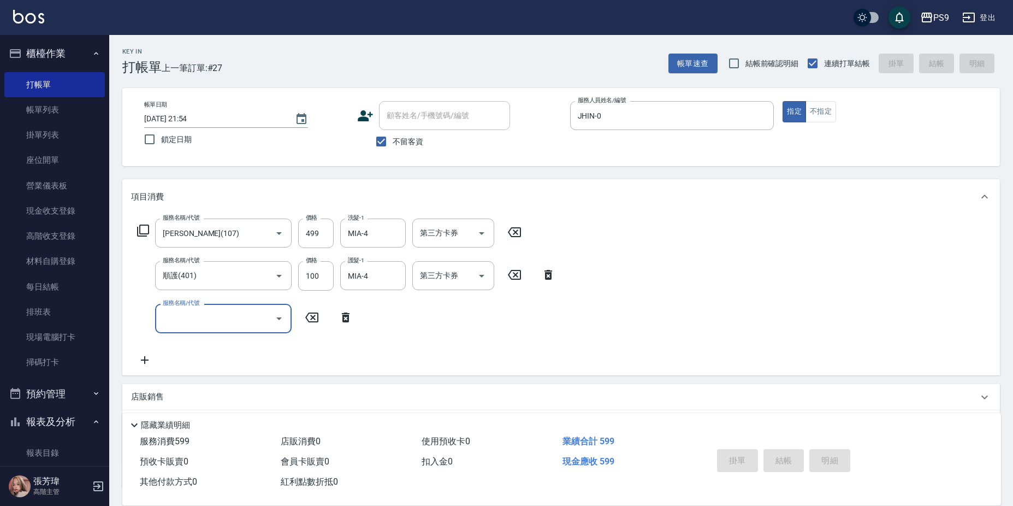
type input "[DATE] 21:55"
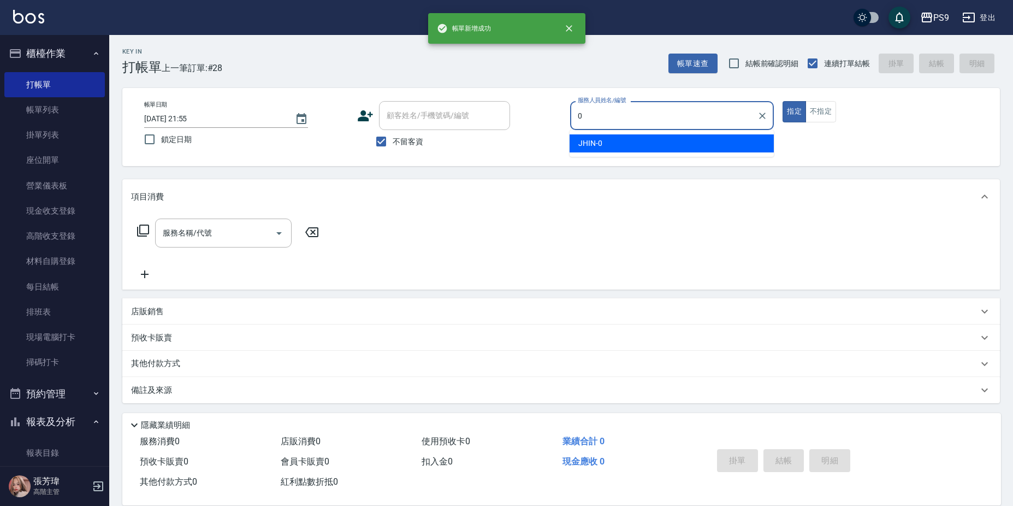
type input "JHIN-0"
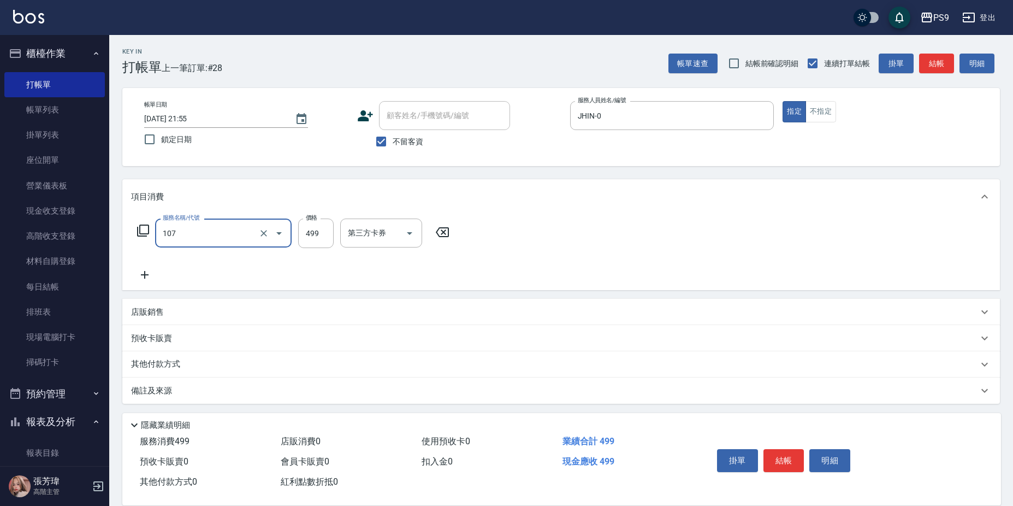
type input "[PERSON_NAME](107)"
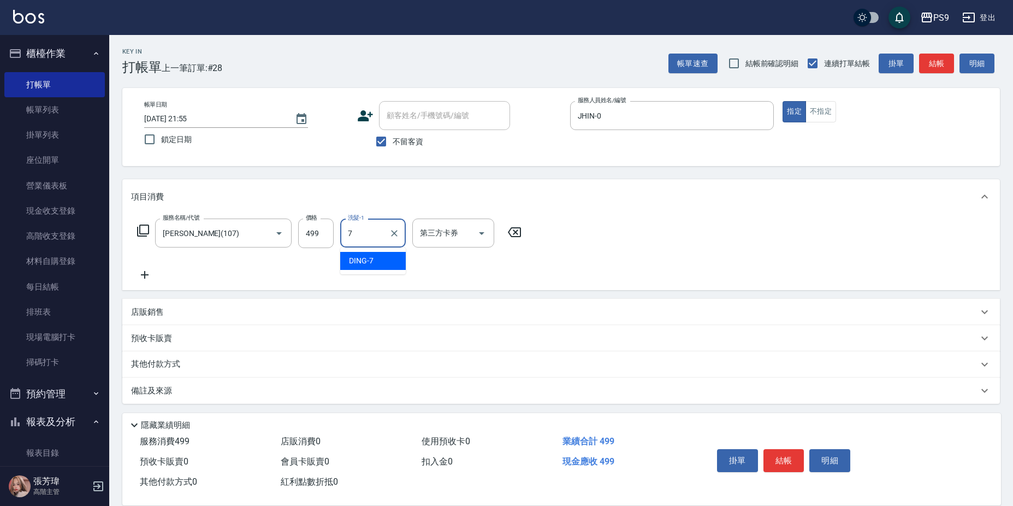
type input "DING-7"
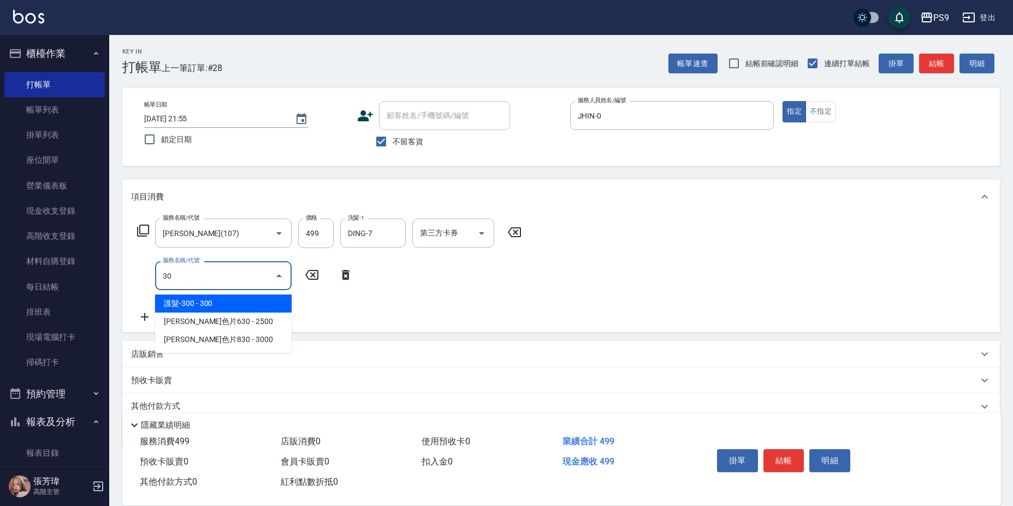
type input "3"
type input "順護(401)"
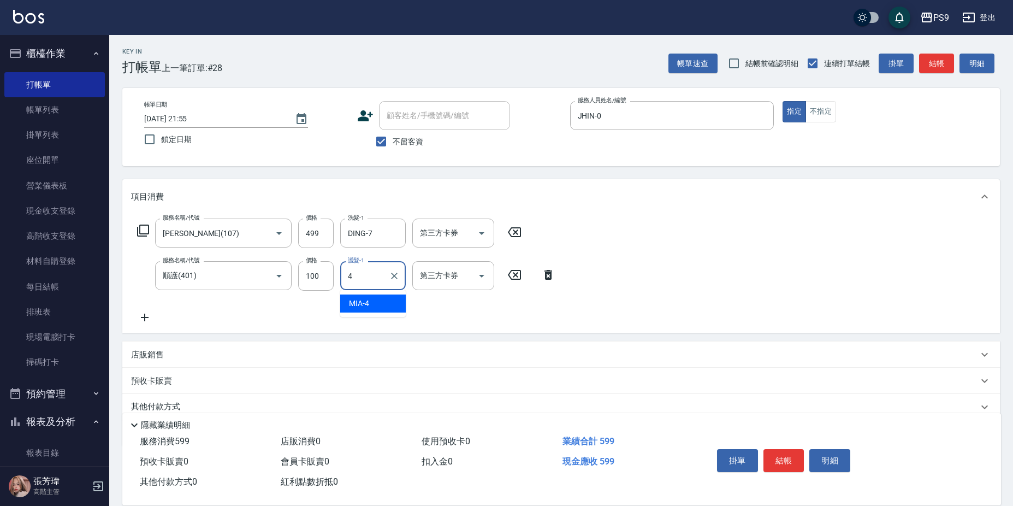
type input "MIA-4"
click at [399, 277] on icon "Clear" at bounding box center [394, 275] width 11 height 11
type input "DING-7"
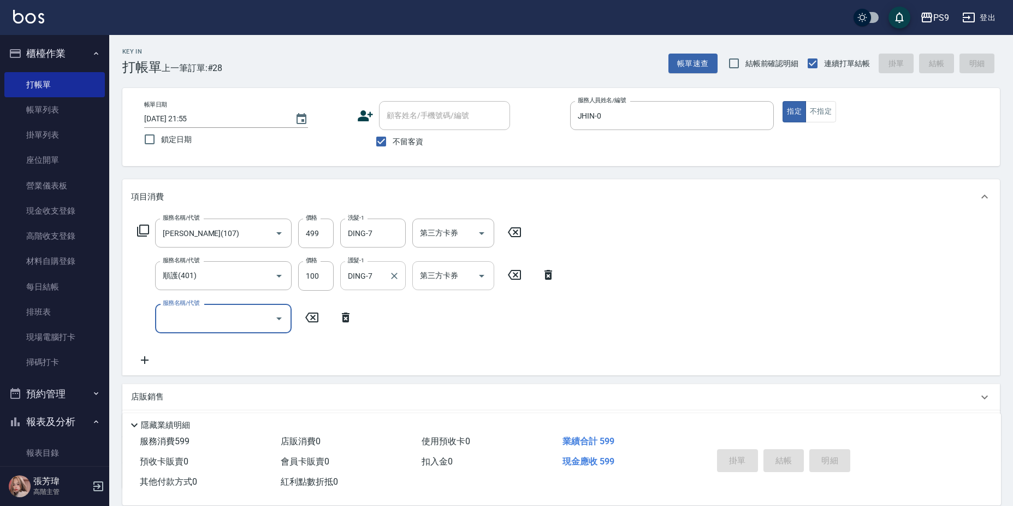
type input "[DATE] 21:56"
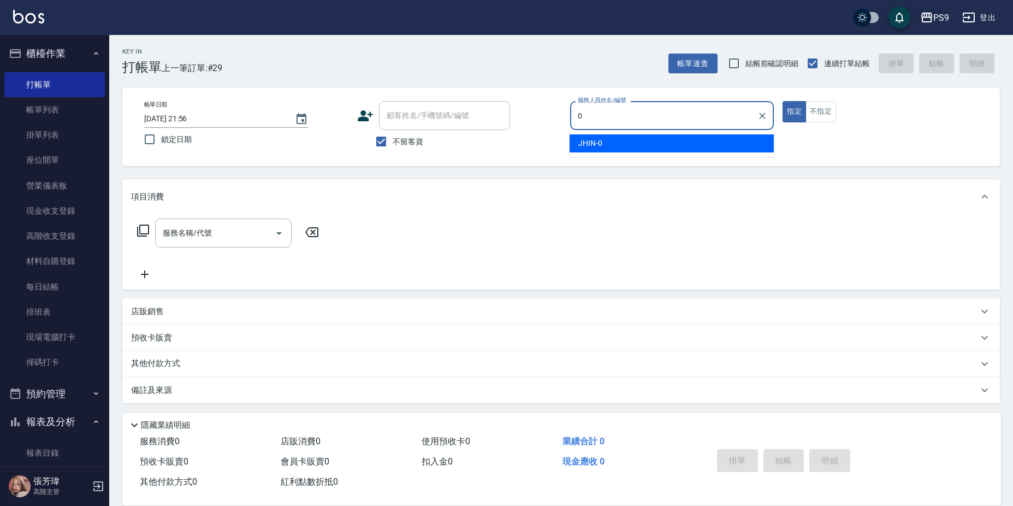
type input "JHIN-0"
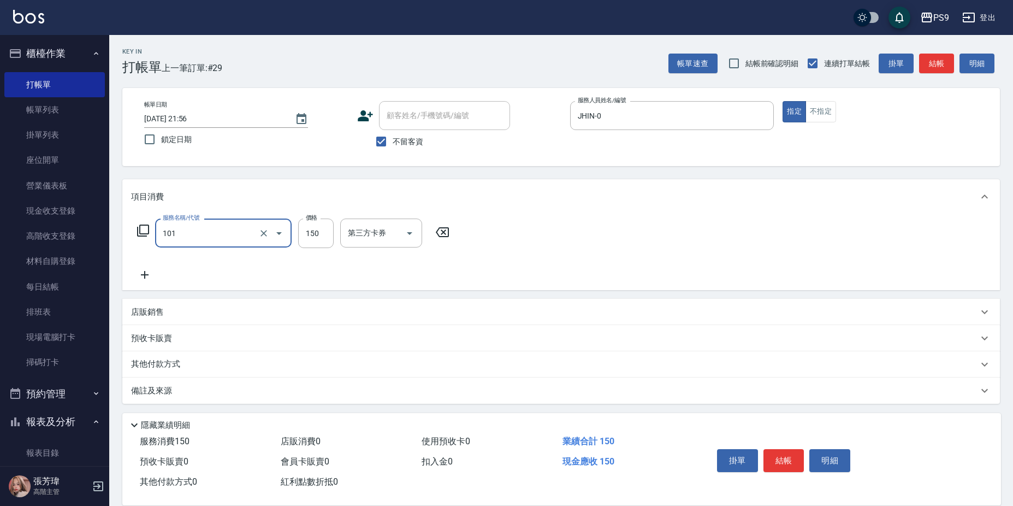
type input "洗髮(101)"
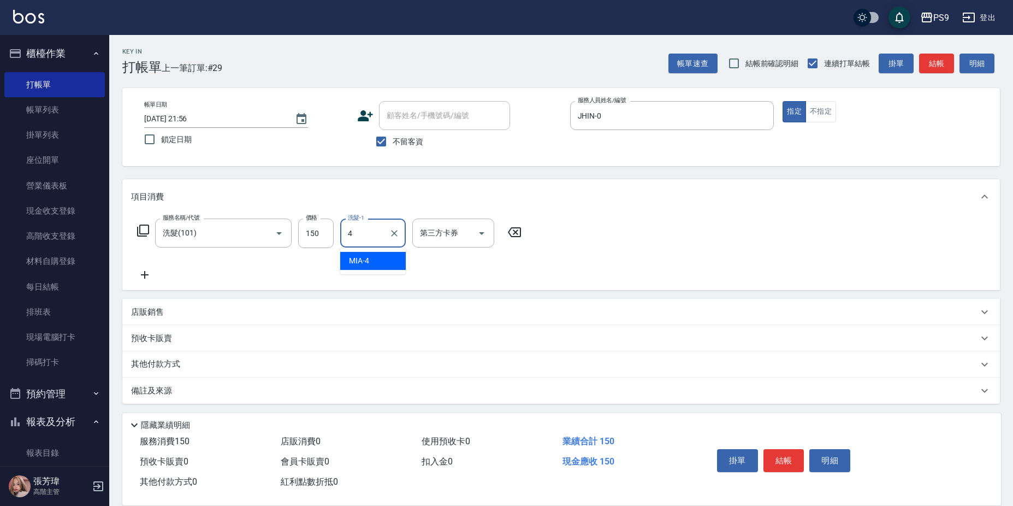
type input "MIA-4"
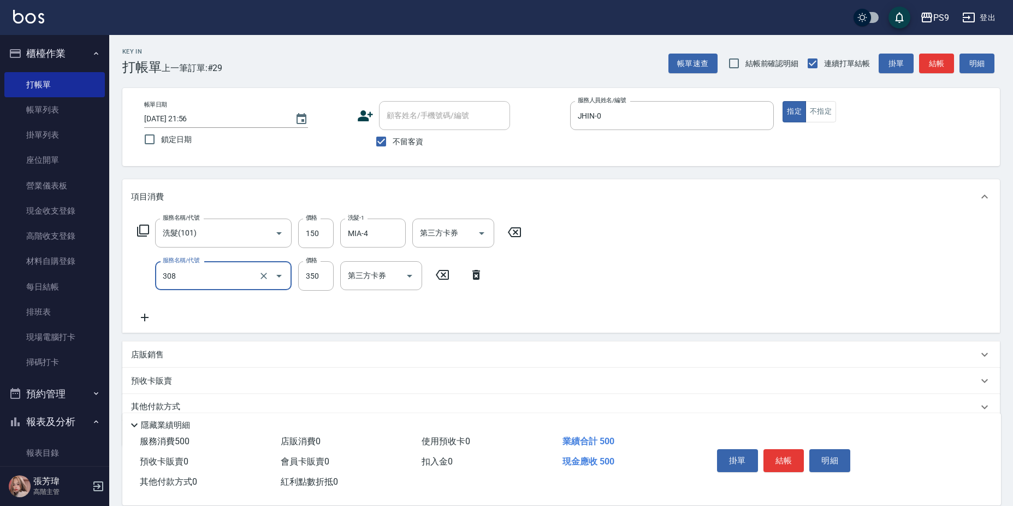
type input "剪-350(308)"
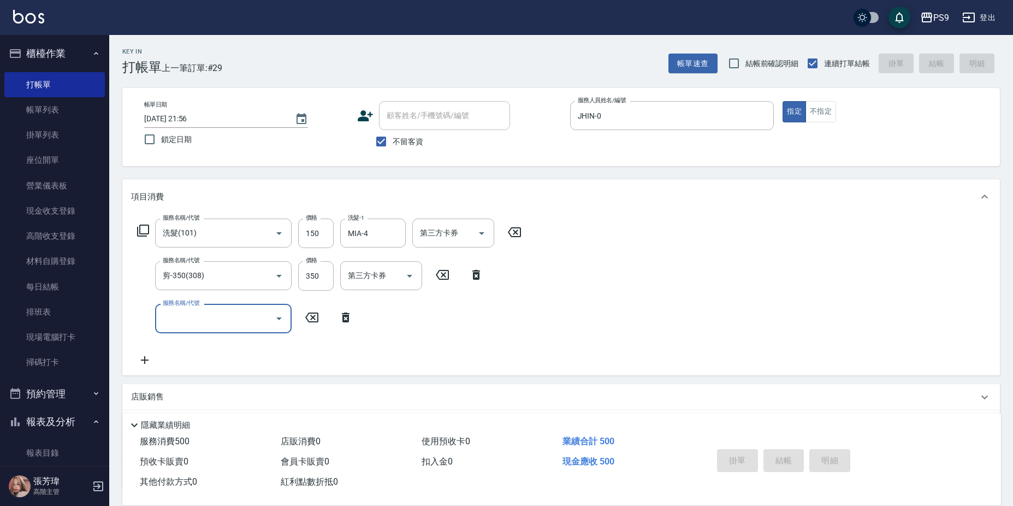
type input "[DATE] 21:58"
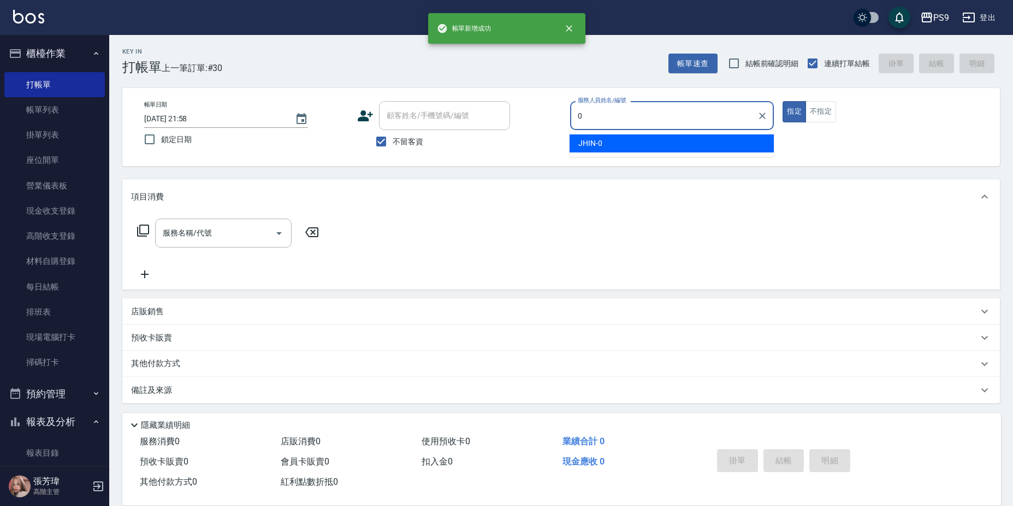
type input "JHIN-0"
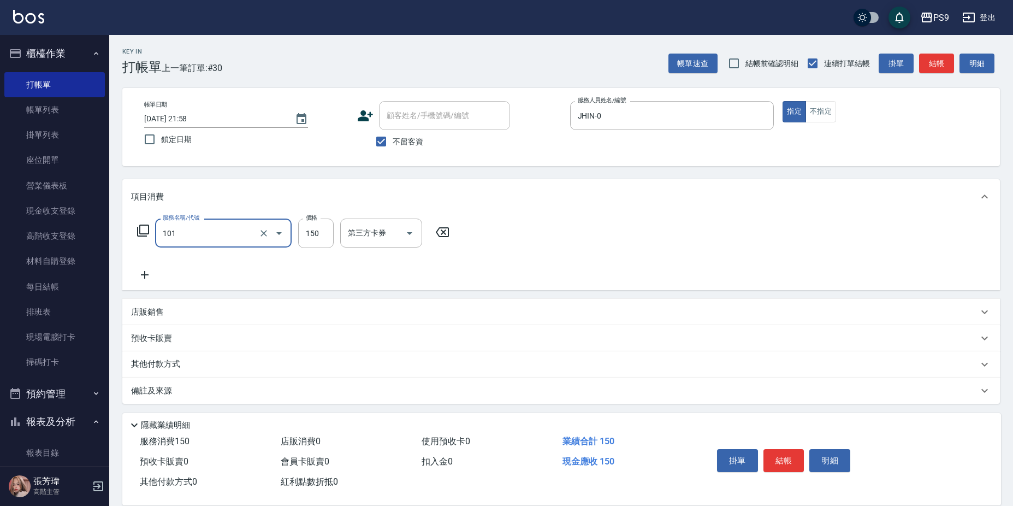
type input "洗髮(101)"
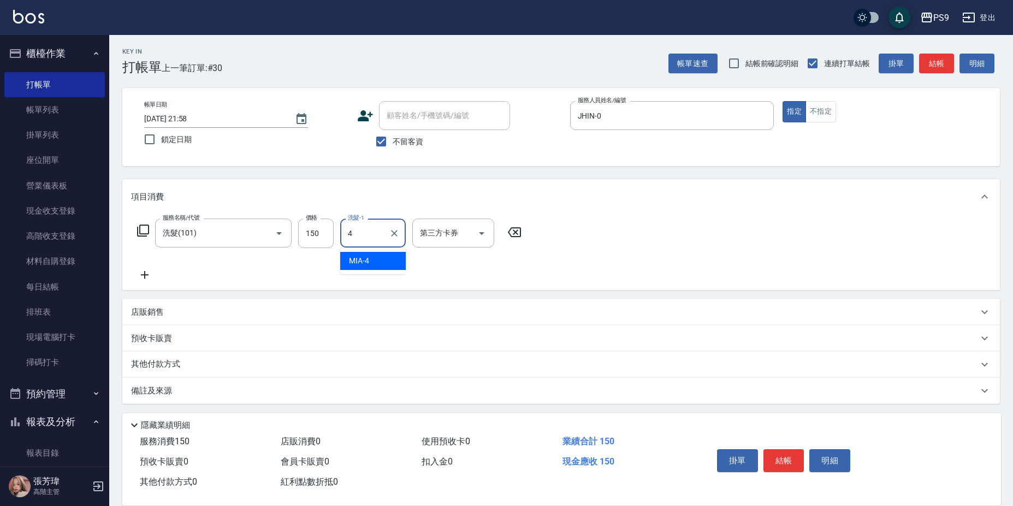
type input "MIA-4"
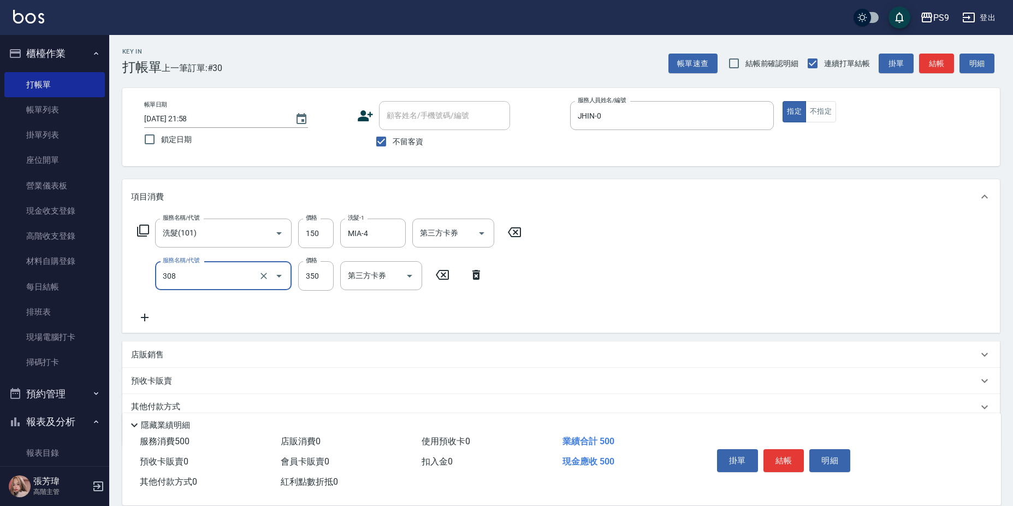
type input "剪-350(308)"
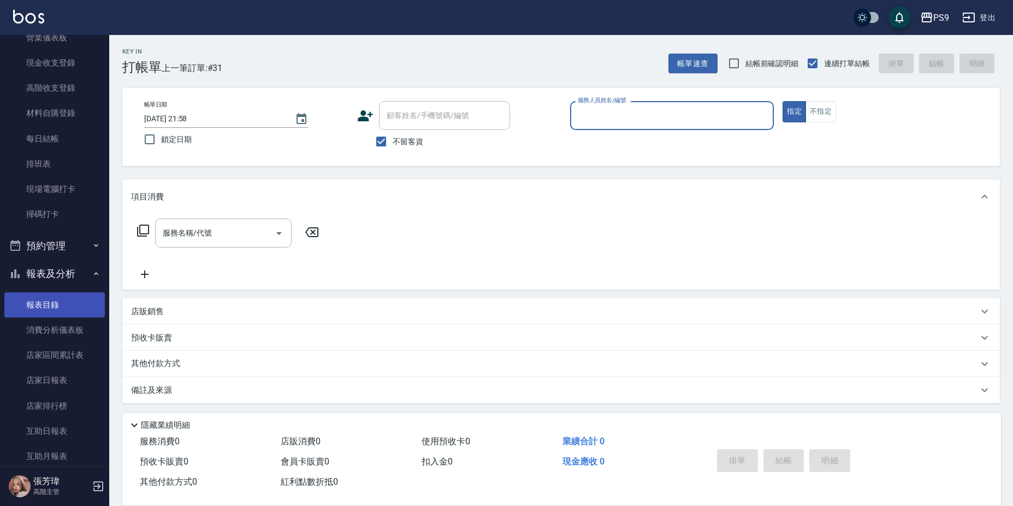
scroll to position [164, 0]
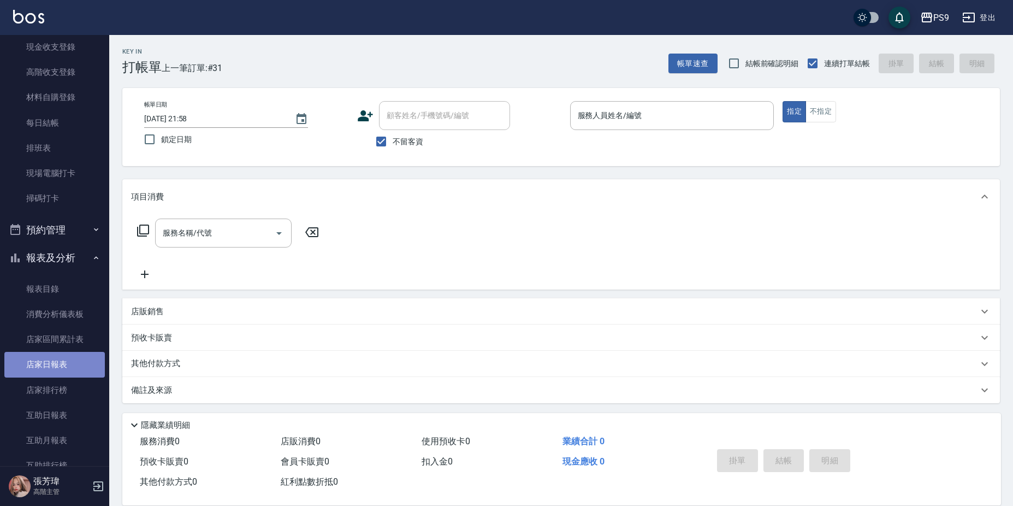
click at [70, 361] on link "店家日報表" at bounding box center [54, 364] width 101 height 25
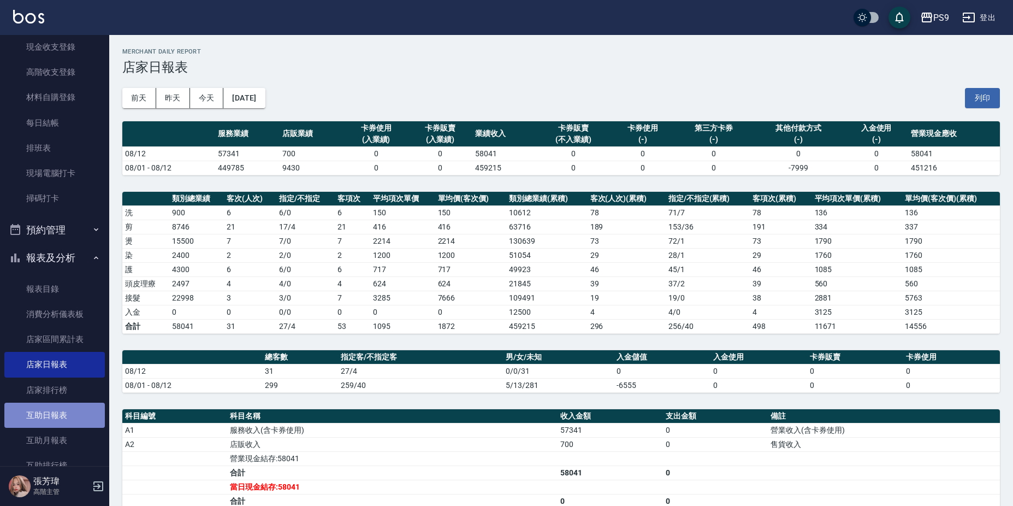
click at [75, 413] on link "互助日報表" at bounding box center [54, 415] width 101 height 25
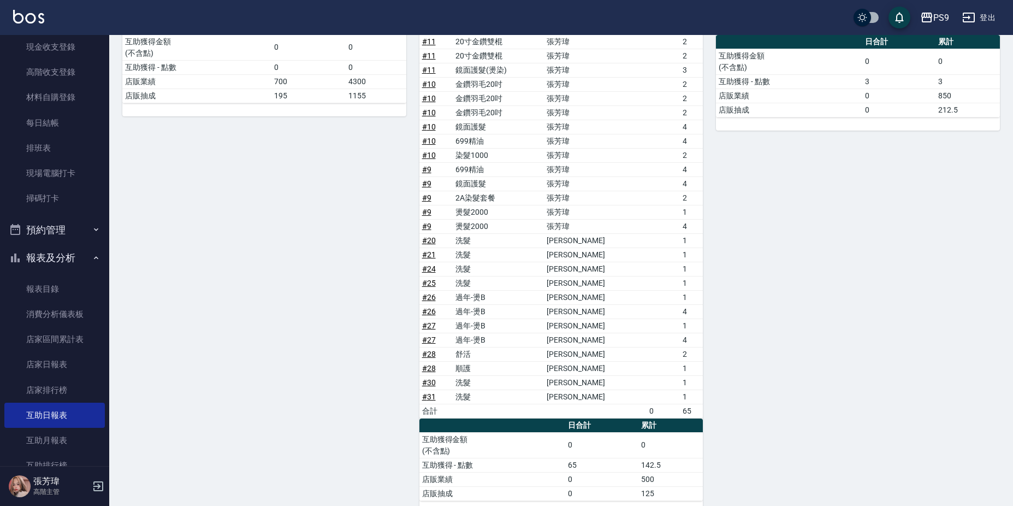
scroll to position [233, 0]
